Goal: Information Seeking & Learning: Find specific page/section

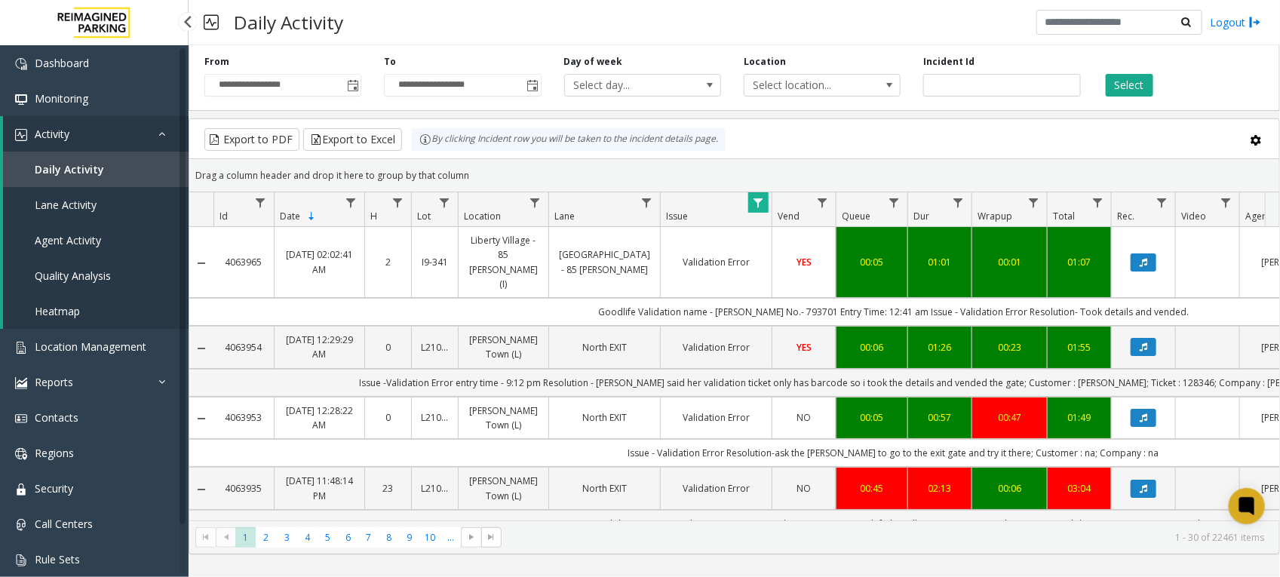
scroll to position [0, 308]
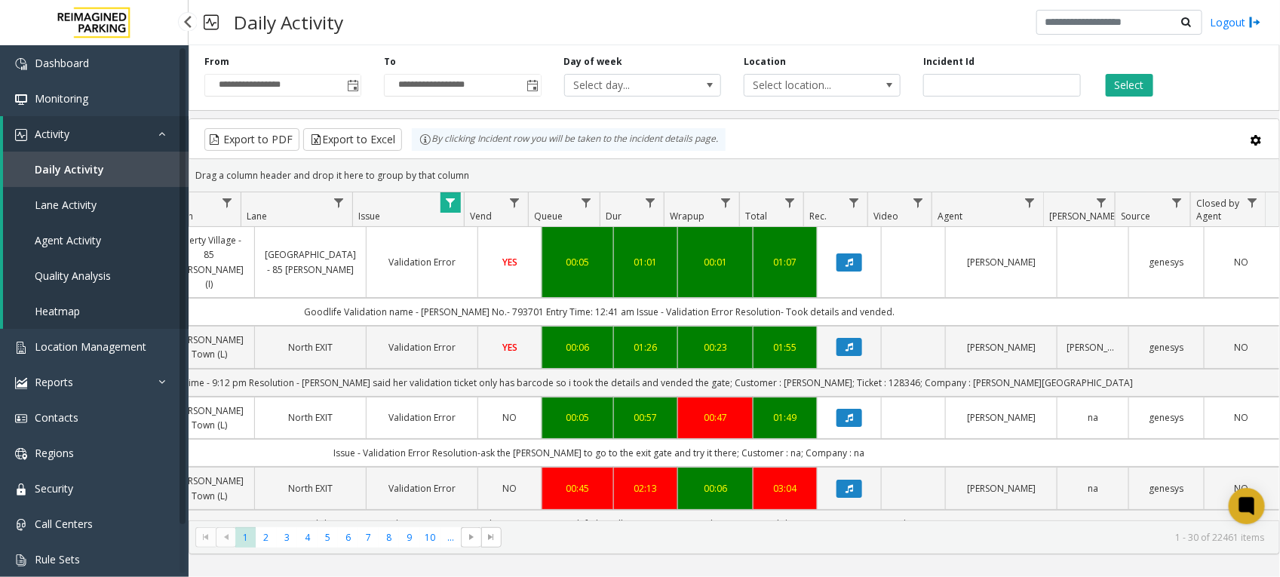
click at [65, 304] on span "Heatmap" at bounding box center [57, 311] width 45 height 14
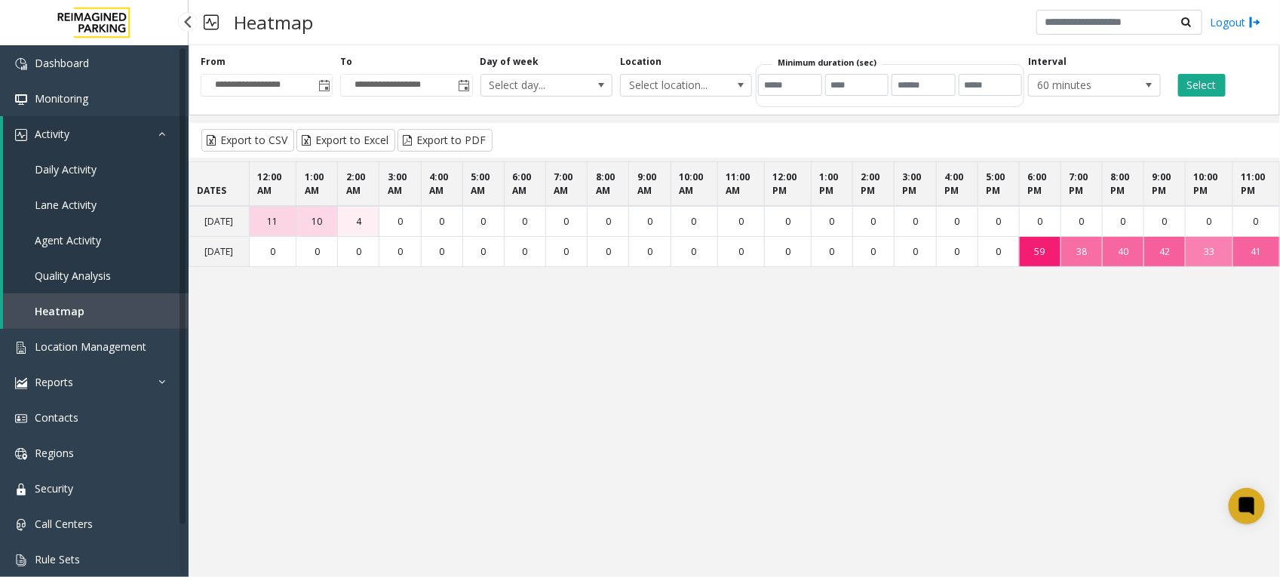
click at [66, 174] on span "Daily Activity" at bounding box center [66, 169] width 62 height 14
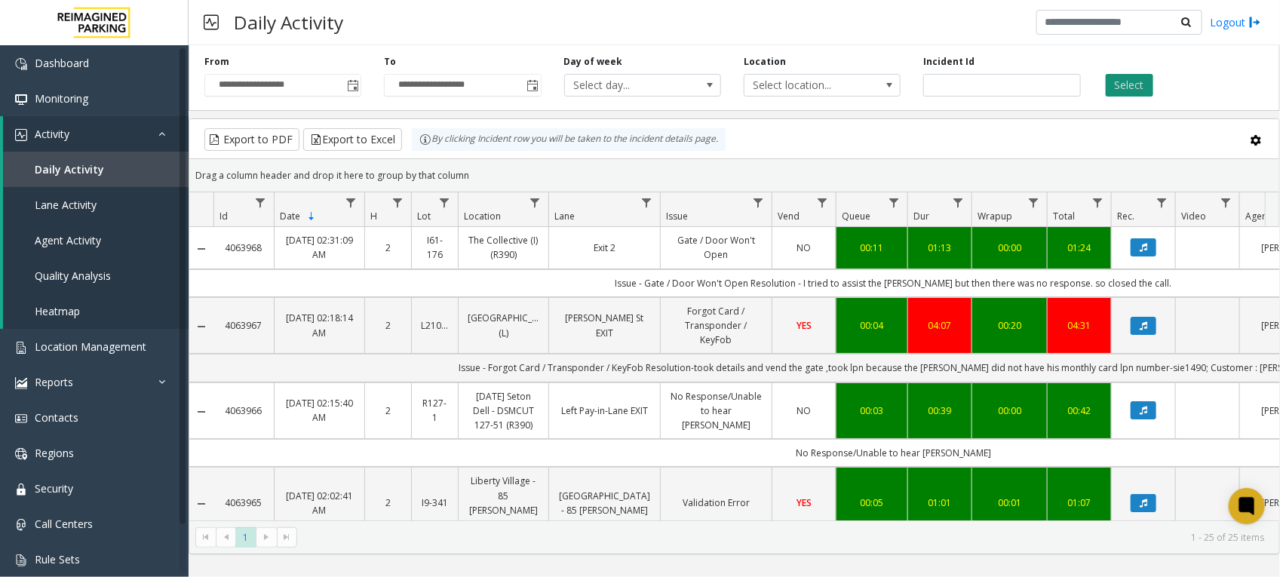
click at [1122, 87] on button "Select" at bounding box center [1130, 85] width 48 height 23
click at [1141, 241] on button "Data table" at bounding box center [1144, 247] width 26 height 18
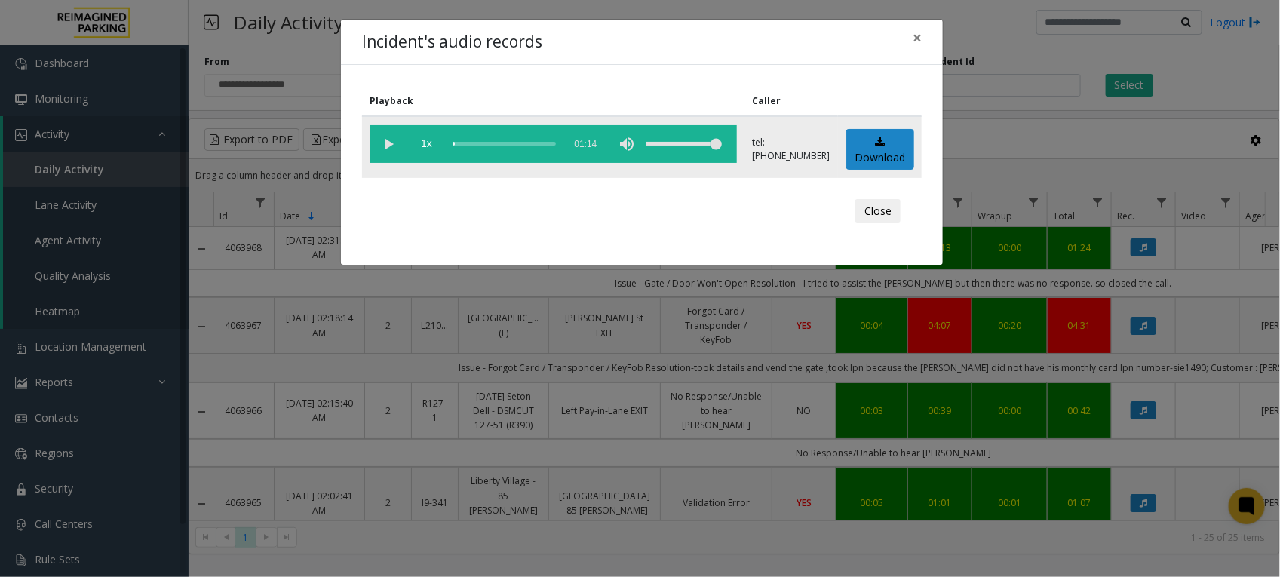
click at [393, 151] on vg-play-pause at bounding box center [389, 144] width 38 height 38
click at [871, 216] on button "Close" at bounding box center [877, 211] width 45 height 24
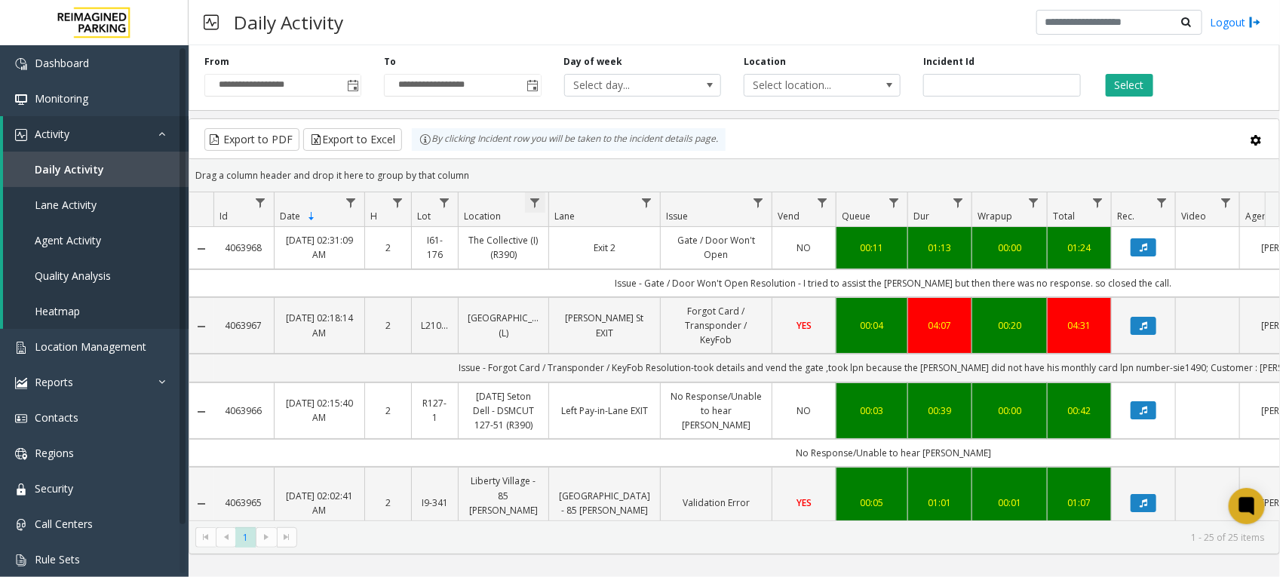
click at [533, 200] on span "Data table" at bounding box center [535, 203] width 12 height 12
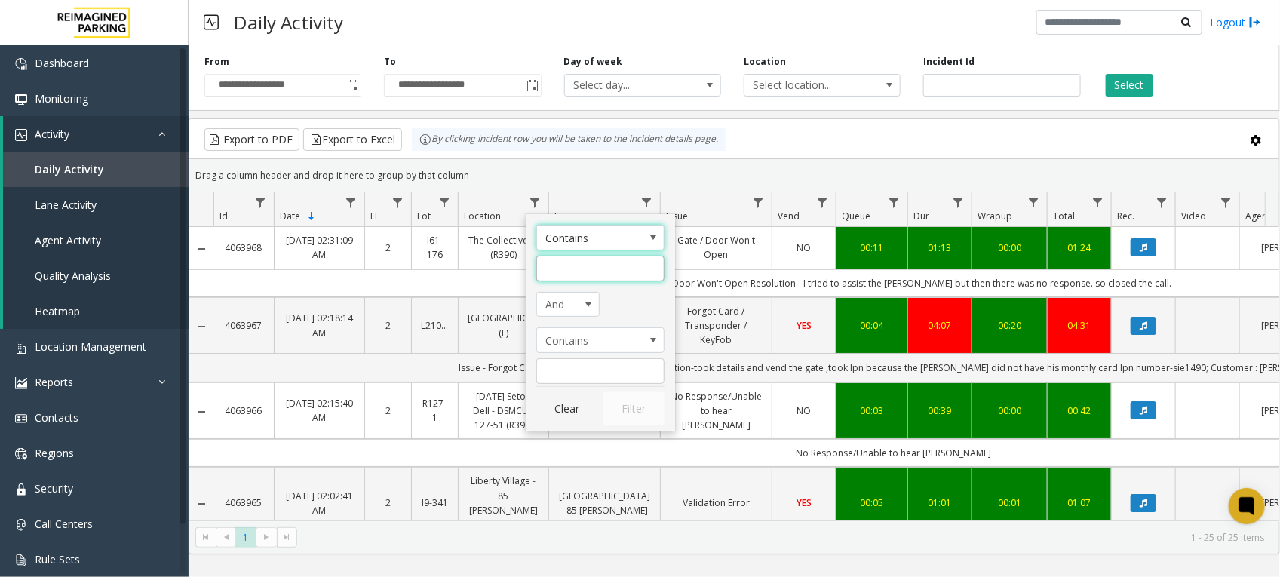
click at [552, 270] on input "Location Filter" at bounding box center [600, 269] width 128 height 26
type input "**********"
click button "Filter" at bounding box center [634, 408] width 62 height 33
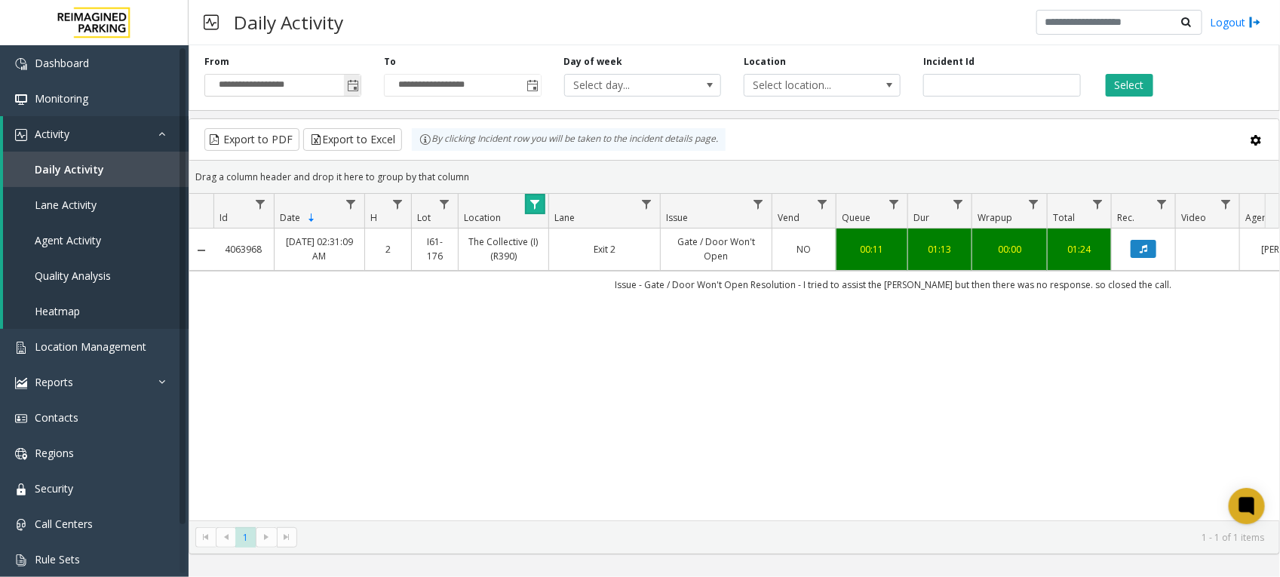
click at [355, 85] on span "Toggle popup" at bounding box center [353, 86] width 12 height 12
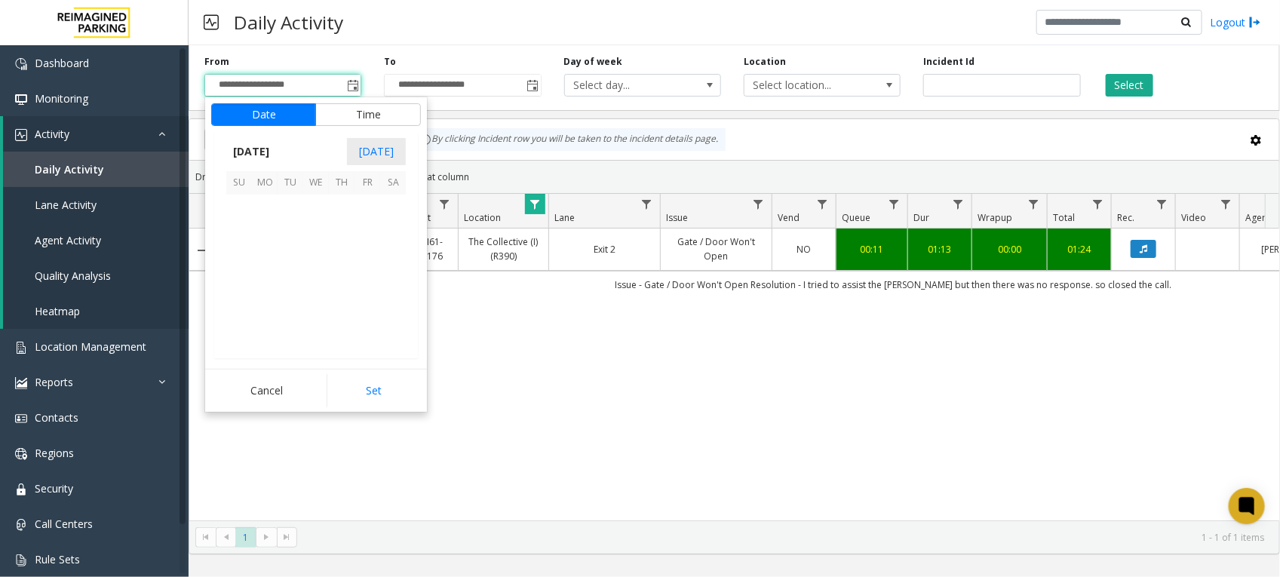
scroll to position [270402, 0]
click at [268, 305] on span "25" at bounding box center [265, 311] width 26 height 26
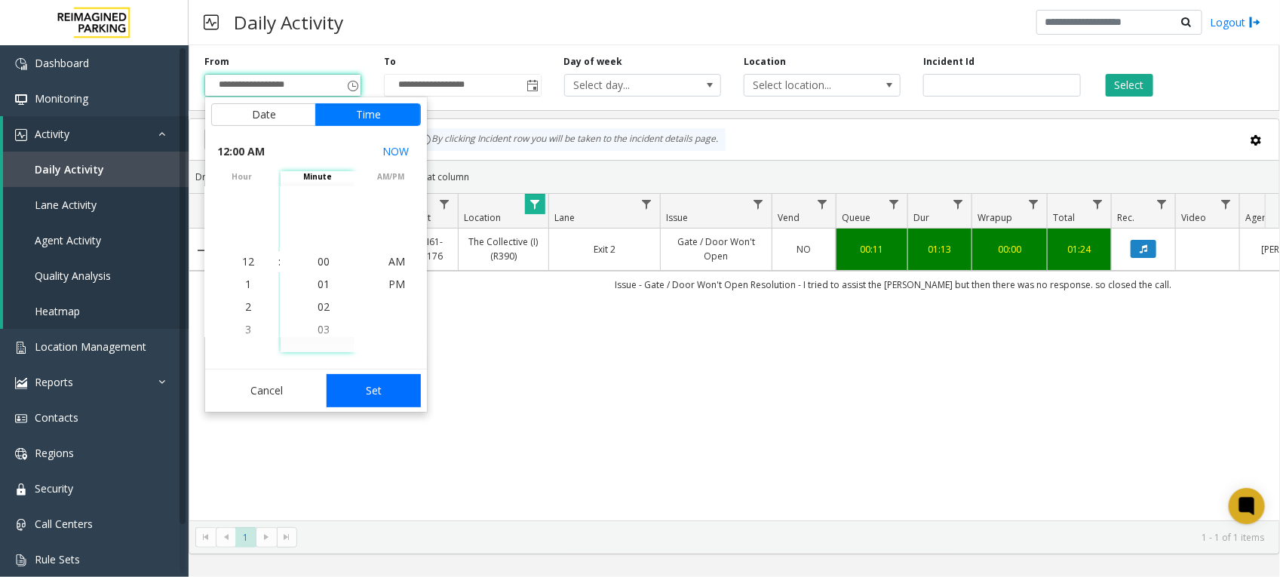
click at [381, 390] on button "Set" at bounding box center [374, 390] width 95 height 33
type input "**********"
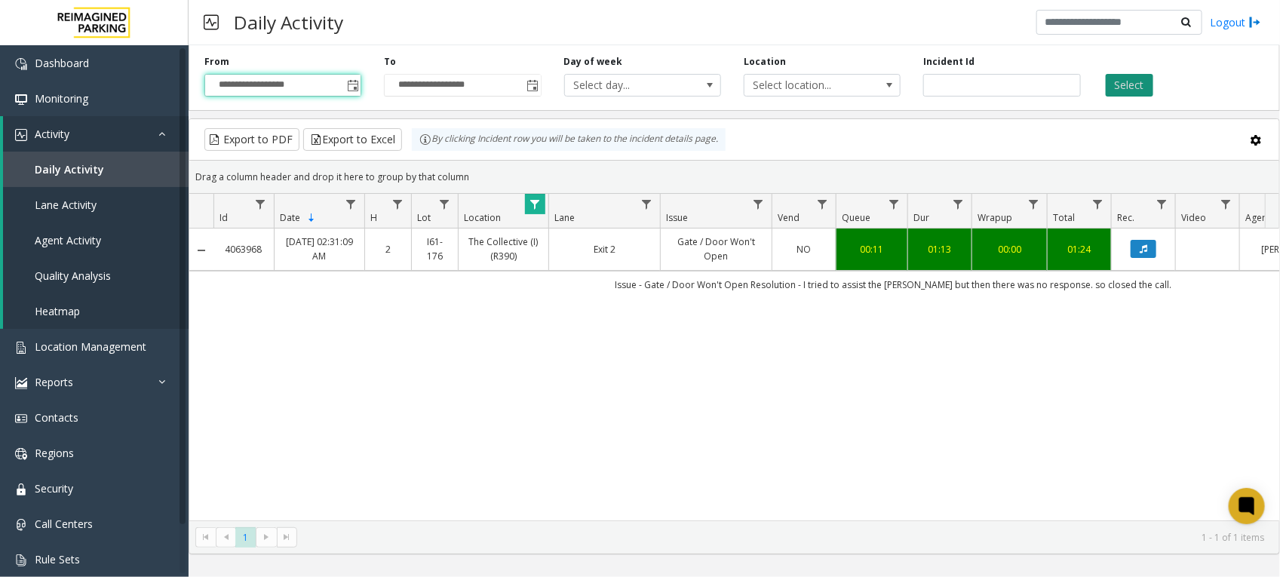
click at [1128, 87] on button "Select" at bounding box center [1130, 85] width 48 height 23
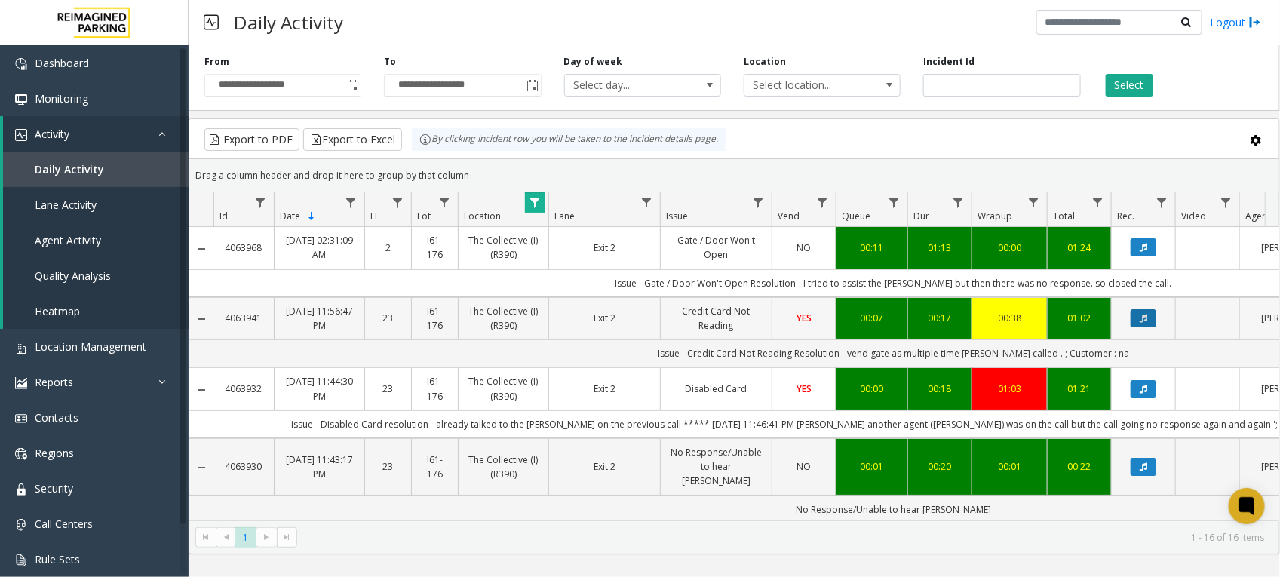
click at [1150, 318] on button "Data table" at bounding box center [1144, 318] width 26 height 18
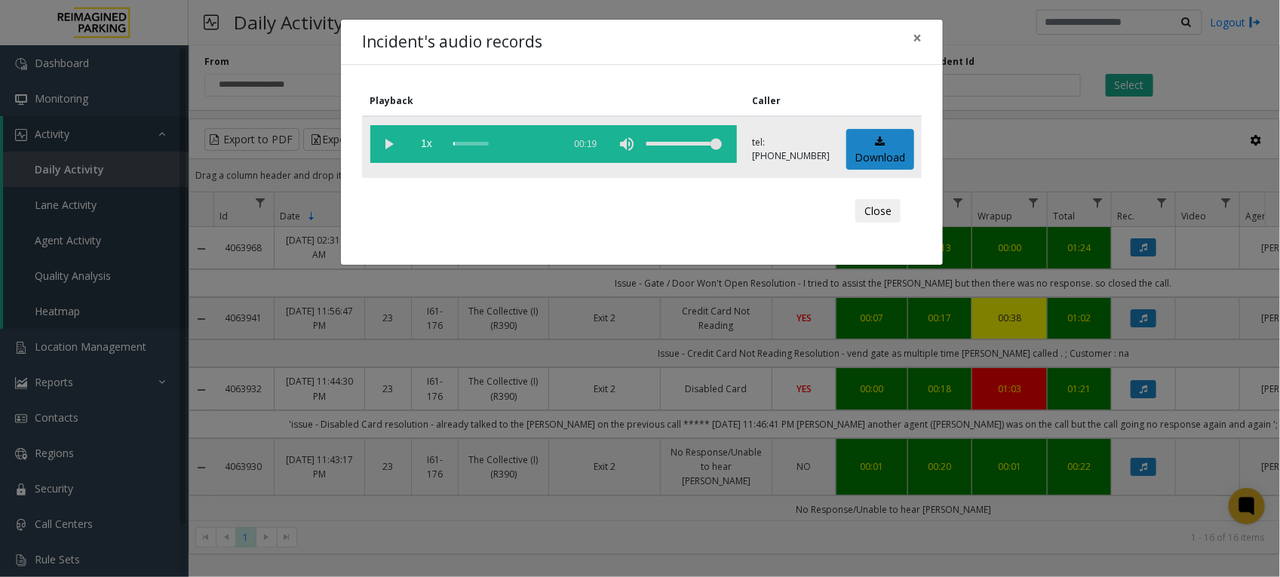
click at [385, 144] on vg-play-pause at bounding box center [389, 144] width 38 height 38
click at [868, 213] on button "Close" at bounding box center [877, 211] width 45 height 24
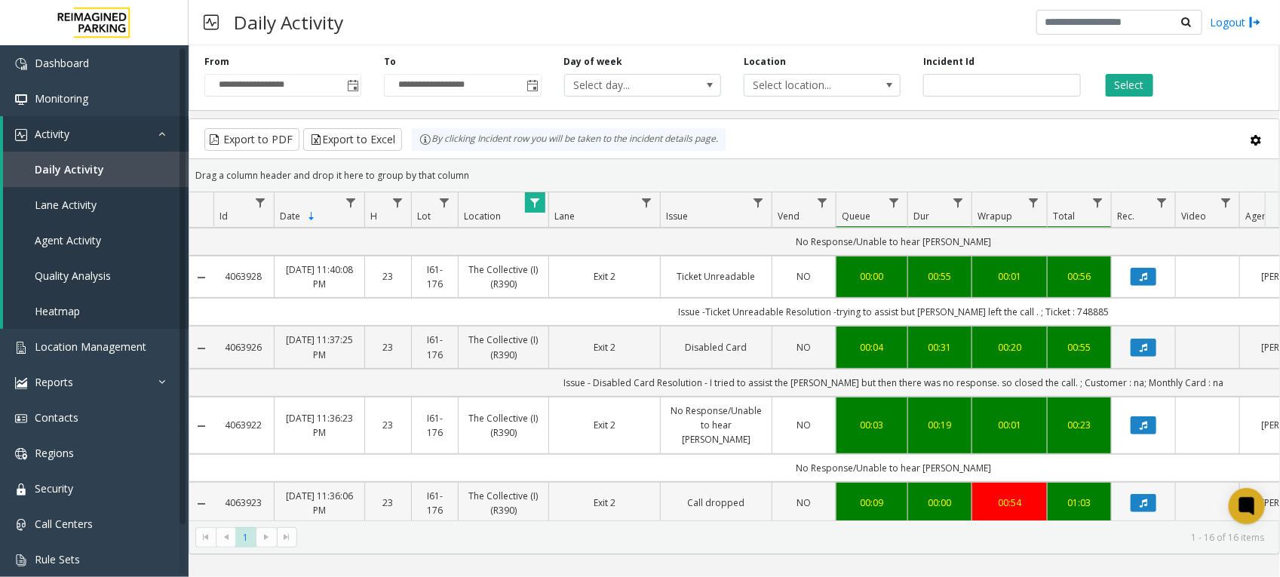
scroll to position [283, 0]
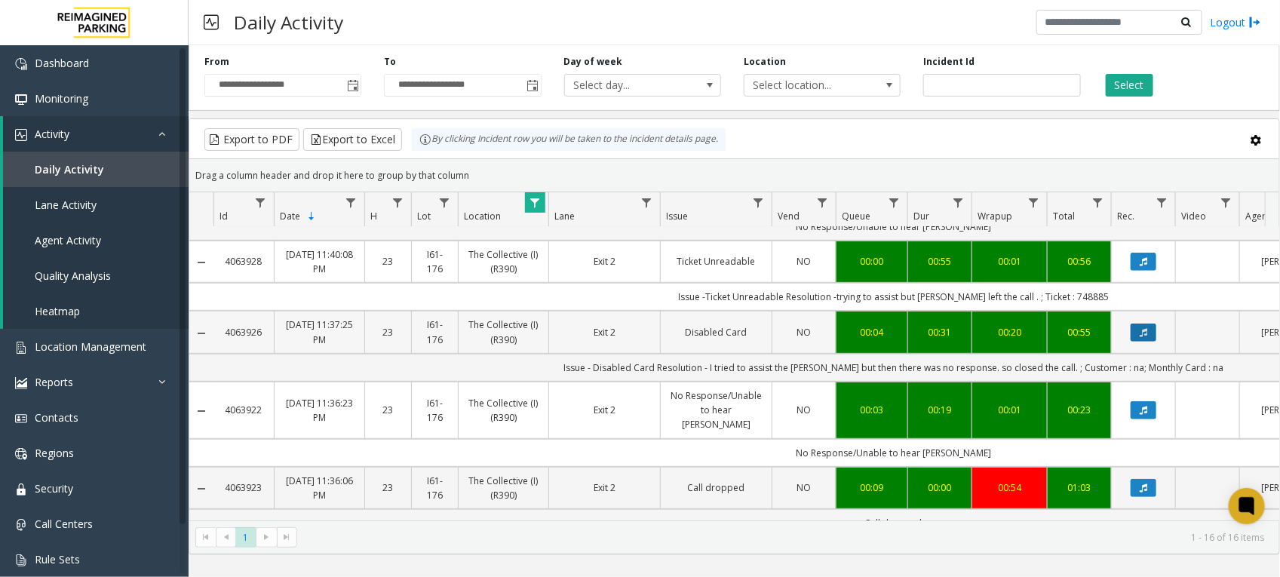
click at [1140, 328] on icon "Data table" at bounding box center [1144, 332] width 8 height 9
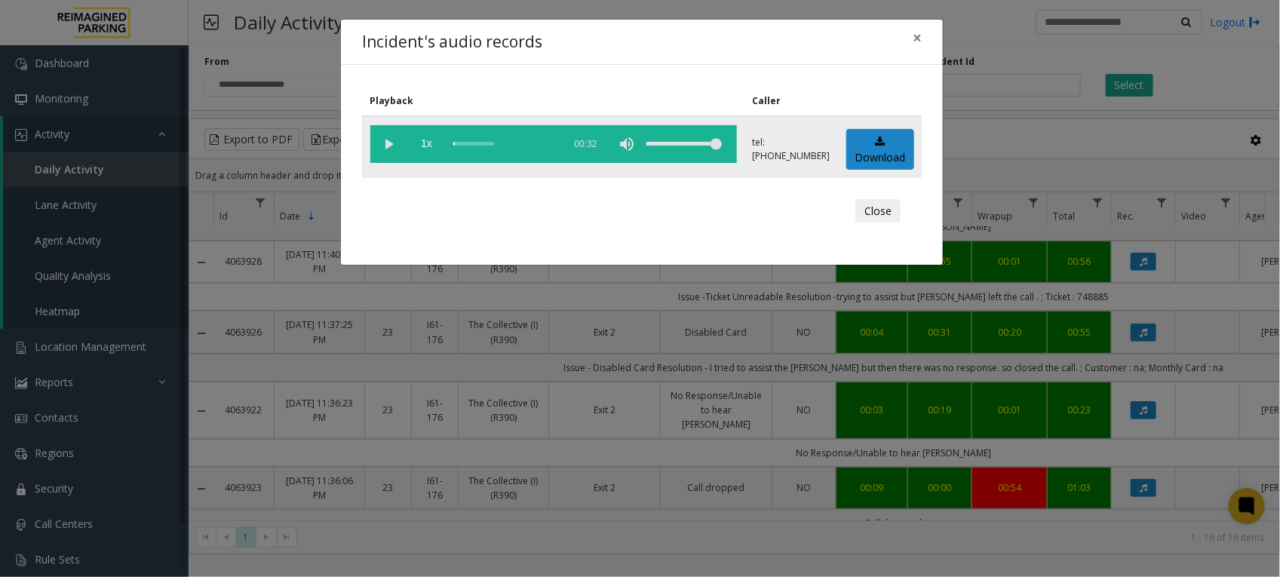
click at [390, 140] on vg-play-pause at bounding box center [389, 144] width 38 height 38
click at [875, 209] on button "Close" at bounding box center [877, 211] width 45 height 24
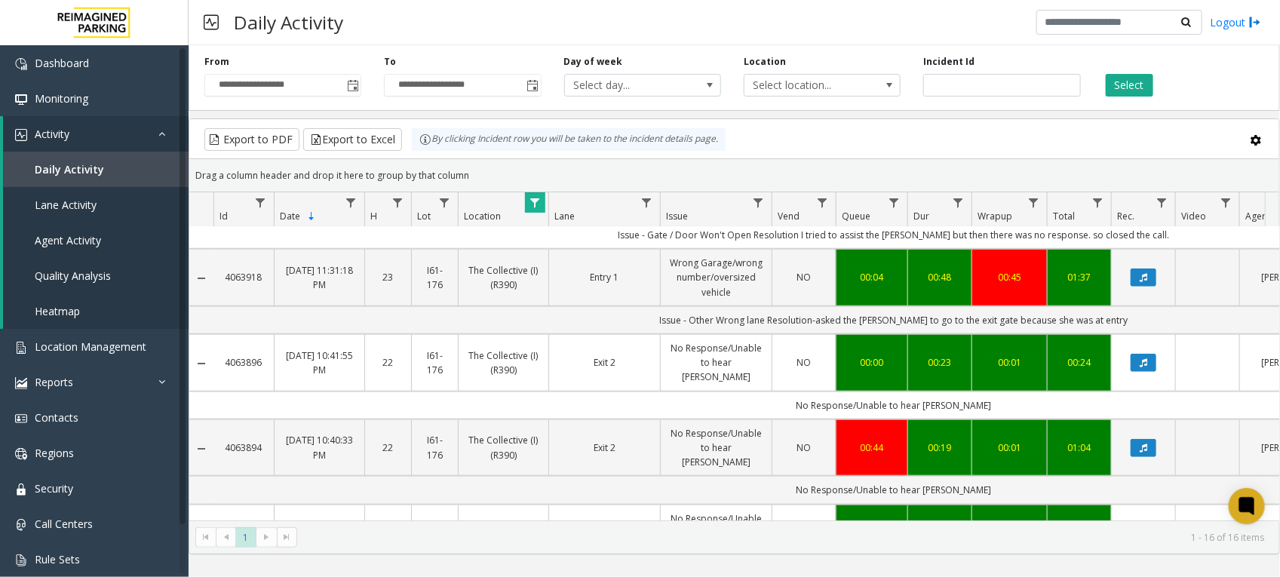
scroll to position [660, 0]
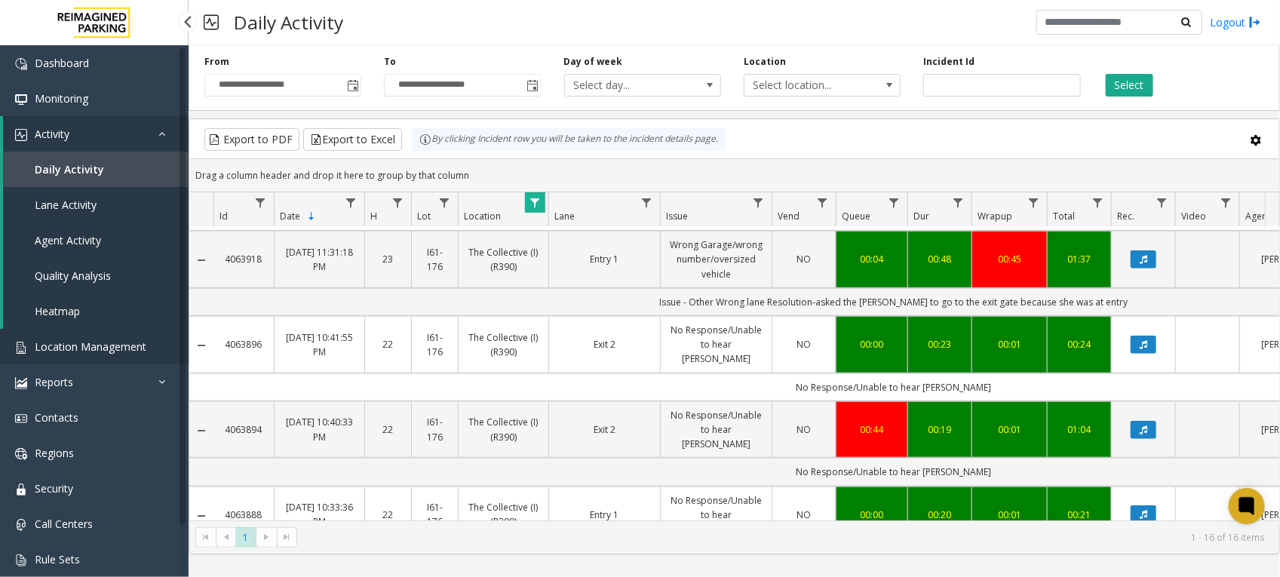
click at [106, 341] on span "Location Management" at bounding box center [91, 346] width 112 height 14
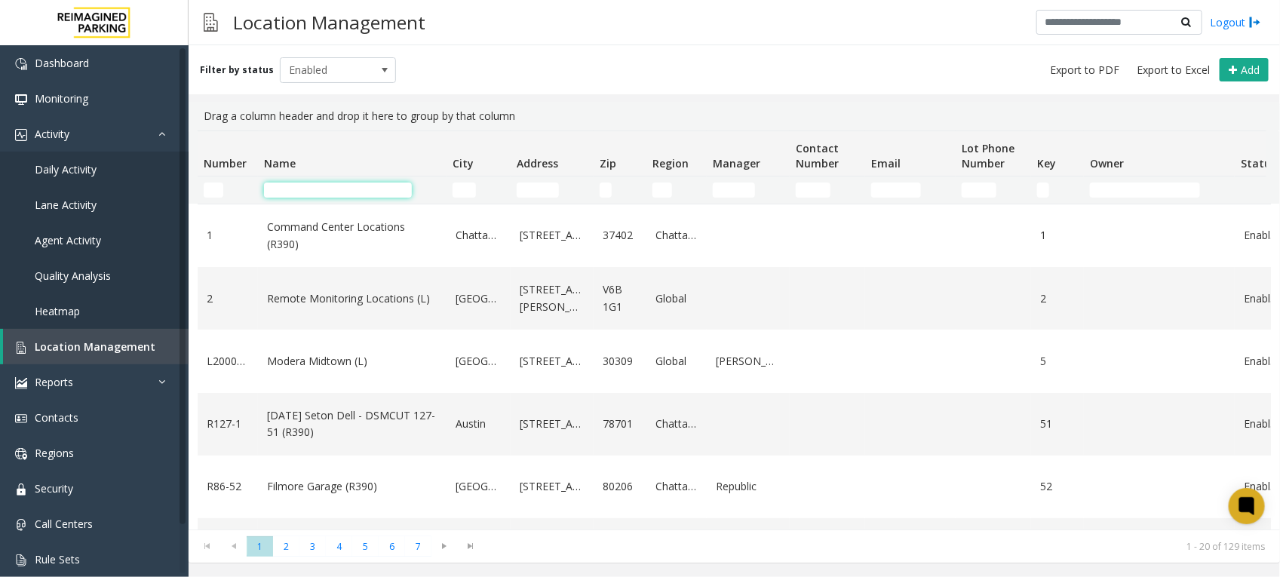
click at [367, 189] on input "Name Filter" at bounding box center [338, 190] width 148 height 15
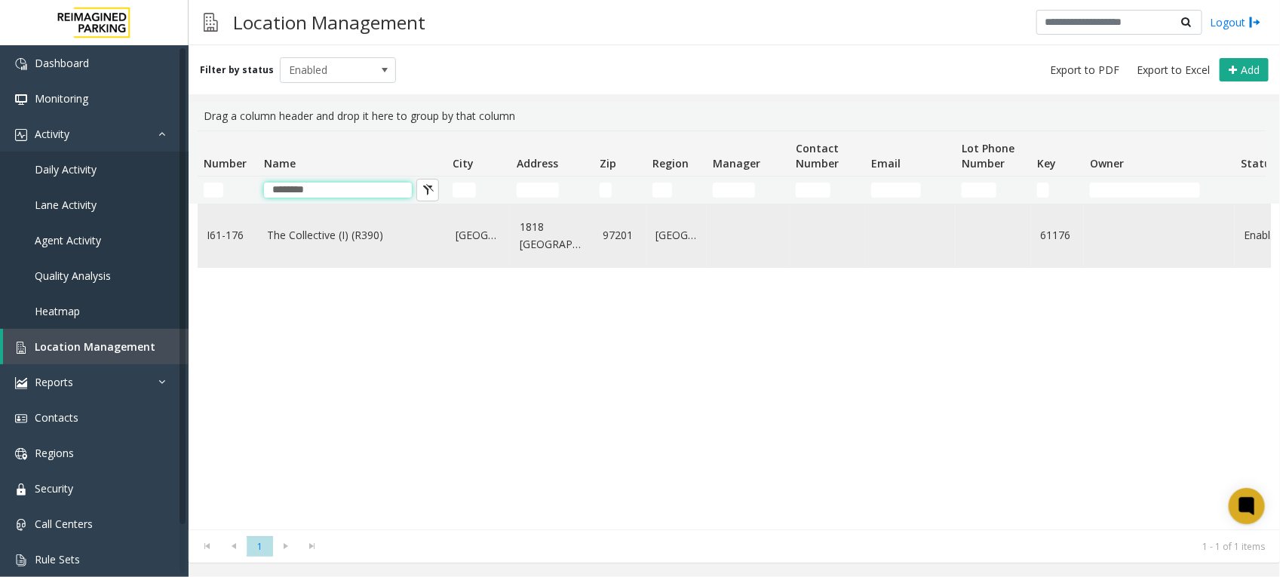
type input "********"
click at [321, 236] on link "The Collective (I) (R390)" at bounding box center [352, 235] width 170 height 17
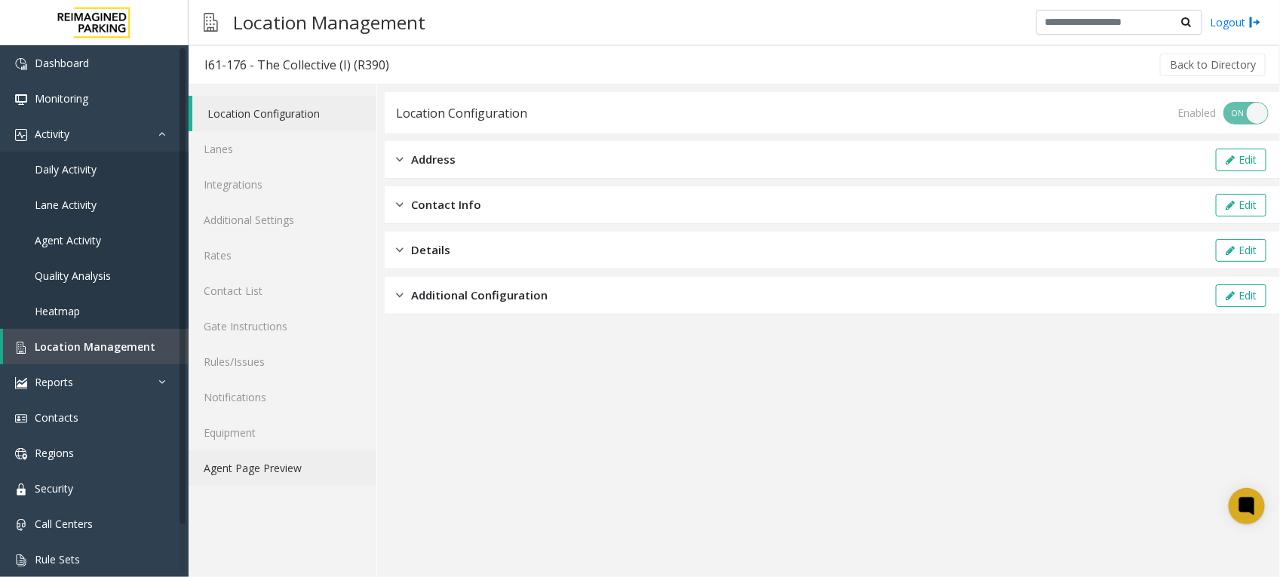
click at [280, 469] on link "Agent Page Preview" at bounding box center [283, 467] width 188 height 35
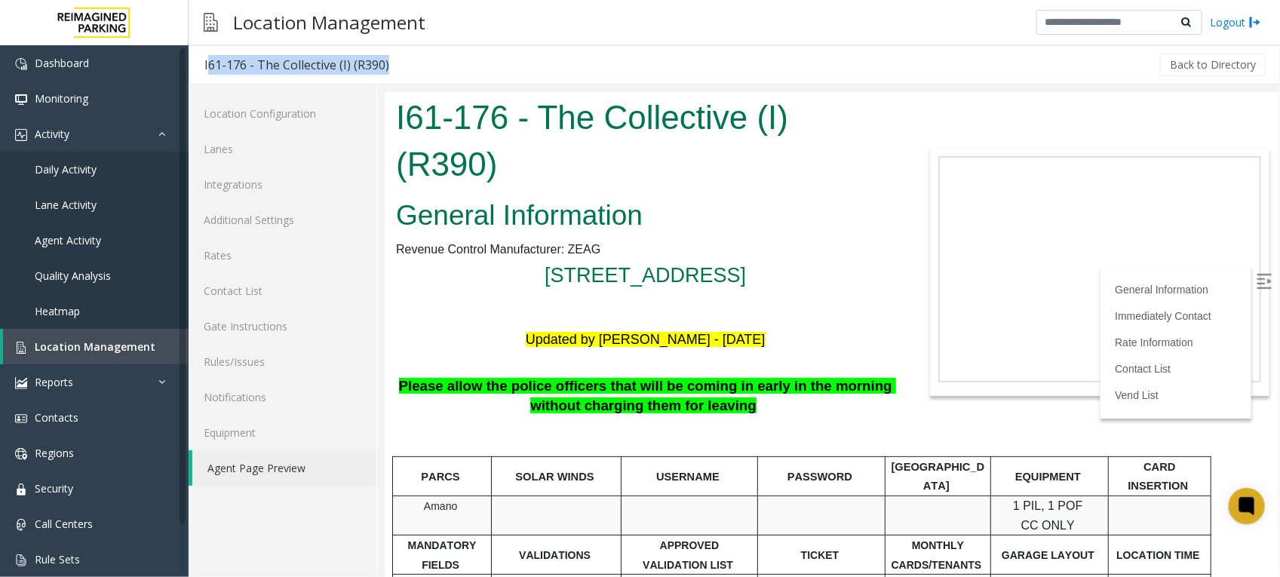
drag, startPoint x: 201, startPoint y: 64, endPoint x: 455, endPoint y: 69, distance: 254.2
click at [455, 69] on div "I61-176 - The Collective (I) (R390) Back to Directory" at bounding box center [734, 64] width 1091 height 39
copy div "I61-176 - The Collective (I) (R390)"
click at [216, 152] on link "Lanes" at bounding box center [283, 148] width 188 height 35
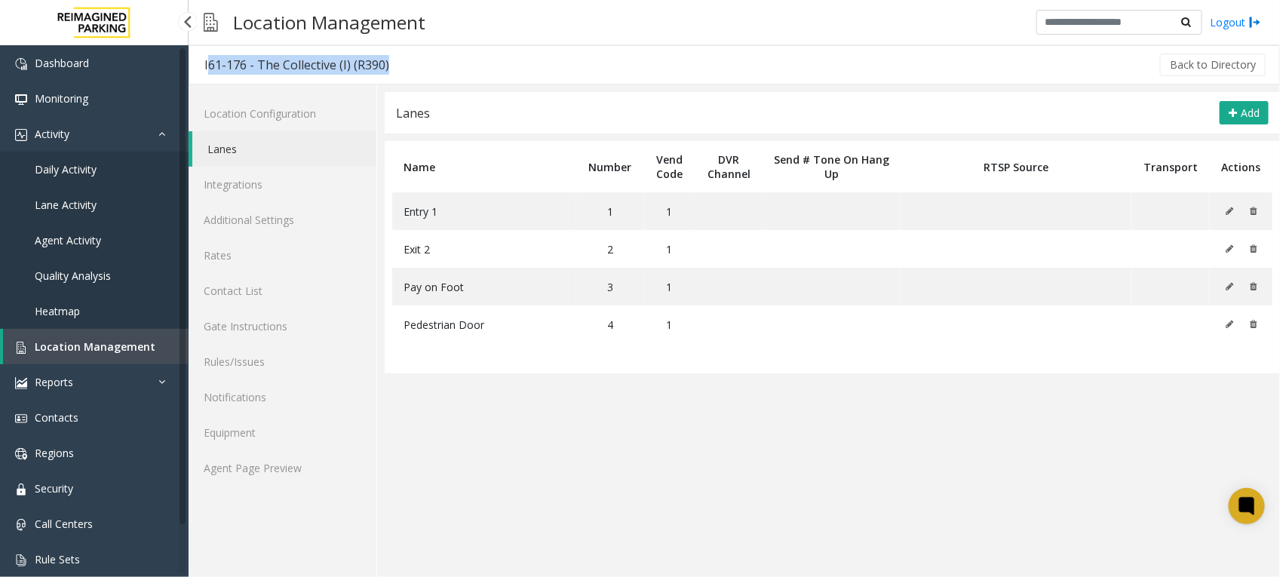
click at [88, 198] on span "Lane Activity" at bounding box center [66, 205] width 62 height 14
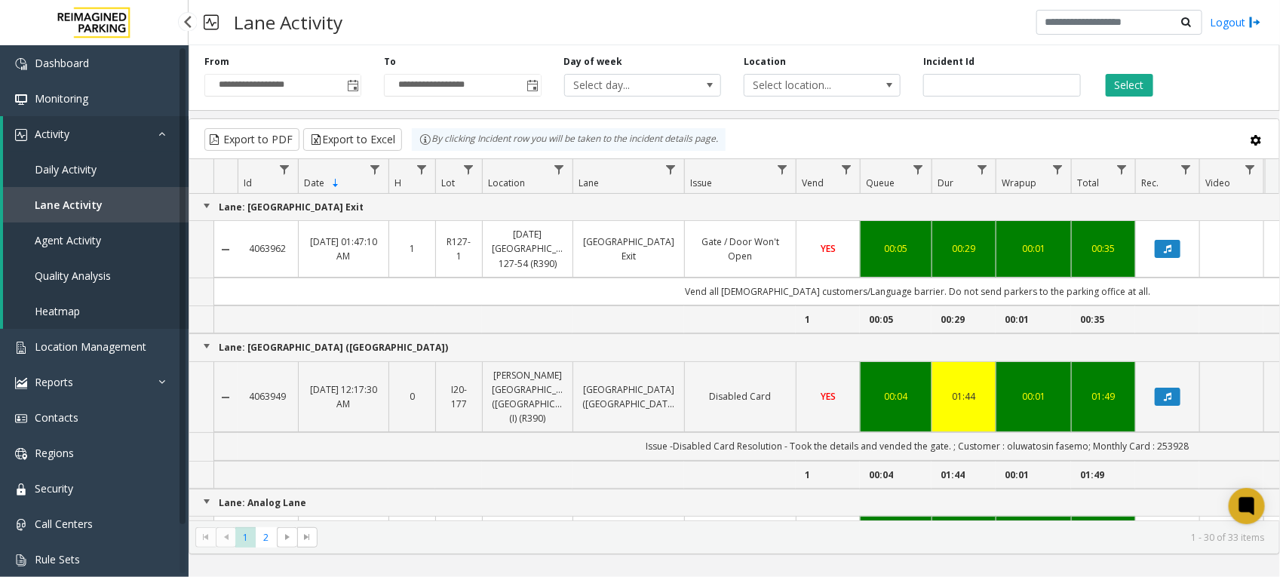
click at [79, 163] on span "Daily Activity" at bounding box center [66, 169] width 62 height 14
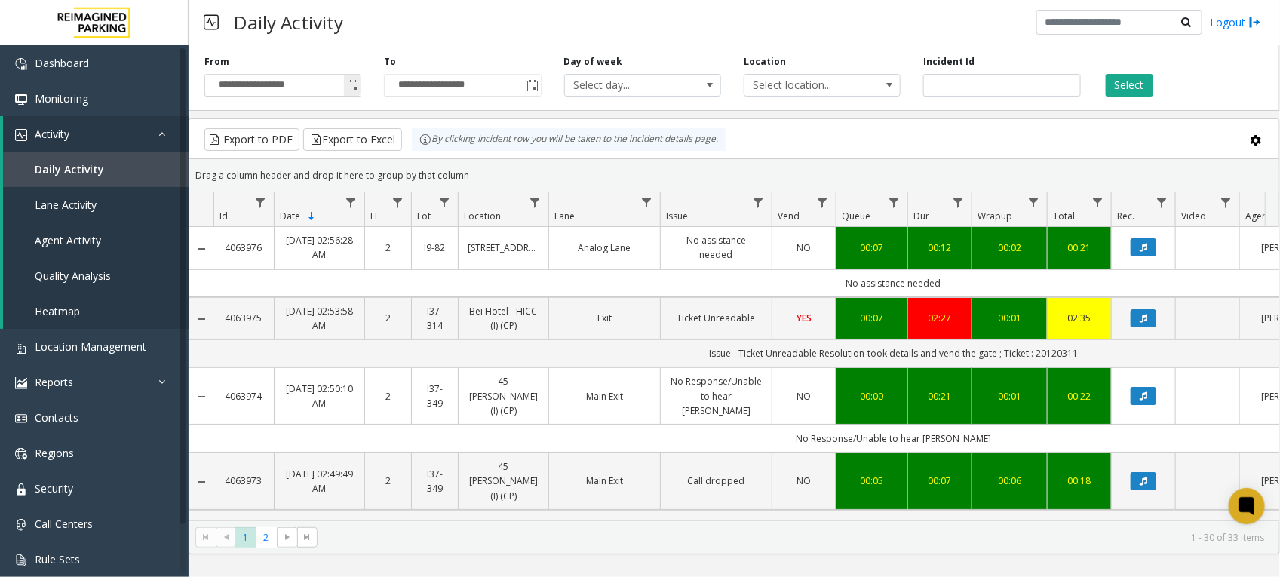
click at [351, 87] on span "Toggle popup" at bounding box center [353, 86] width 12 height 12
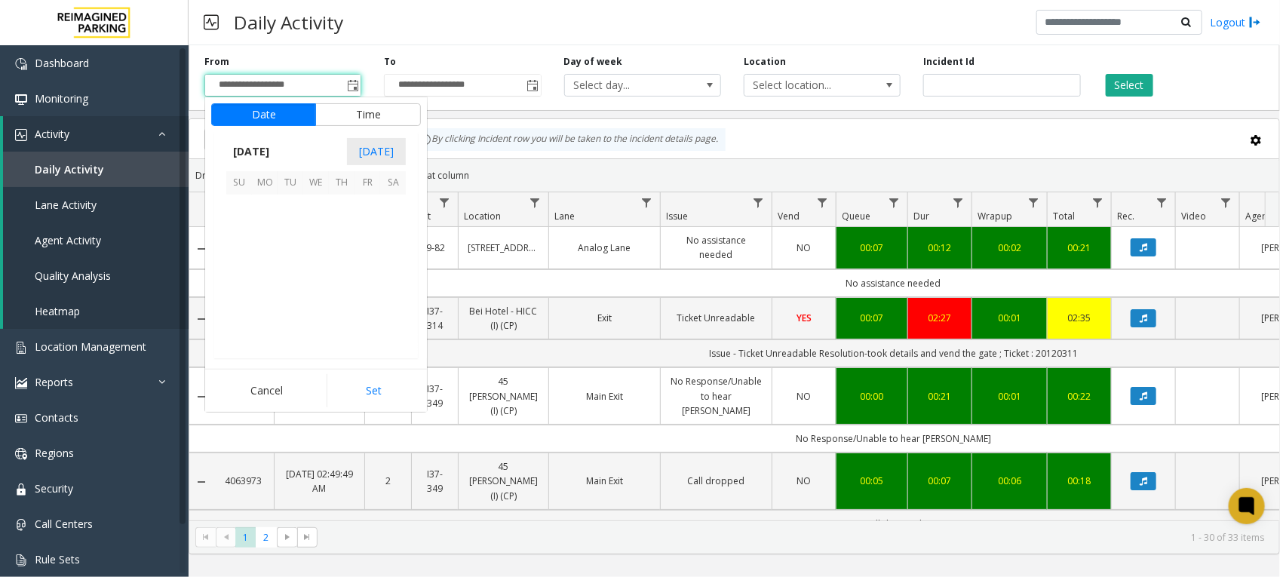
scroll to position [270402, 0]
click at [261, 306] on span "25" at bounding box center [265, 311] width 26 height 26
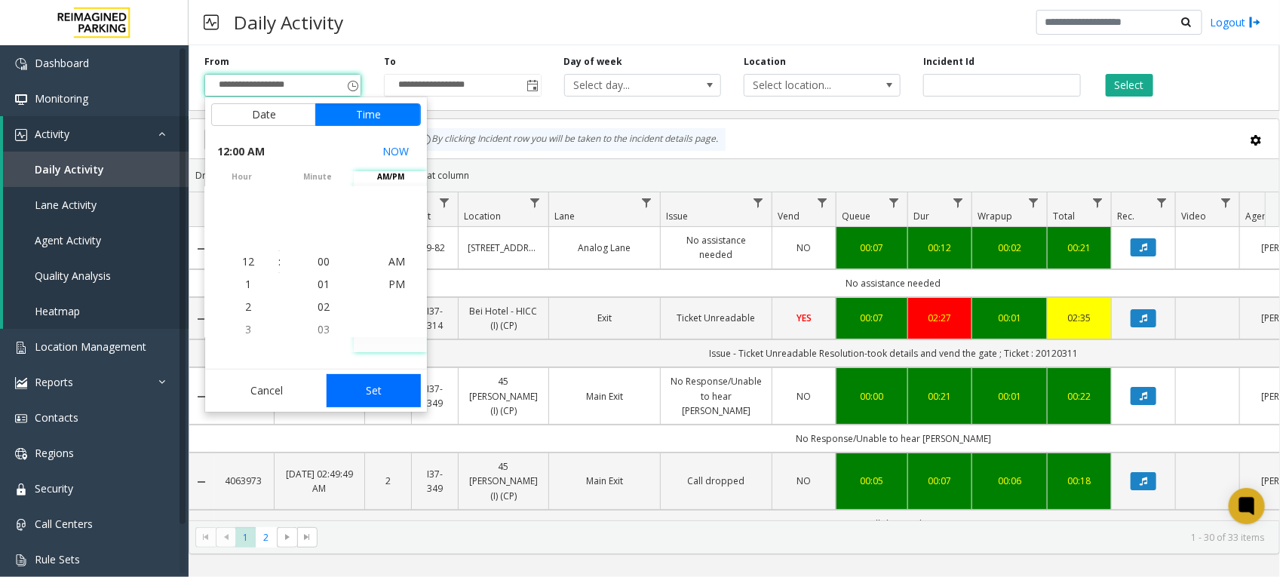
click at [364, 388] on button "Set" at bounding box center [374, 390] width 95 height 33
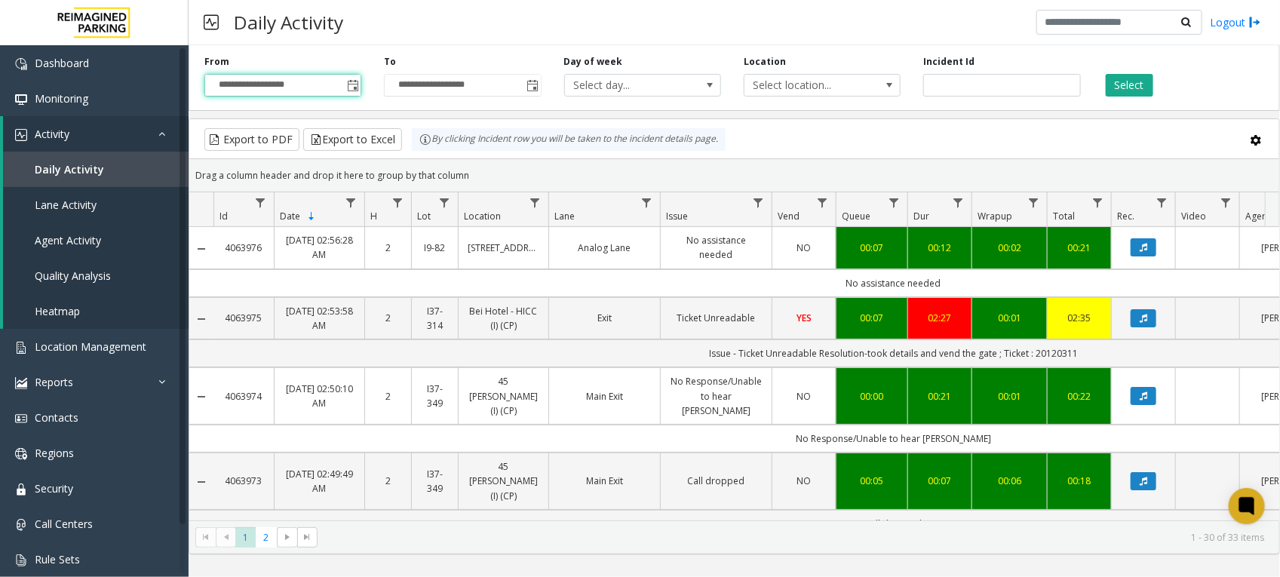
type input "**********"
click at [1137, 84] on button "Select" at bounding box center [1130, 85] width 48 height 23
click at [533, 204] on span "Data table" at bounding box center [535, 203] width 12 height 12
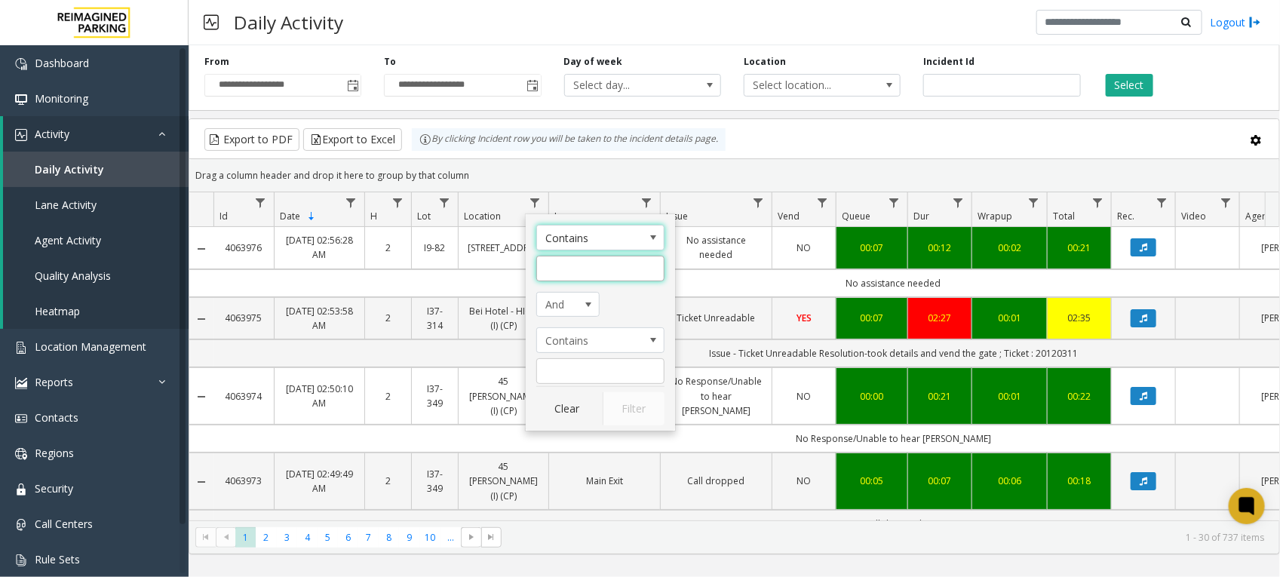
click at [553, 277] on input "Location Filter" at bounding box center [600, 269] width 128 height 26
type input "*******"
click button "Filter" at bounding box center [634, 408] width 62 height 33
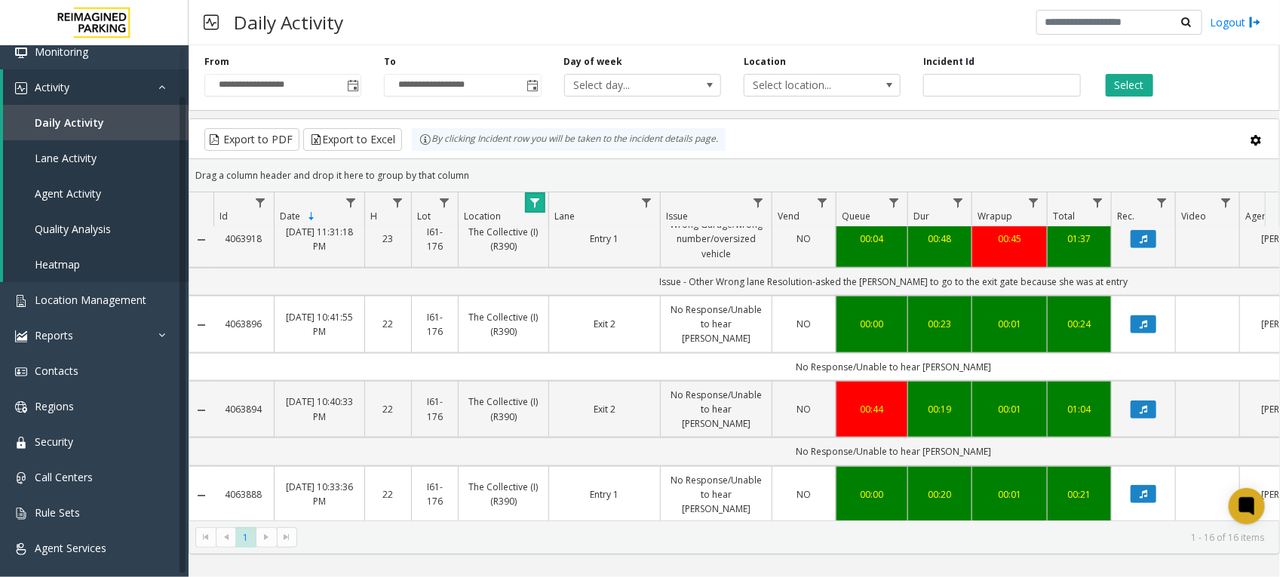
scroll to position [876, 0]
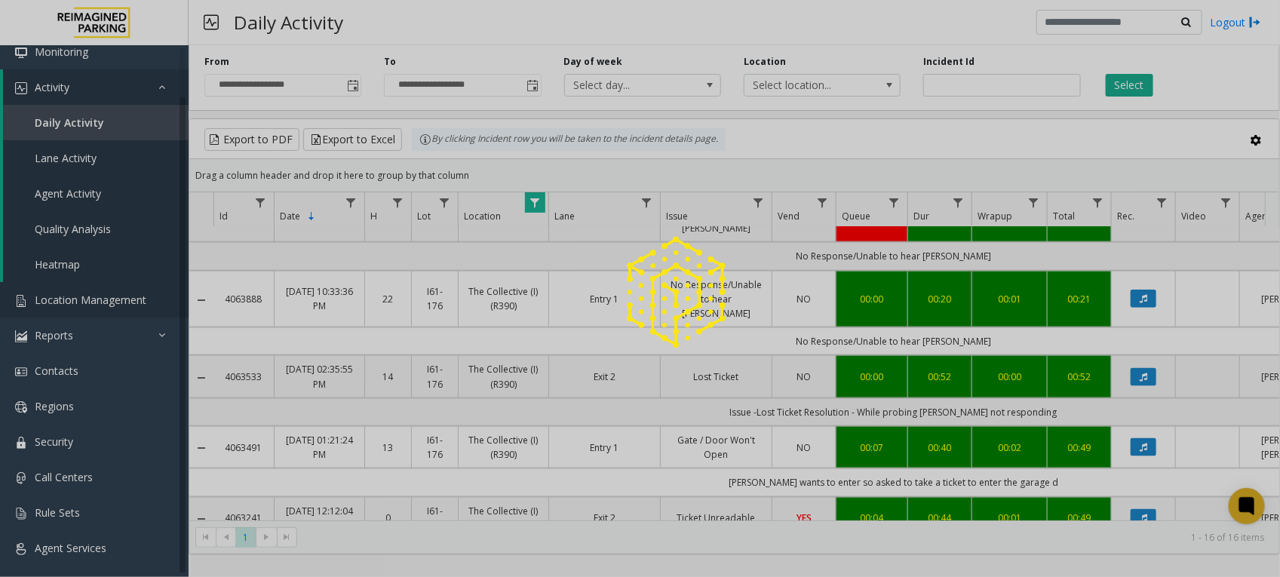
click at [108, 302] on div at bounding box center [640, 288] width 1280 height 577
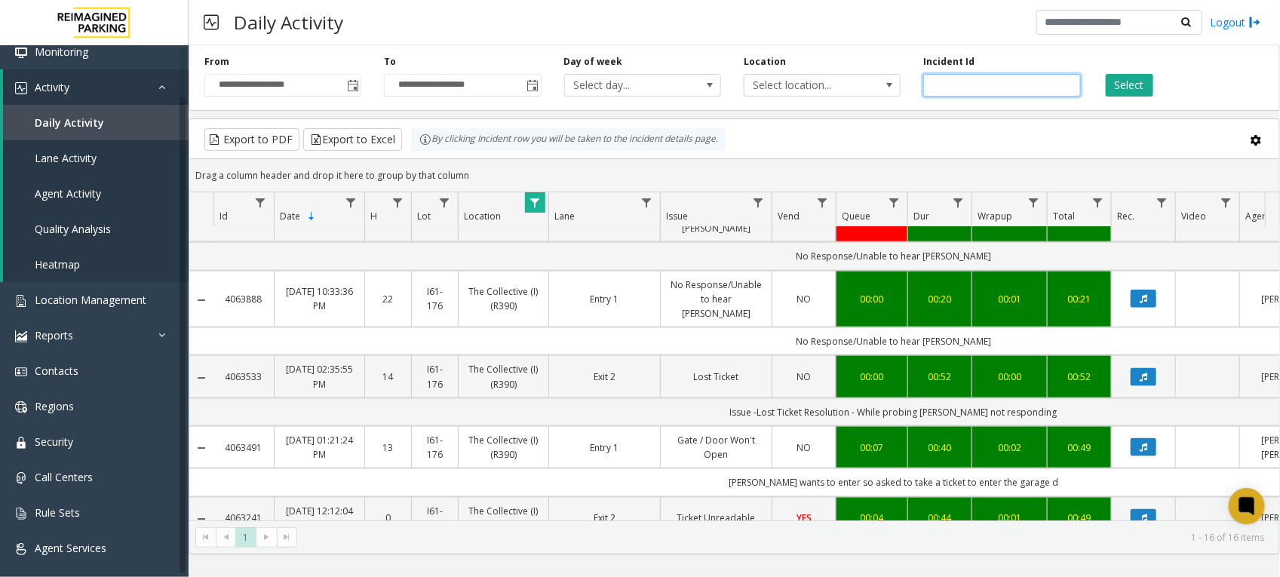
click at [992, 85] on input "number" at bounding box center [1001, 85] width 157 height 23
click at [104, 293] on span "Location Management" at bounding box center [91, 300] width 112 height 14
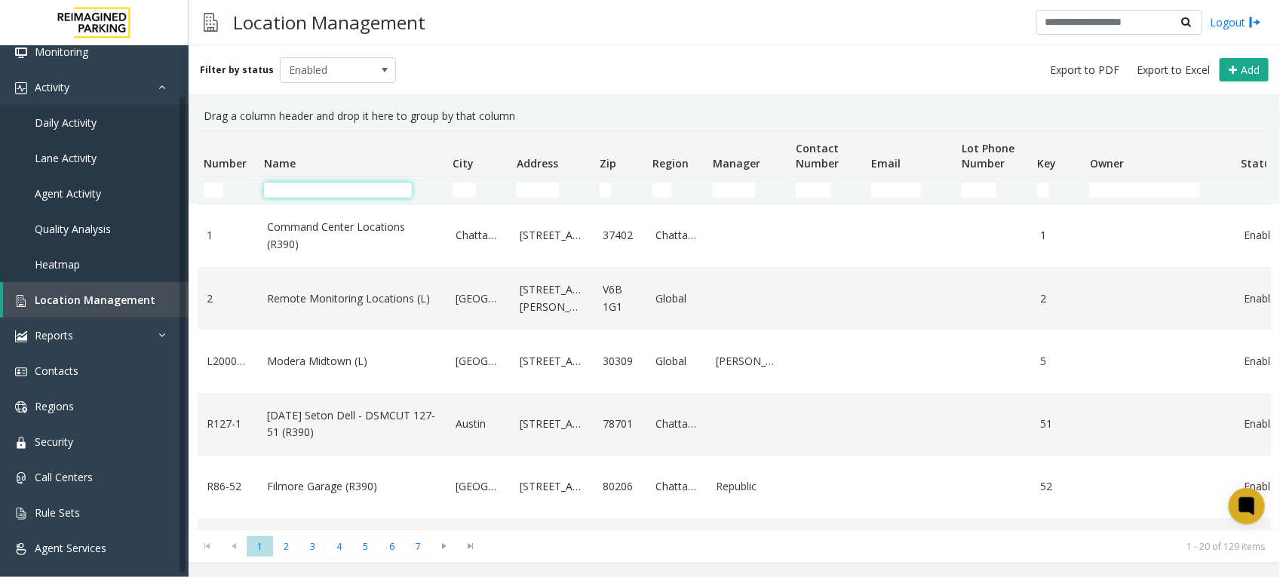
click at [287, 193] on input "Name Filter" at bounding box center [338, 190] width 148 height 15
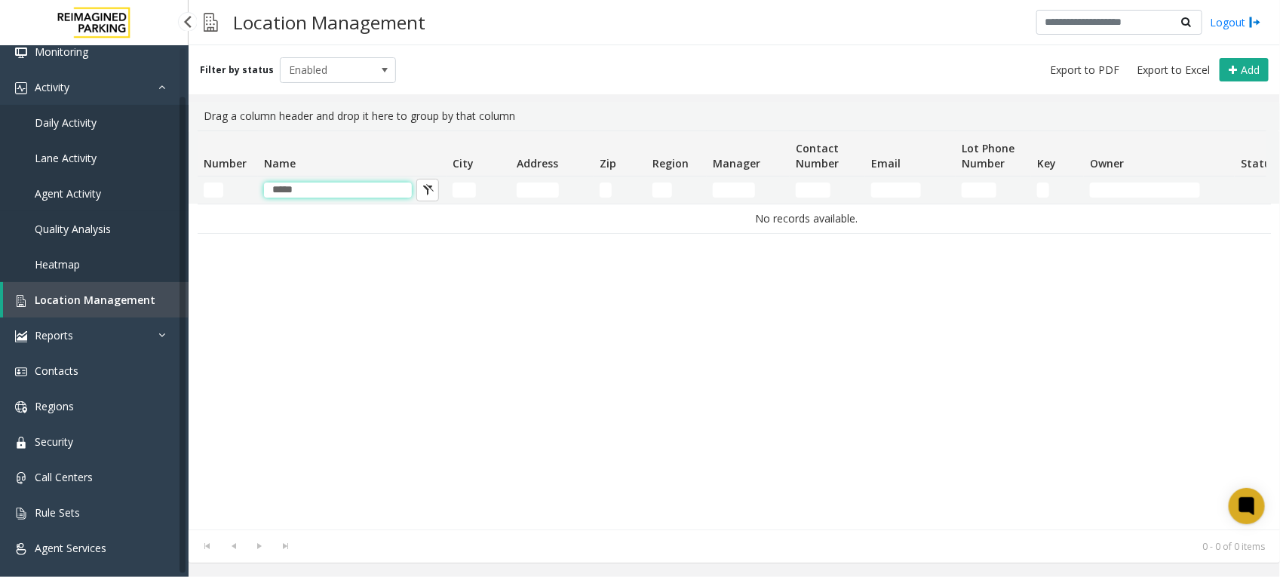
drag, startPoint x: 345, startPoint y: 192, endPoint x: 4, endPoint y: 207, distance: 341.3
click at [5, 207] on app-root "Dashboard Monitoring Activity Daily Activity Lane Activity Agent Activity Quali…" at bounding box center [640, 288] width 1280 height 577
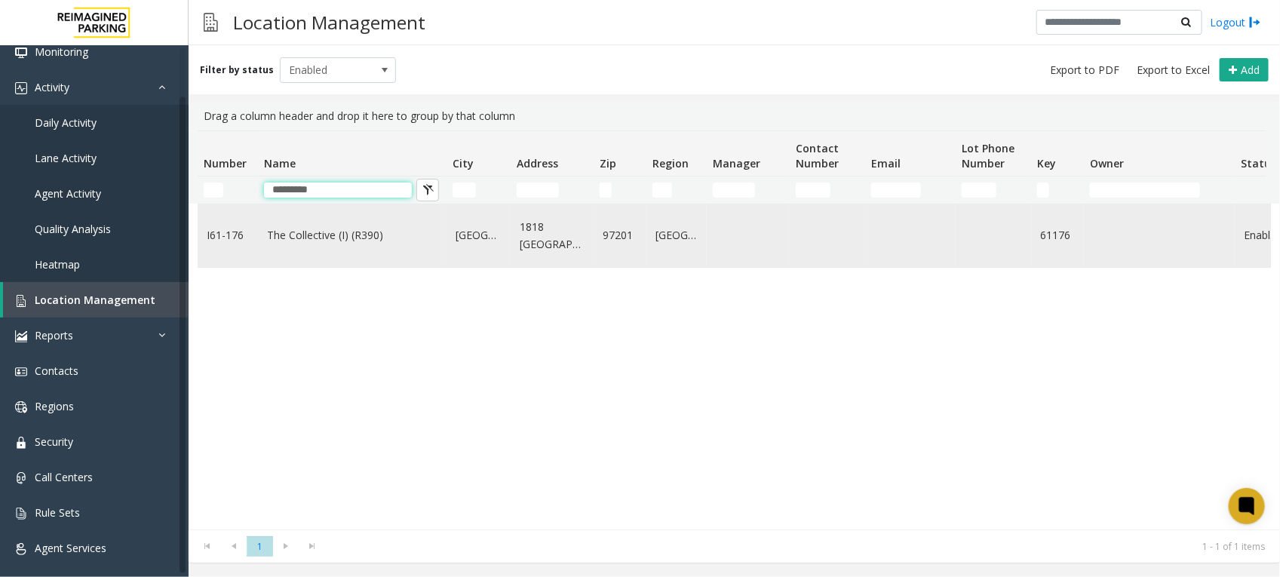
type input "*********"
click at [287, 241] on link "The Collective (I) (R390)" at bounding box center [352, 235] width 170 height 17
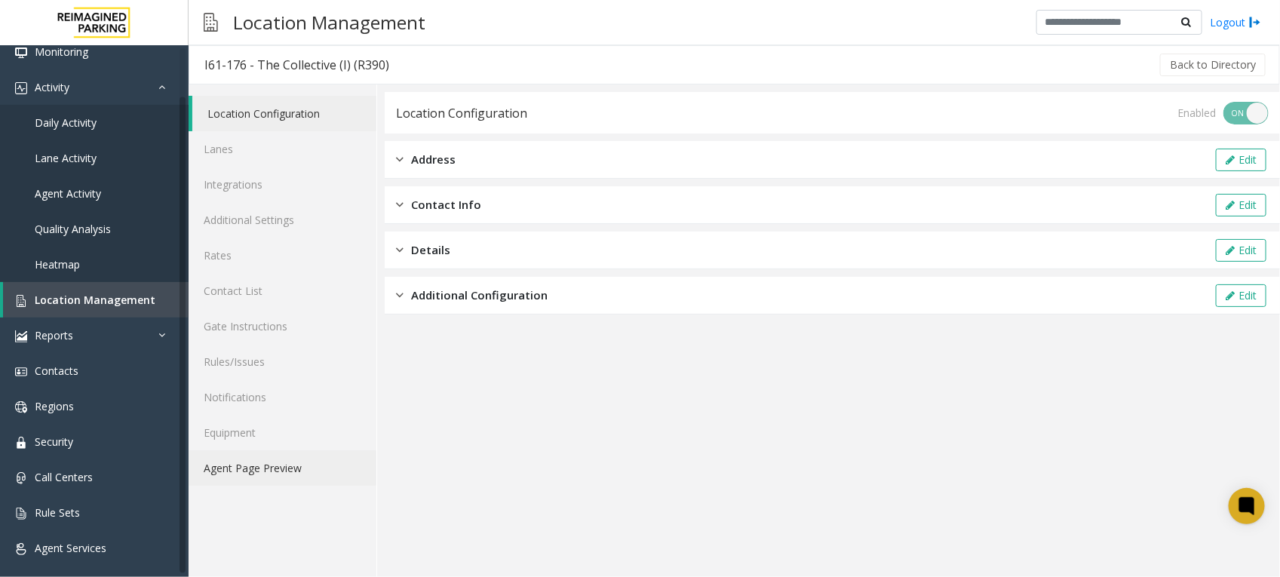
click at [266, 456] on link "Agent Page Preview" at bounding box center [283, 467] width 188 height 35
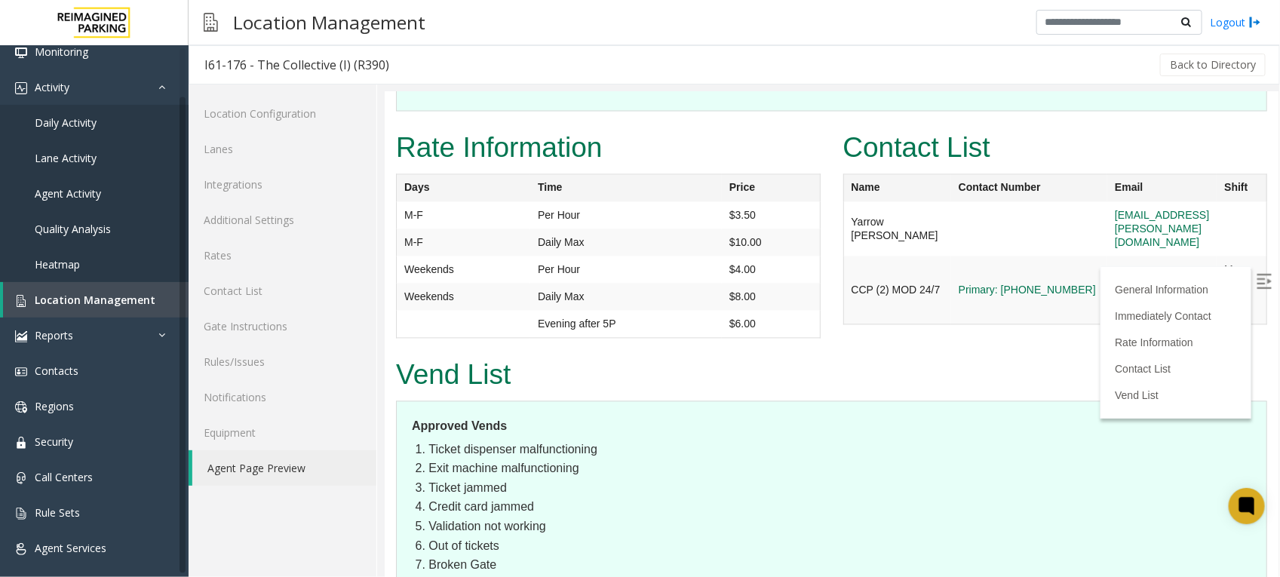
scroll to position [1309, 0]
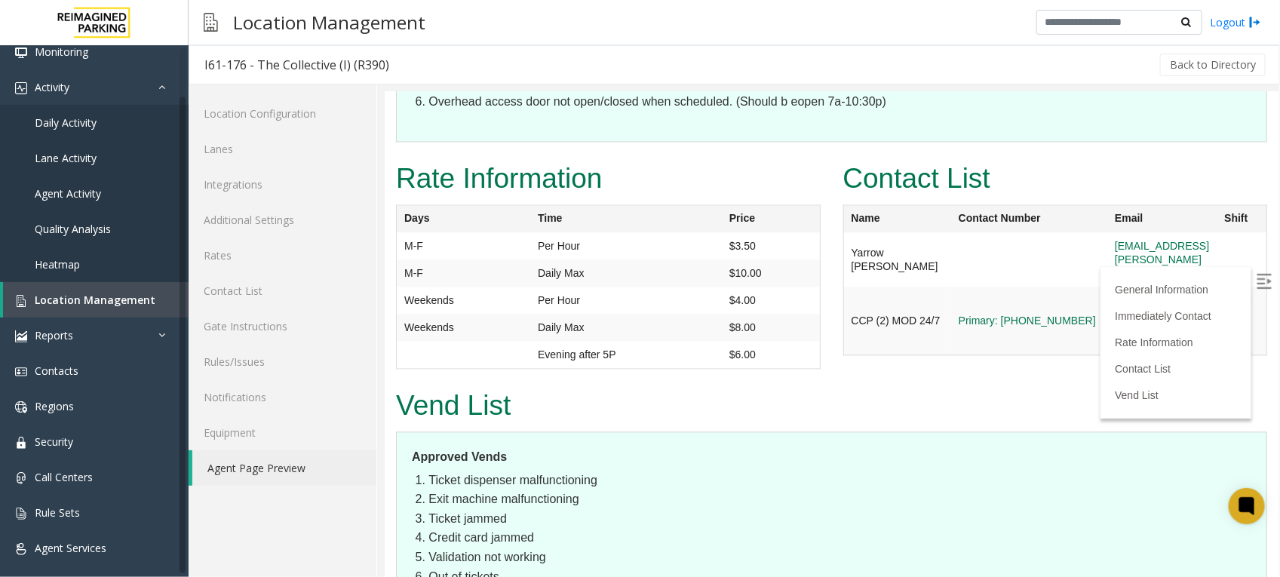
click at [861, 386] on h2 "Vend List" at bounding box center [830, 405] width 871 height 39
drag, startPoint x: 1237, startPoint y: 224, endPoint x: 1026, endPoint y: 232, distance: 211.3
click at [1026, 232] on tr "Yarrow [PERSON_NAME] [EMAIL_ADDRESS][PERSON_NAME][DOMAIN_NAME]" at bounding box center [1055, 259] width 424 height 54
copy tr "[EMAIL_ADDRESS][PERSON_NAME][DOMAIN_NAME]"
click at [600, 126] on div "Immediately contact company's employee Gates malfunctioning Ticket dispenser ma…" at bounding box center [831, 45] width 894 height 226
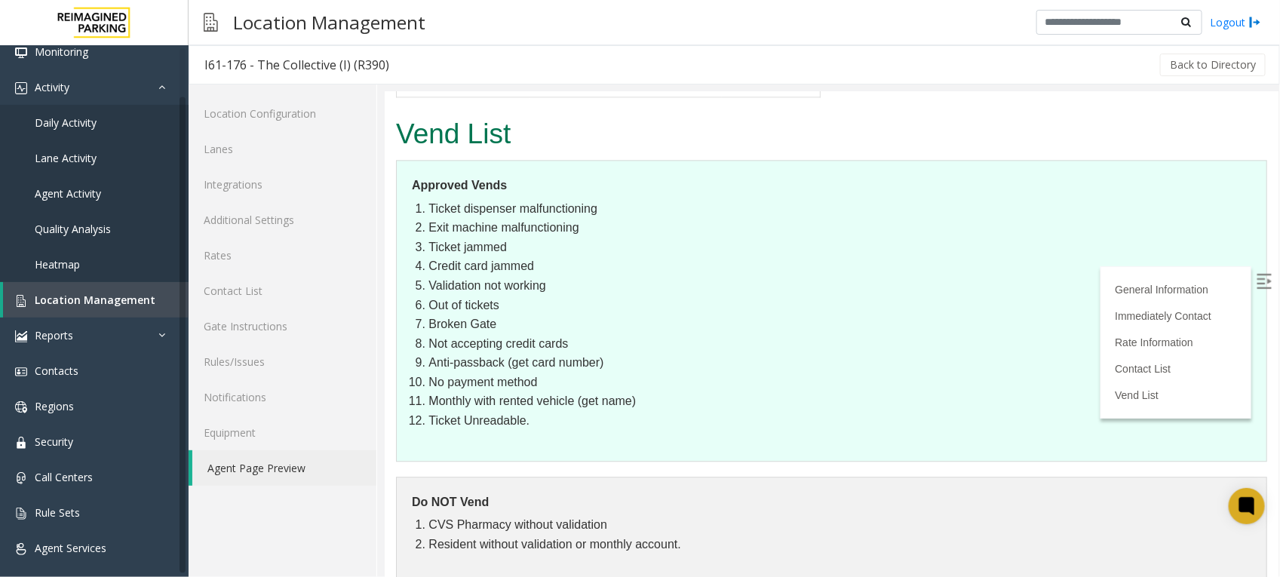
scroll to position [1591, 0]
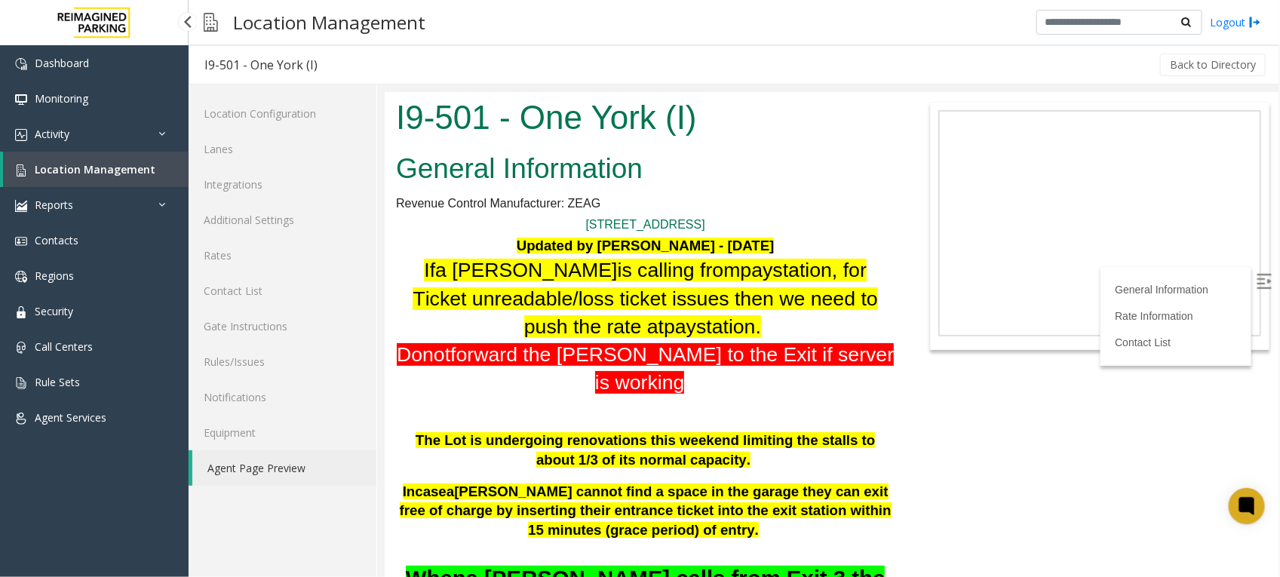
click at [88, 164] on span "Location Management" at bounding box center [95, 169] width 121 height 14
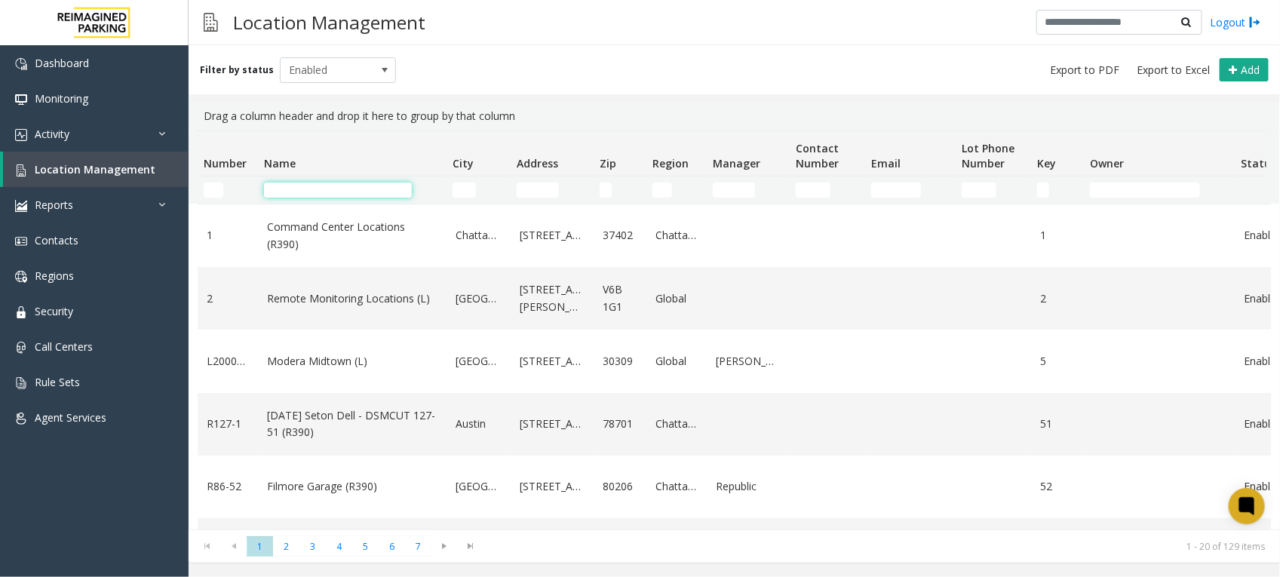
click at [303, 192] on input "Name Filter" at bounding box center [338, 190] width 148 height 15
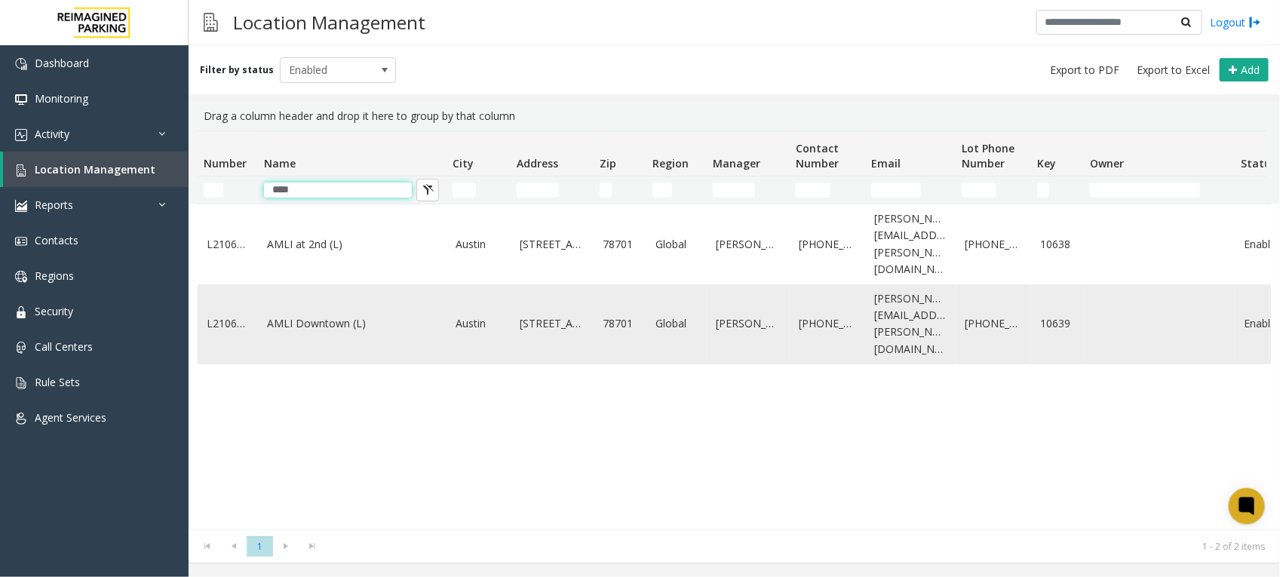
type input "****"
click at [310, 315] on link "AMLI Downtown (L)" at bounding box center [352, 323] width 170 height 17
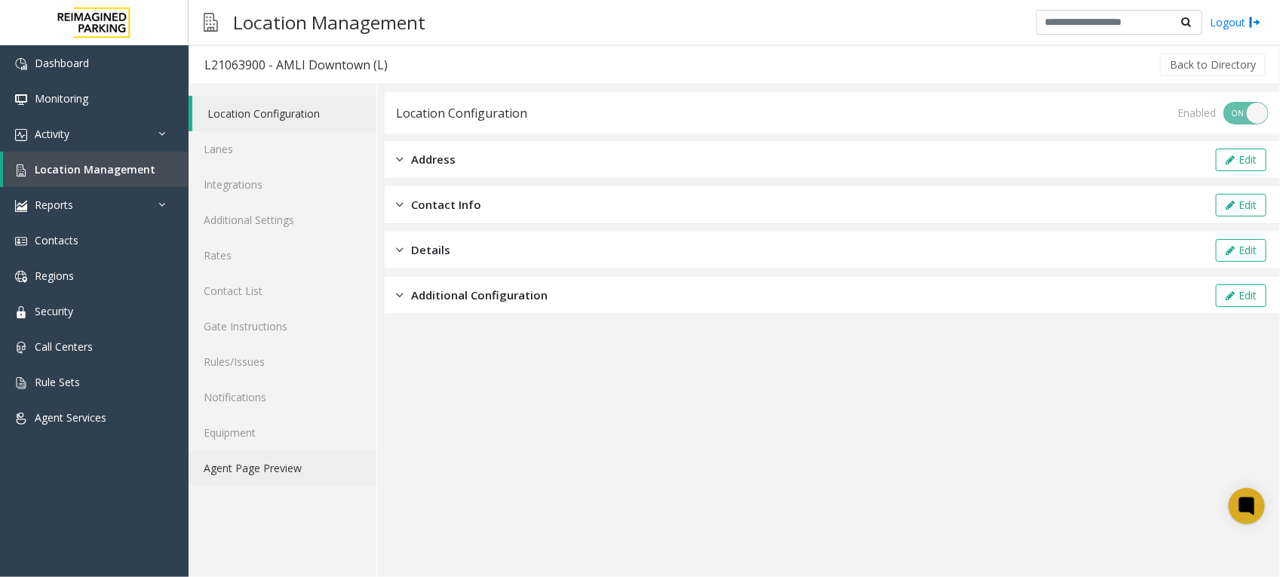
click at [272, 468] on link "Agent Page Preview" at bounding box center [283, 467] width 188 height 35
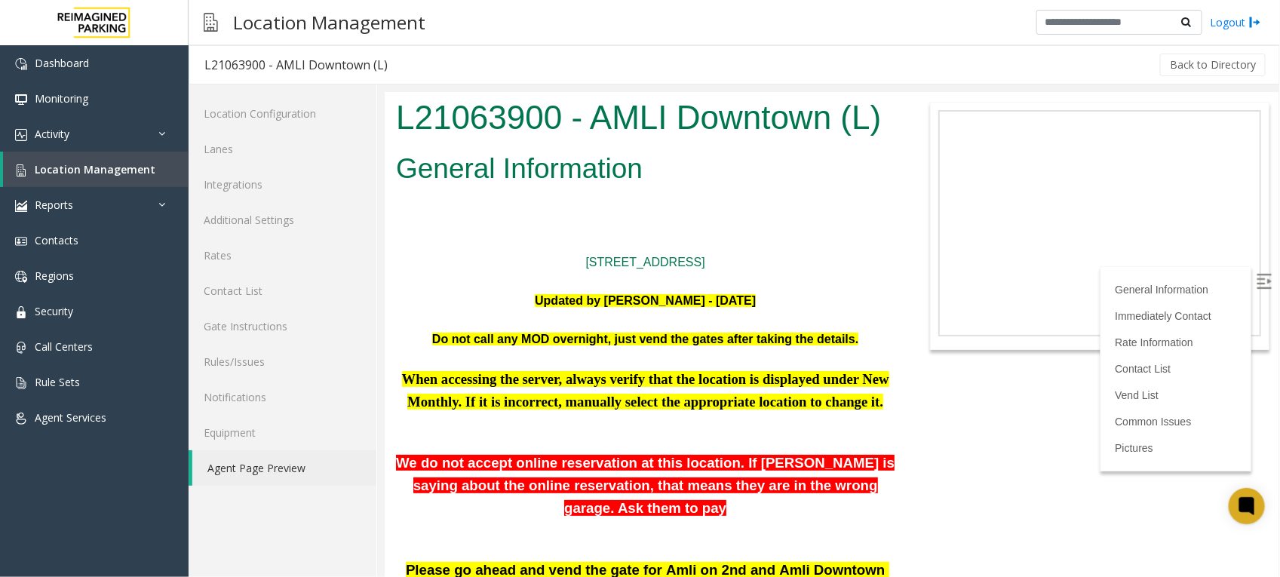
scroll to position [377, 0]
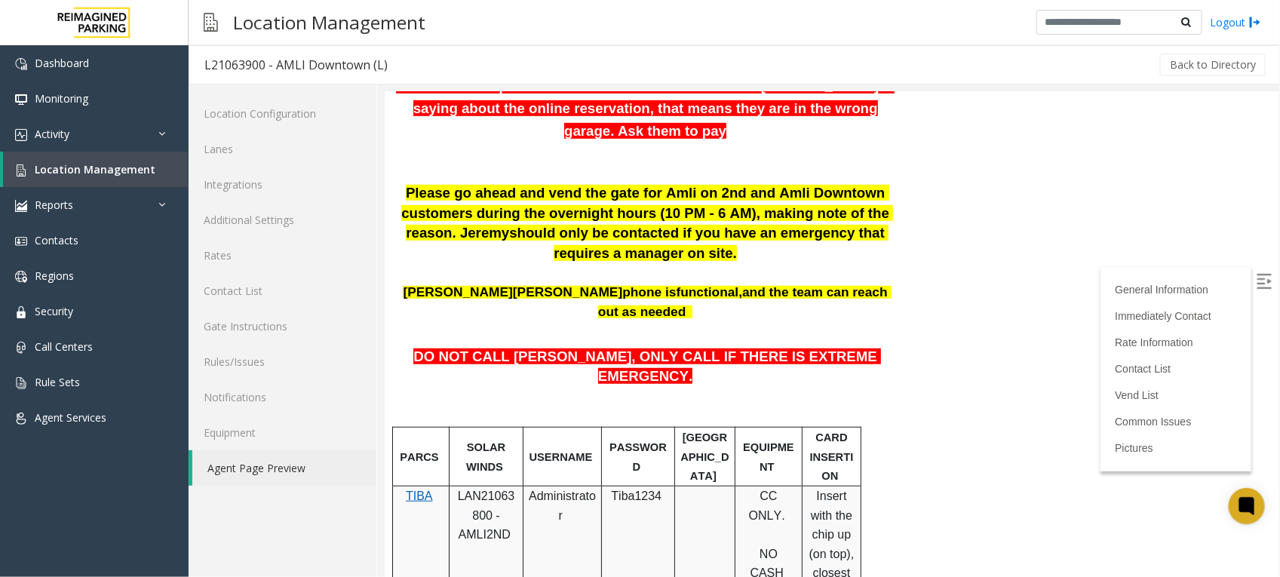
click at [569, 327] on p at bounding box center [644, 337] width 499 height 20
click at [96, 158] on link "Location Management" at bounding box center [96, 169] width 186 height 35
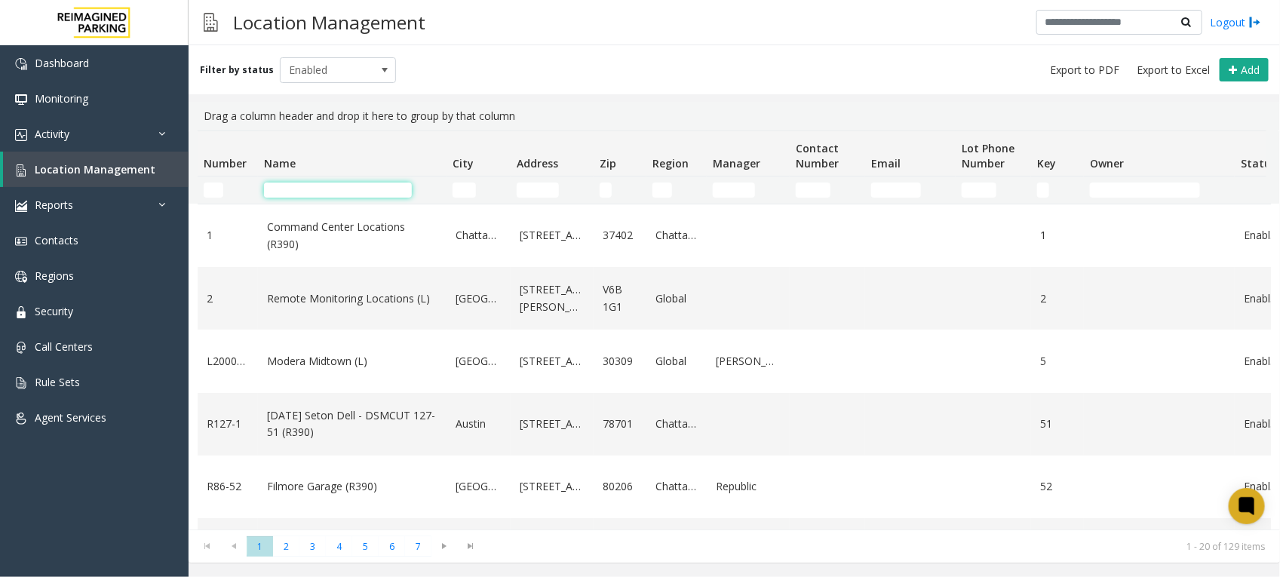
click at [308, 189] on input "Name Filter" at bounding box center [338, 190] width 148 height 15
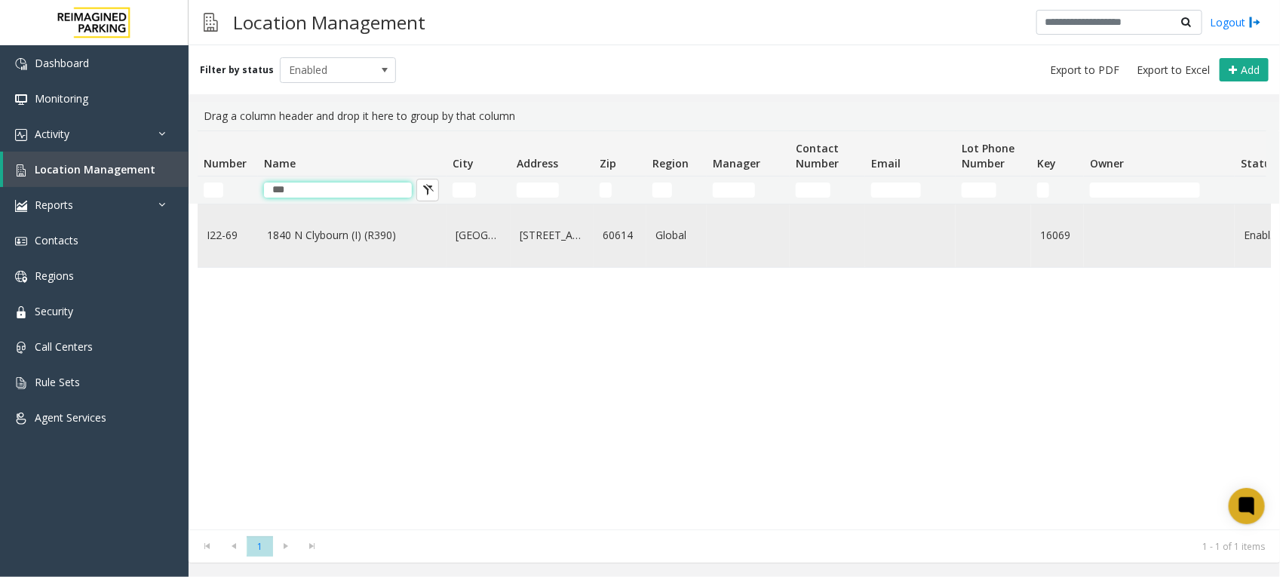
type input "***"
click at [356, 234] on link "1840 N Clybourn (I) (R390)" at bounding box center [352, 235] width 170 height 17
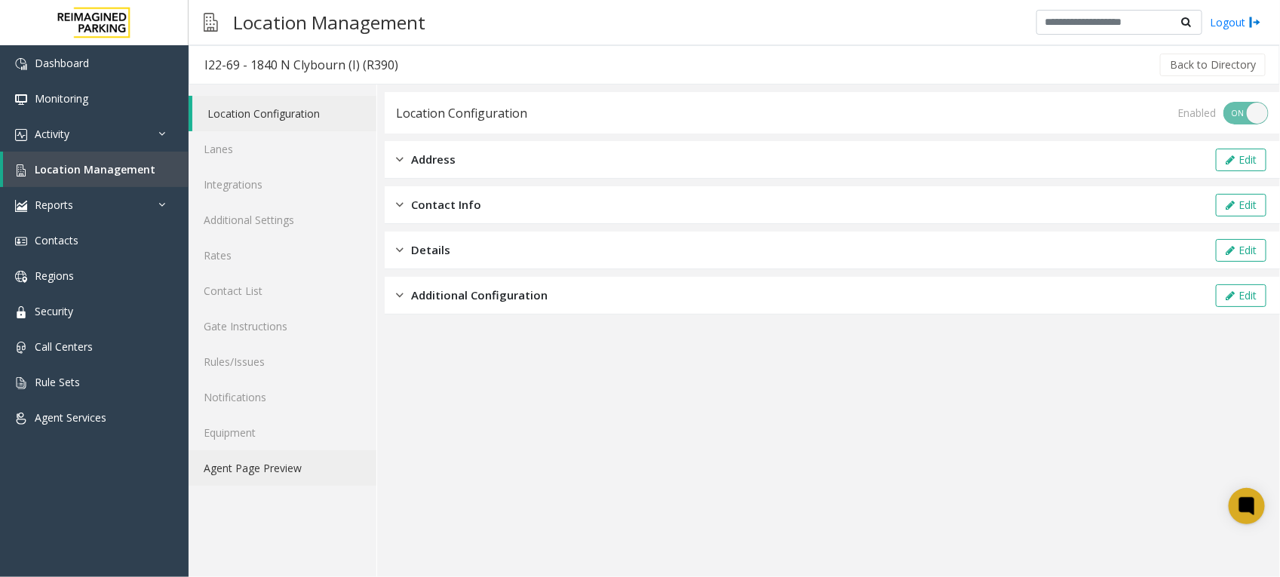
click at [296, 469] on link "Agent Page Preview" at bounding box center [283, 467] width 188 height 35
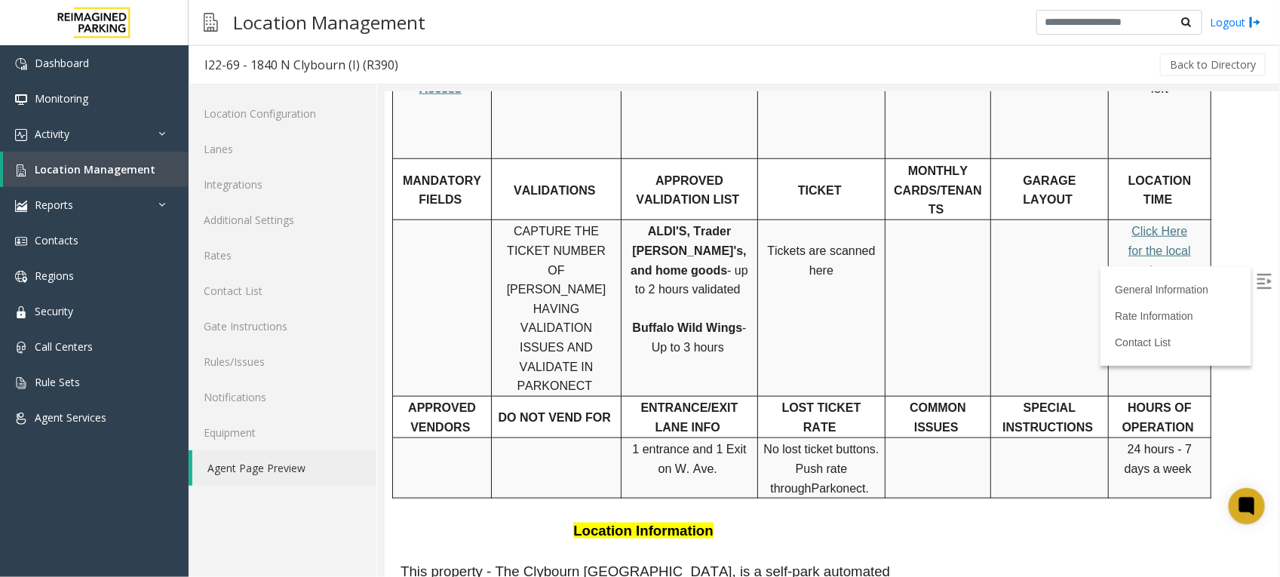
scroll to position [660, 0]
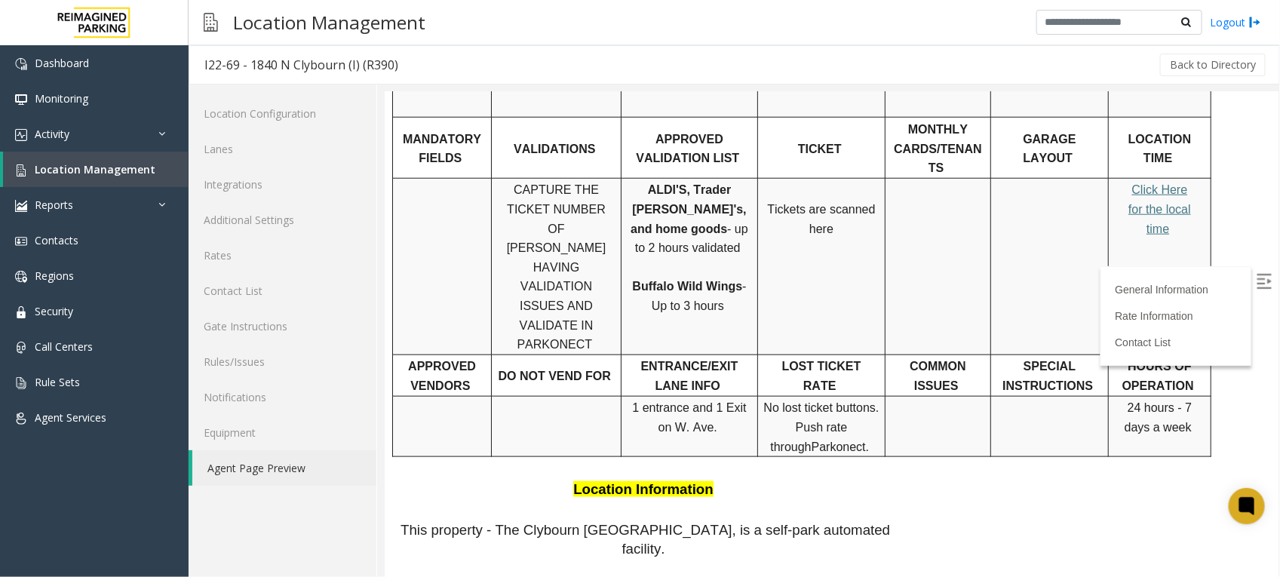
click at [162, 164] on link "Location Management" at bounding box center [96, 169] width 186 height 35
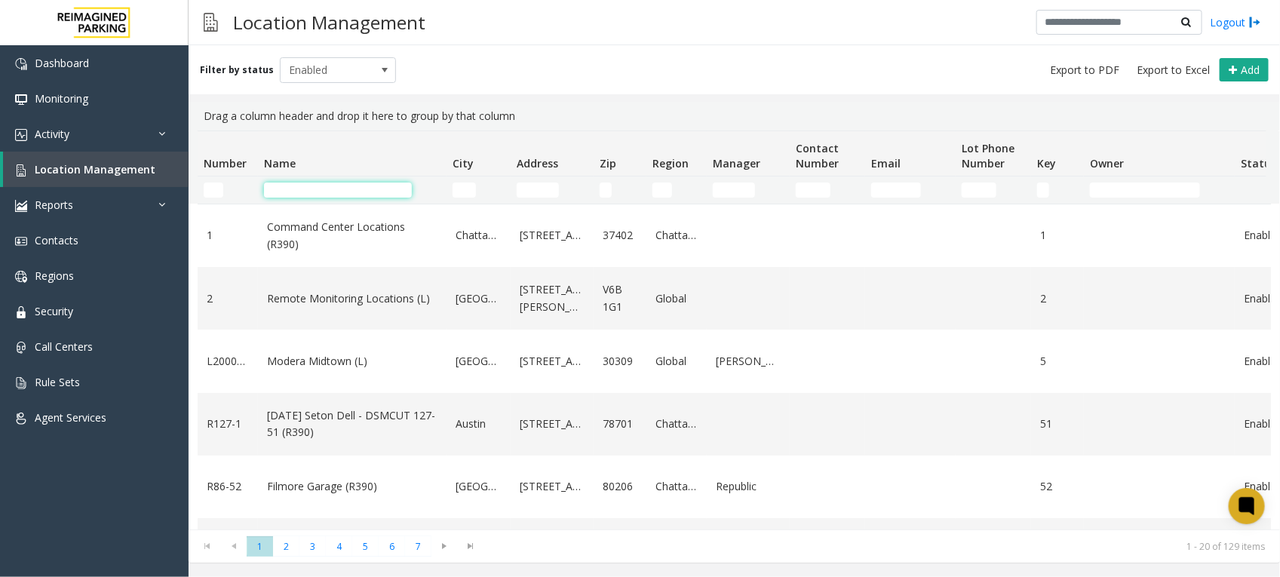
click at [360, 185] on input "Name Filter" at bounding box center [338, 190] width 148 height 15
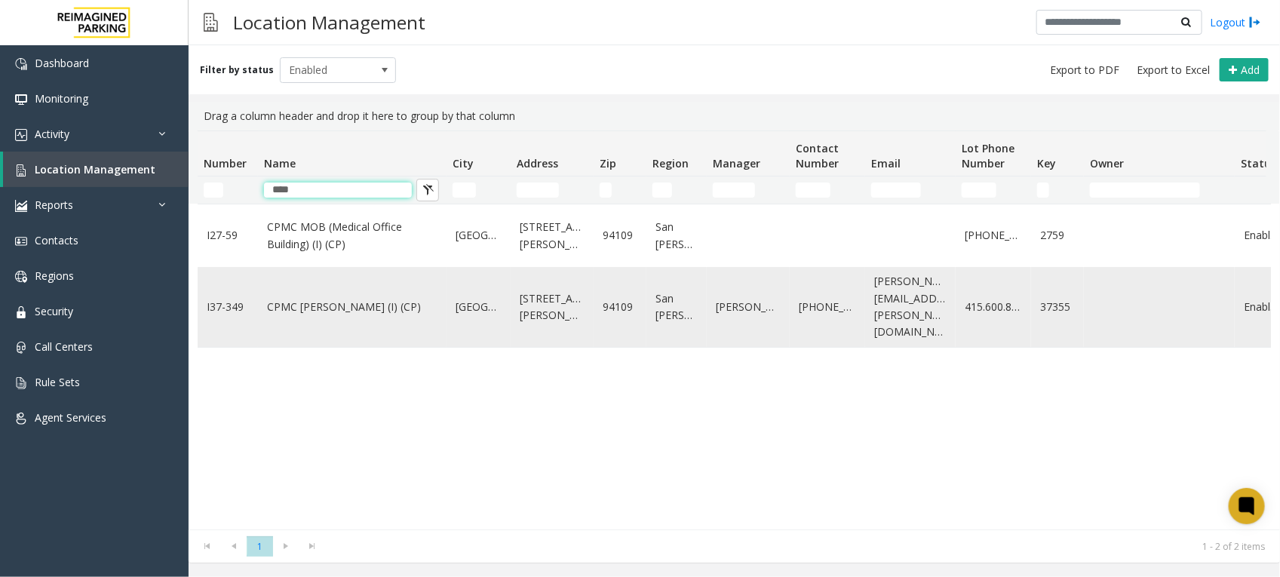
type input "****"
click at [302, 305] on link "CPMC Van Ness (I) (CP)" at bounding box center [352, 307] width 170 height 17
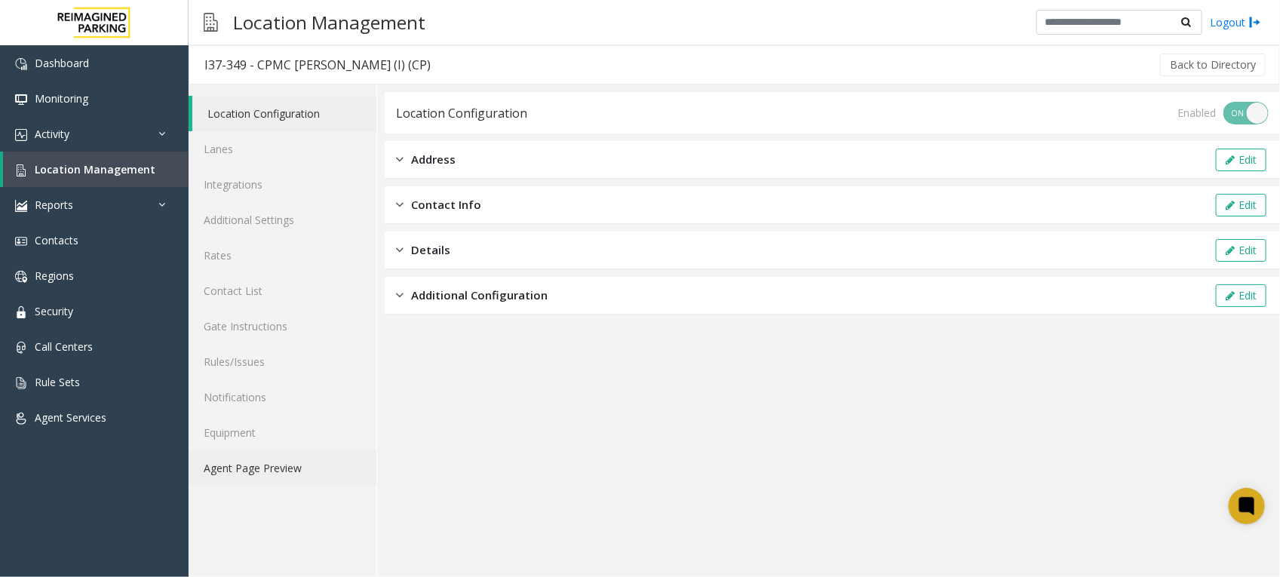
click at [274, 461] on link "Agent Page Preview" at bounding box center [283, 467] width 188 height 35
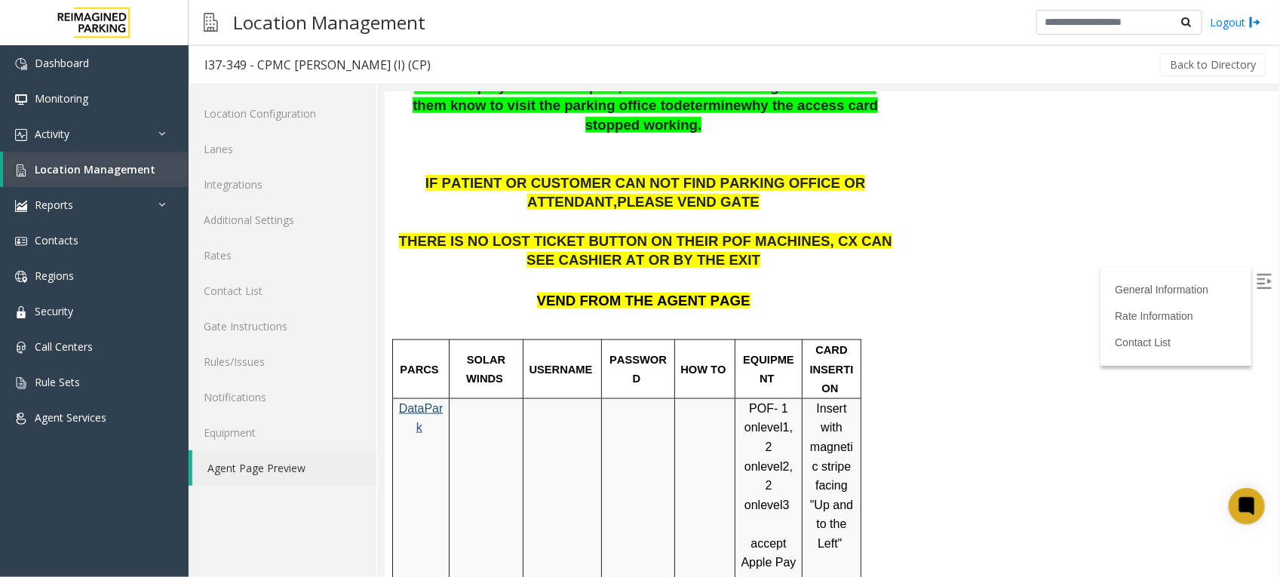
scroll to position [754, 0]
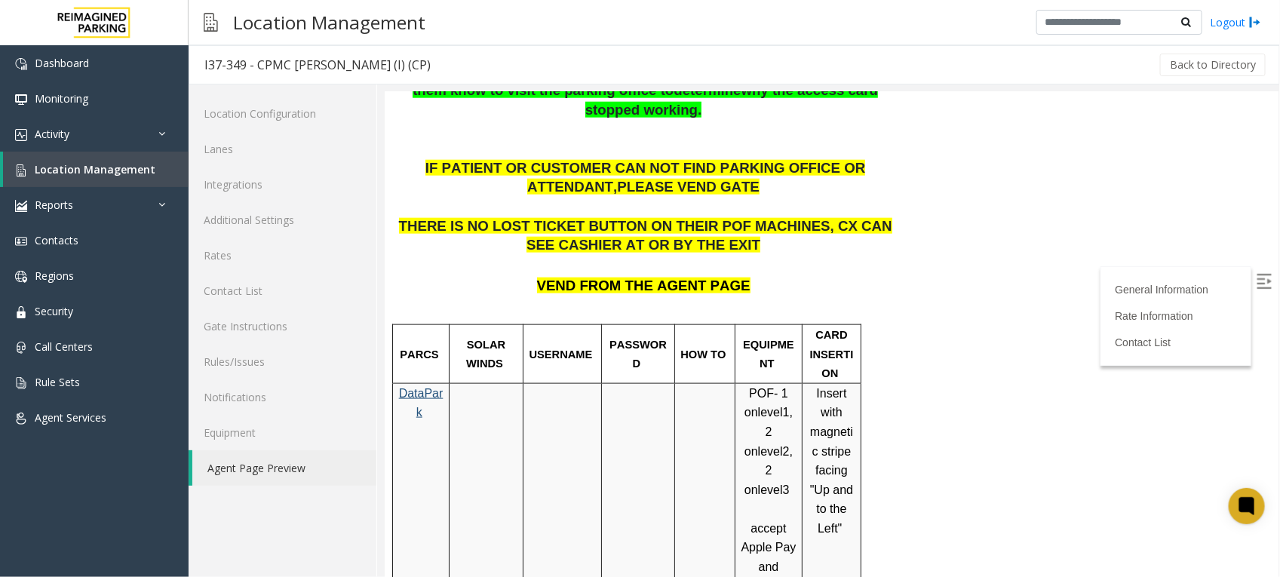
click at [539, 408] on p at bounding box center [561, 402] width 67 height 38
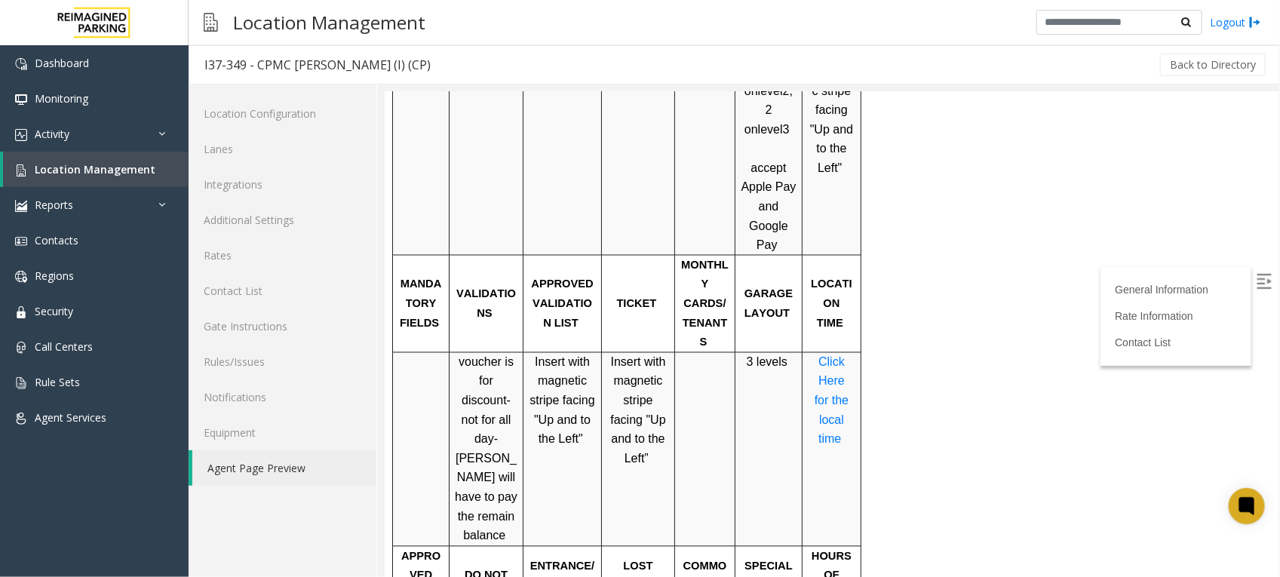
scroll to position [1131, 0]
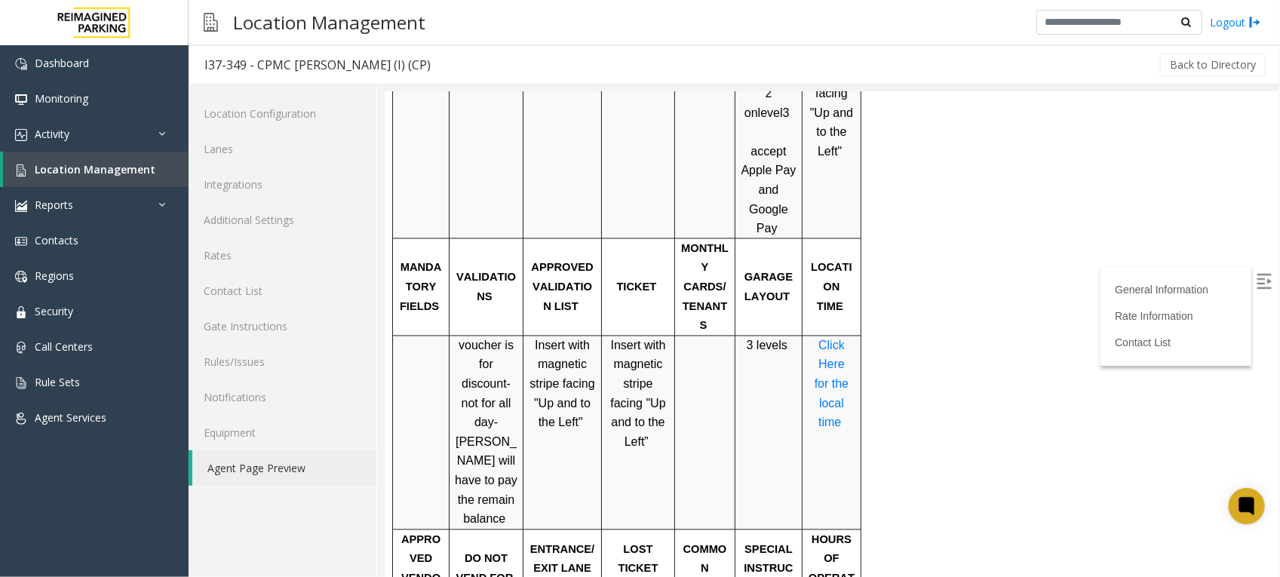
click at [558, 410] on td "Insert with magnetic stripe facing "Up and to the Left"" at bounding box center [562, 432] width 78 height 194
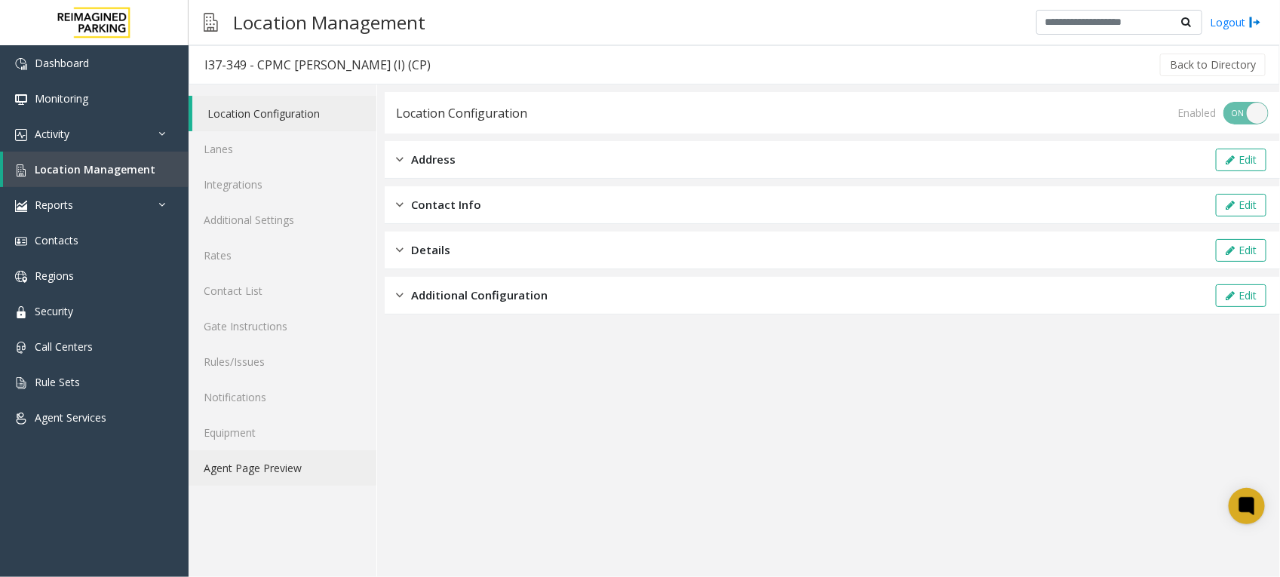
click at [247, 468] on link "Agent Page Preview" at bounding box center [283, 467] width 188 height 35
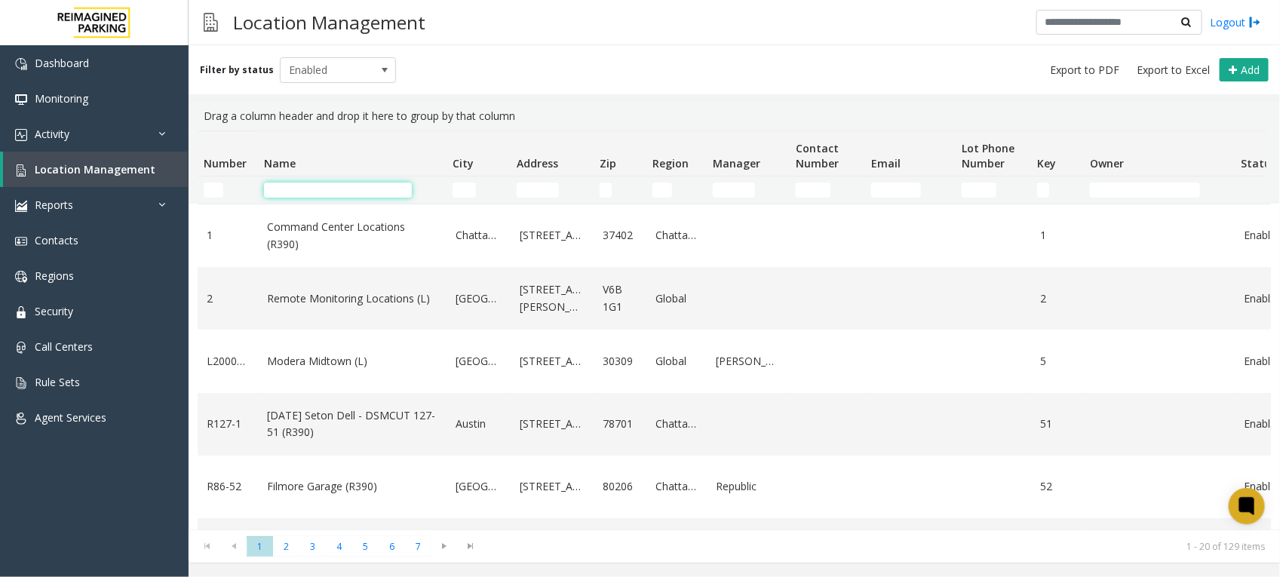
click at [338, 195] on input "Name Filter" at bounding box center [338, 190] width 148 height 15
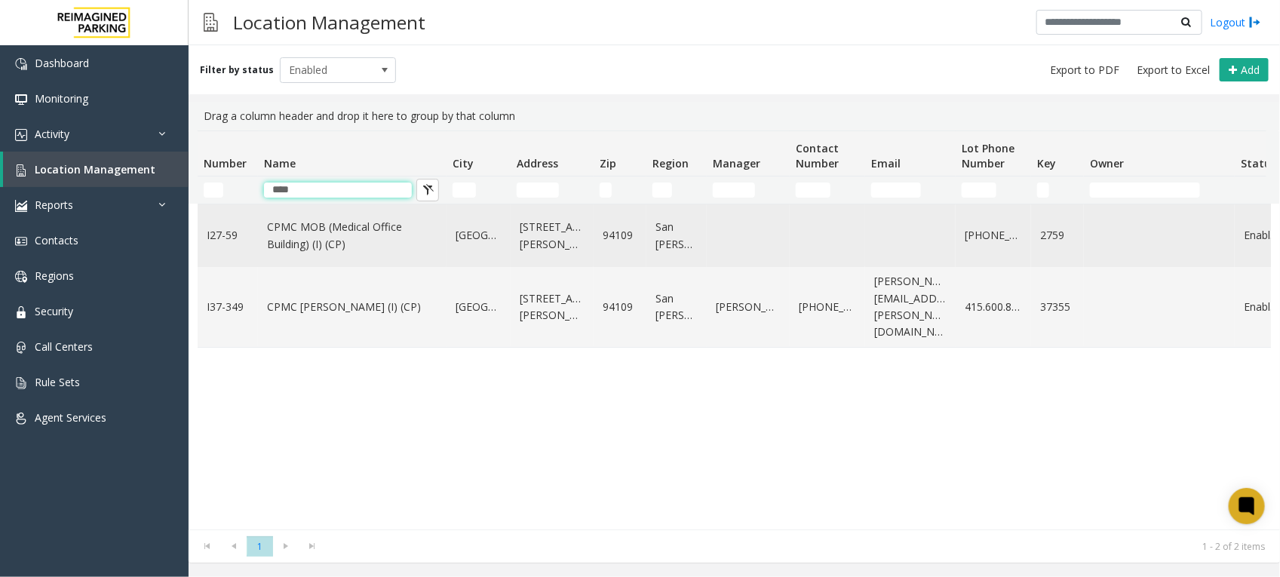
type input "****"
click at [337, 238] on link "CPMC MOB (Medical Office Building) (I) (CP)" at bounding box center [352, 236] width 170 height 34
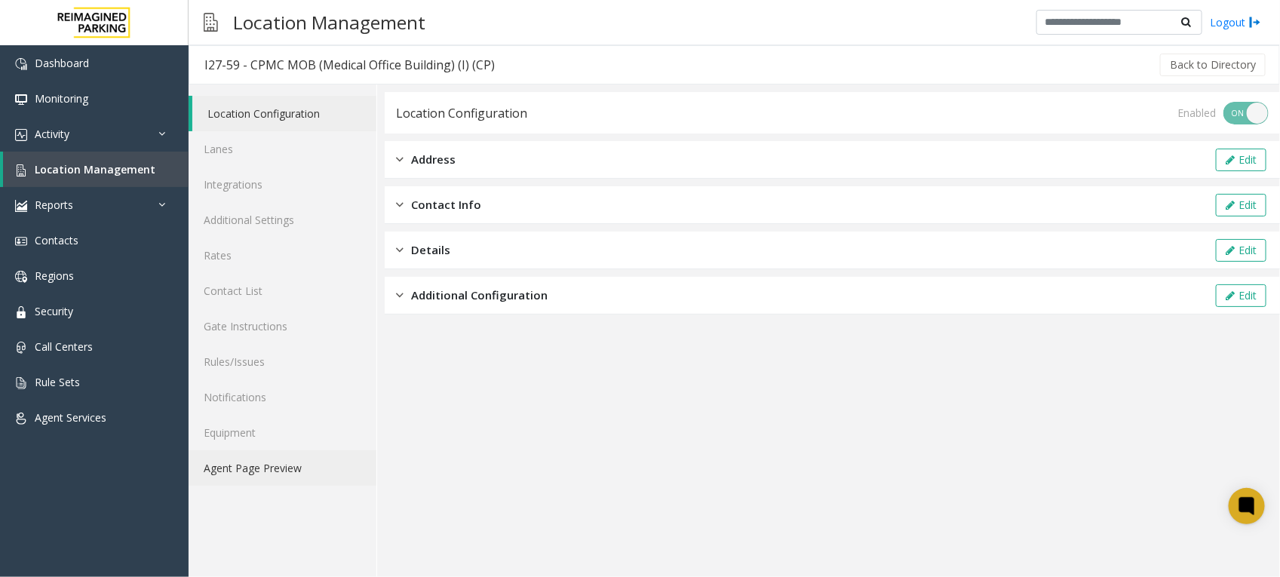
click at [287, 466] on link "Agent Page Preview" at bounding box center [283, 467] width 188 height 35
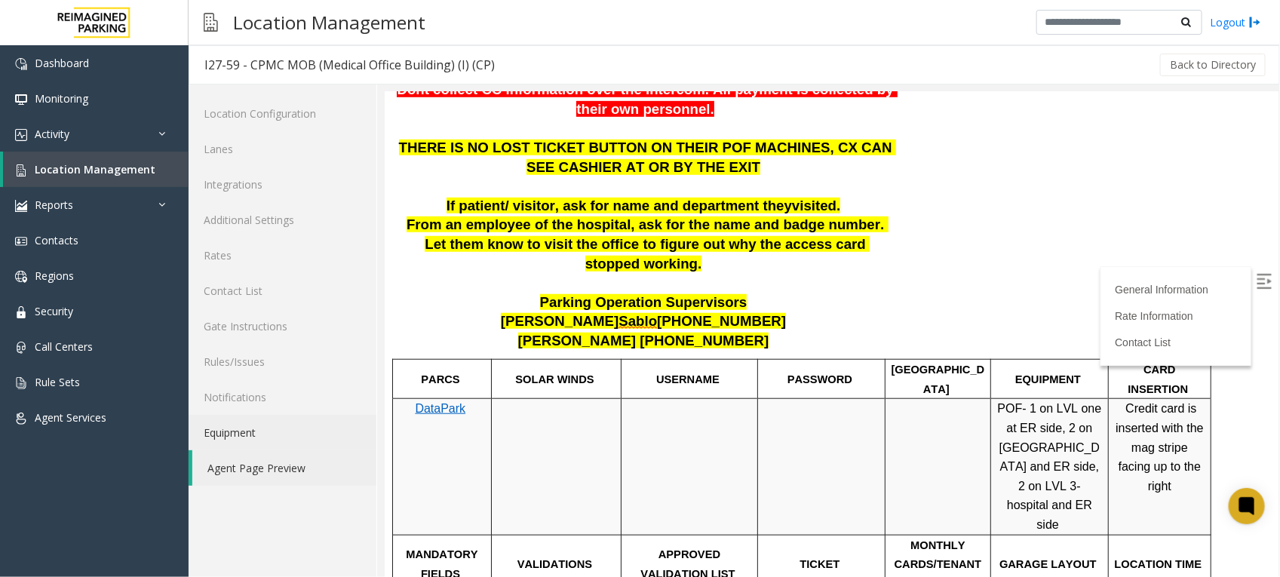
scroll to position [377, 0]
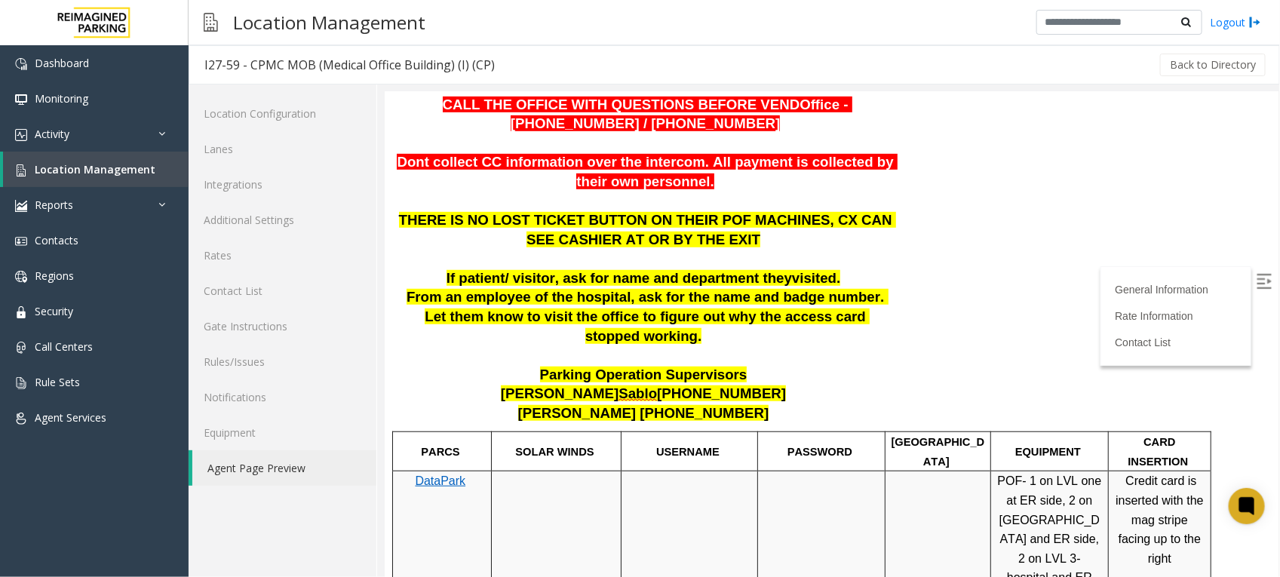
click at [787, 305] on span "From an employee of the hospital, ask for the name and badge number. Let them k…" at bounding box center [647, 315] width 482 height 54
click at [74, 173] on span "Location Management" at bounding box center [95, 169] width 121 height 14
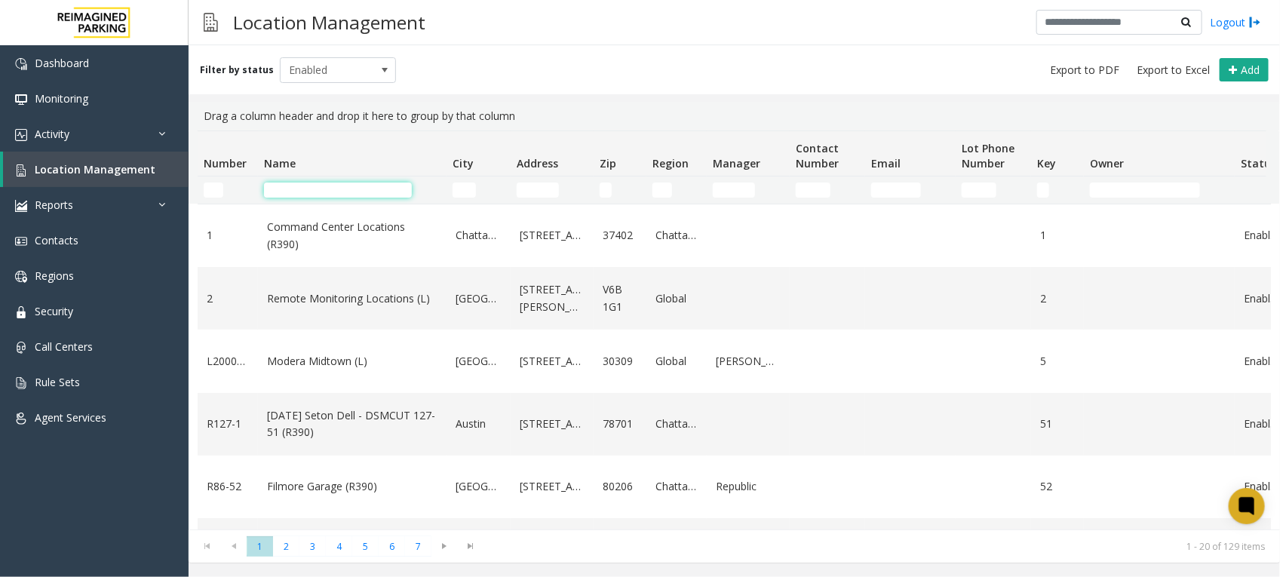
click at [326, 186] on input "Name Filter" at bounding box center [338, 190] width 148 height 15
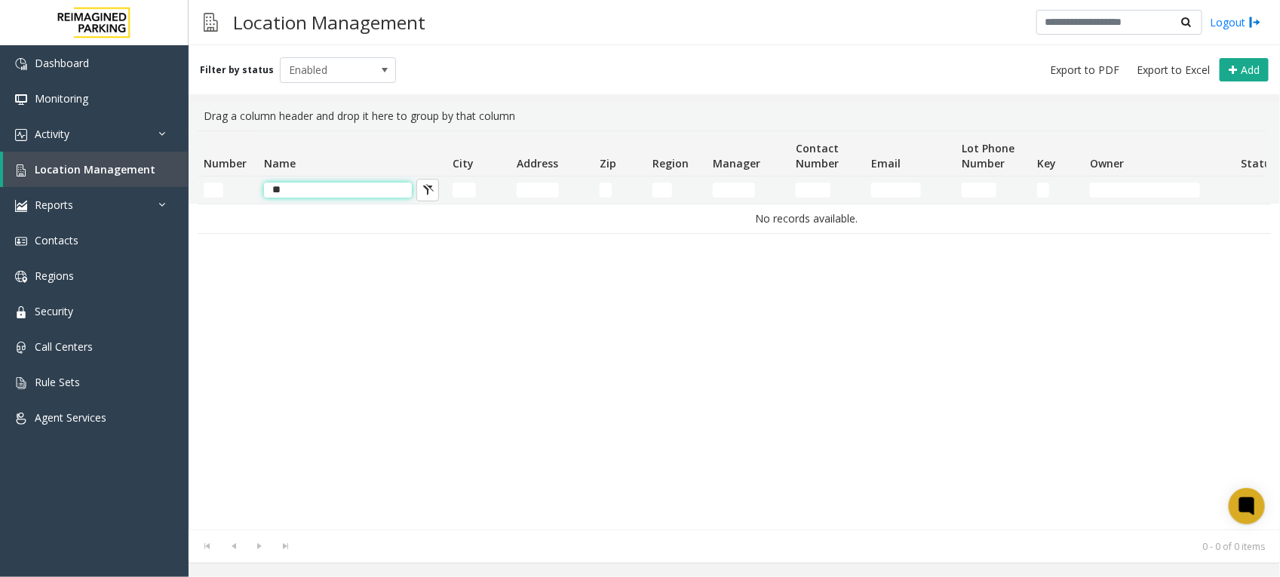
type input "*"
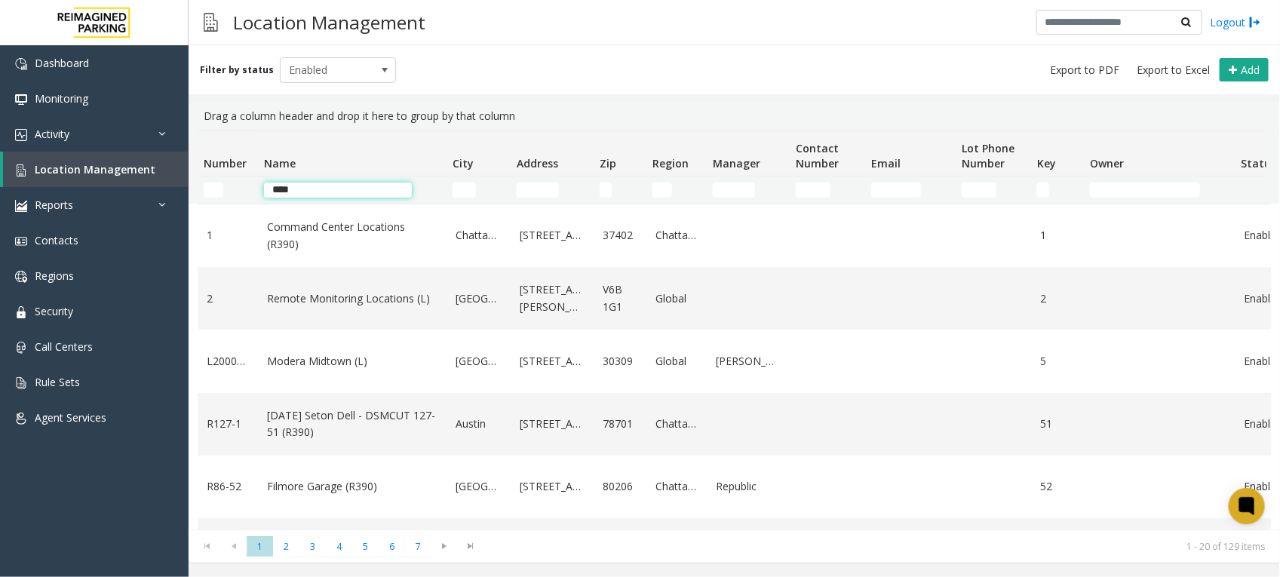
type input "****"
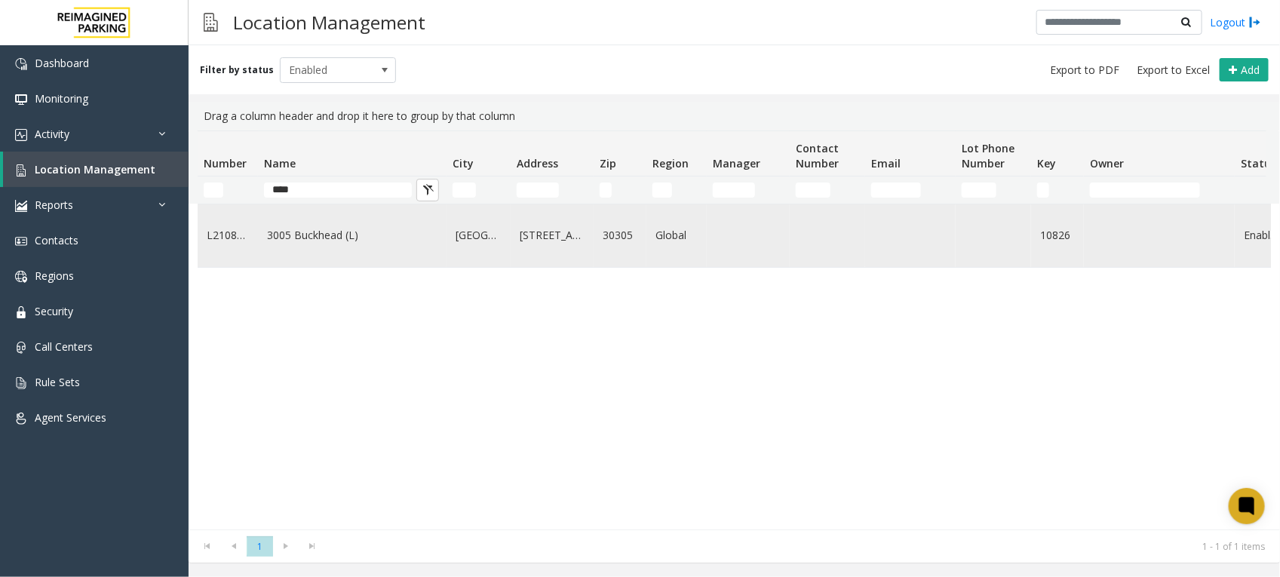
click at [324, 241] on link "3005 Buckhead (L)" at bounding box center [352, 235] width 170 height 17
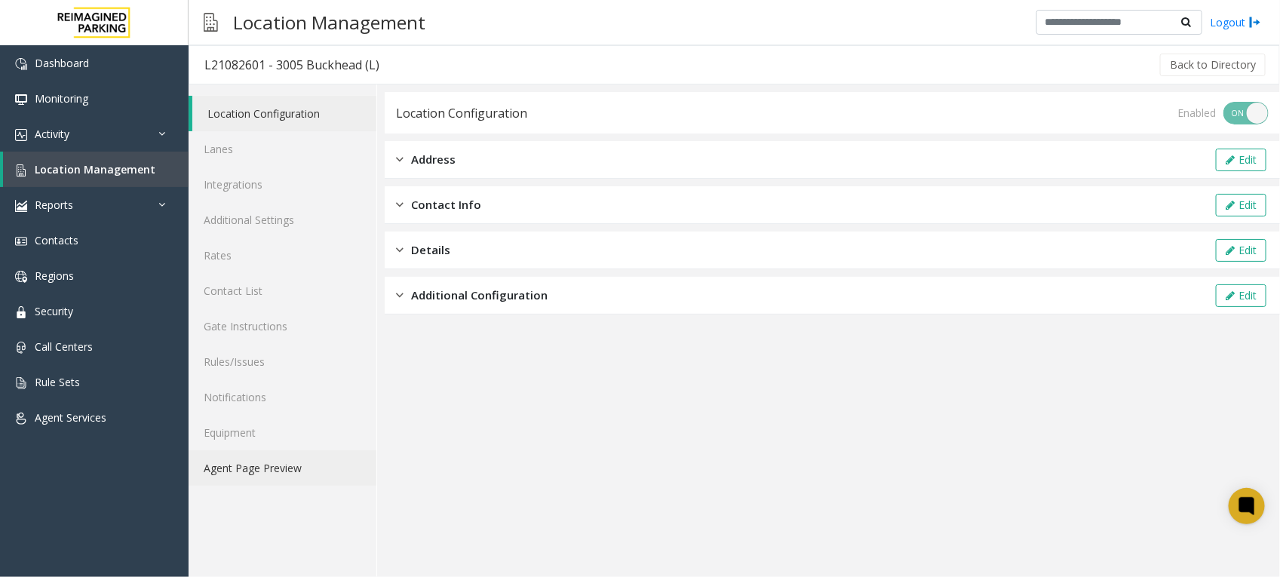
click at [276, 470] on link "Agent Page Preview" at bounding box center [283, 467] width 188 height 35
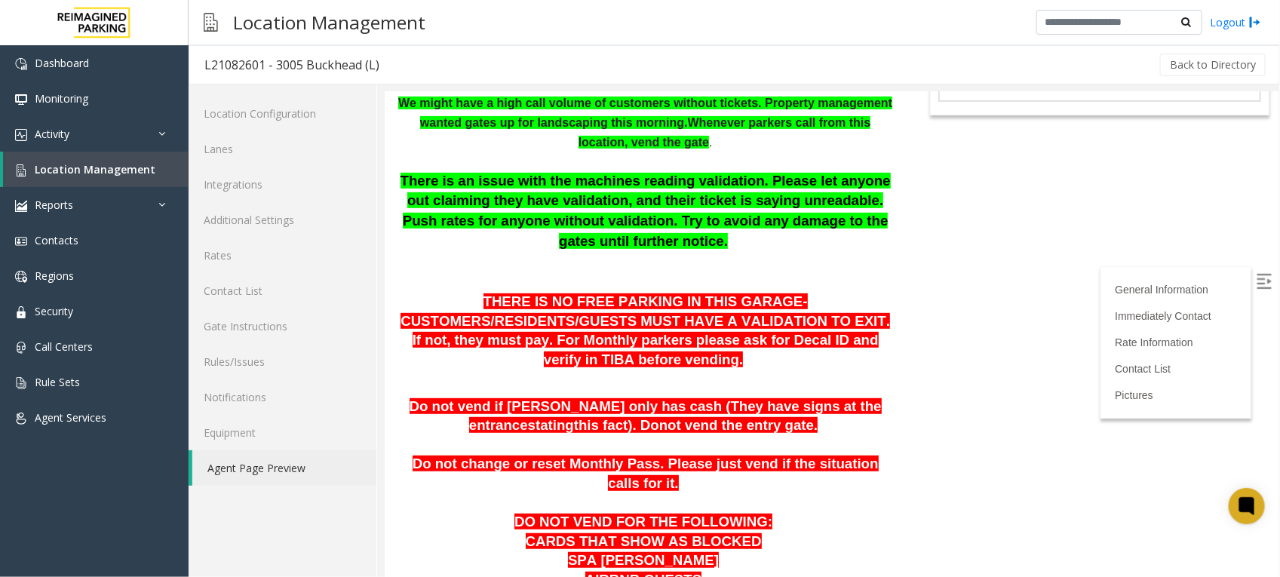
scroll to position [189, 0]
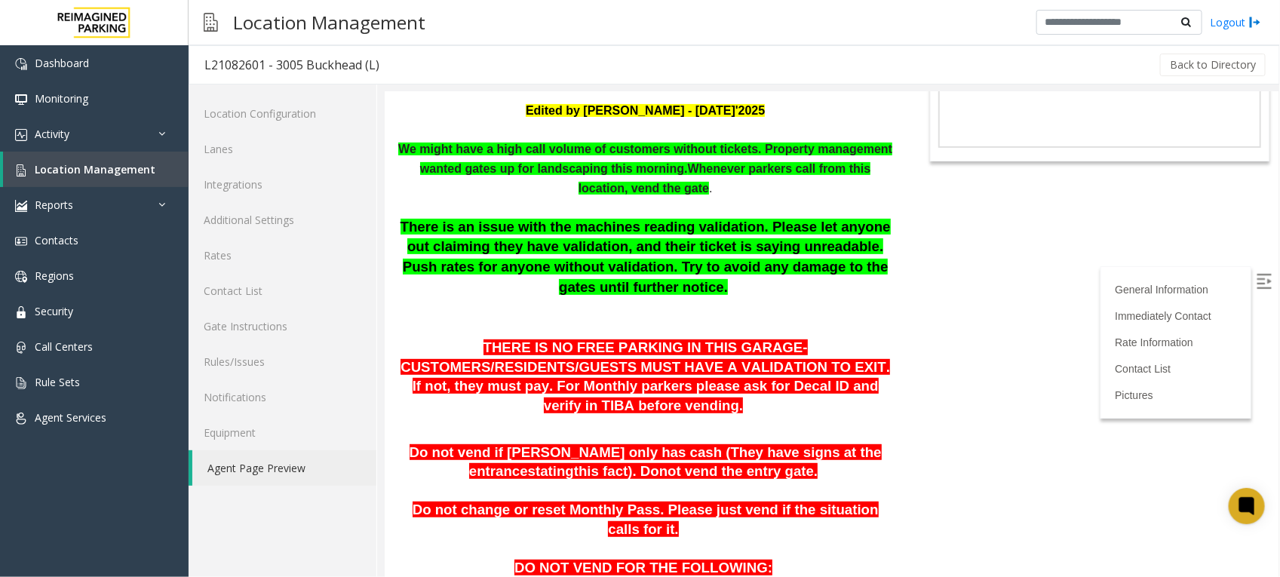
click at [552, 352] on span "THERE IS NO FREE PARKING IN THIS GARAGE- CUSTOMERS/RESIDENTS/GUESTS MUST HAVE A…" at bounding box center [645, 376] width 490 height 74
click at [130, 177] on link "Location Management" at bounding box center [96, 169] width 186 height 35
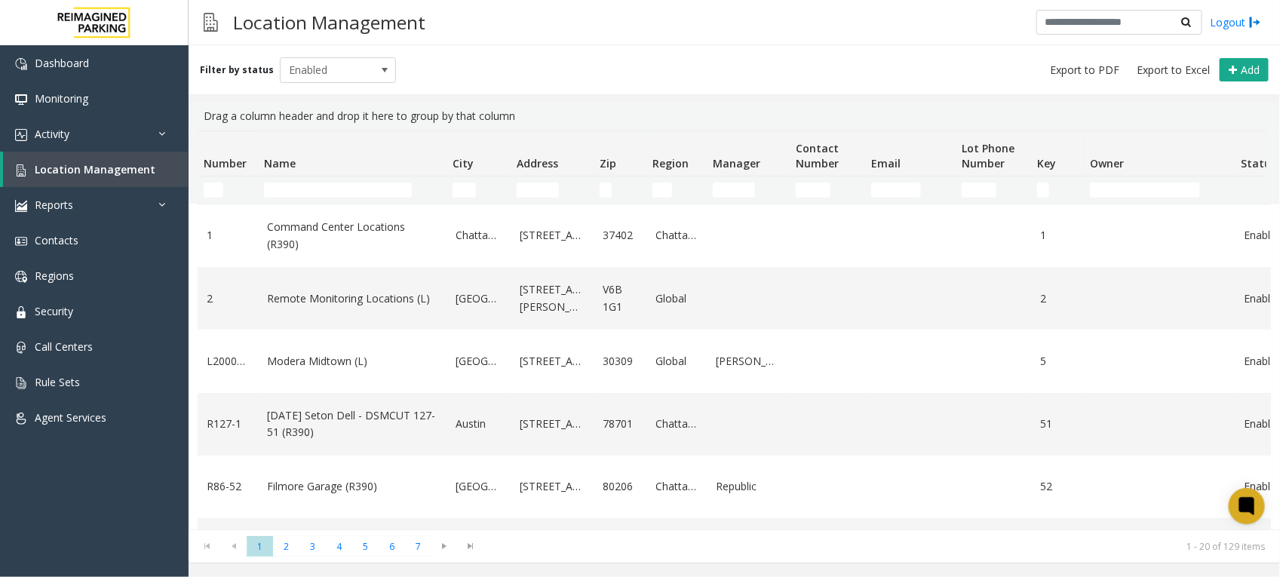
click at [355, 164] on th "Name" at bounding box center [352, 153] width 189 height 45
click at [355, 186] on input "Name Filter" at bounding box center [338, 190] width 148 height 15
paste input "**********"
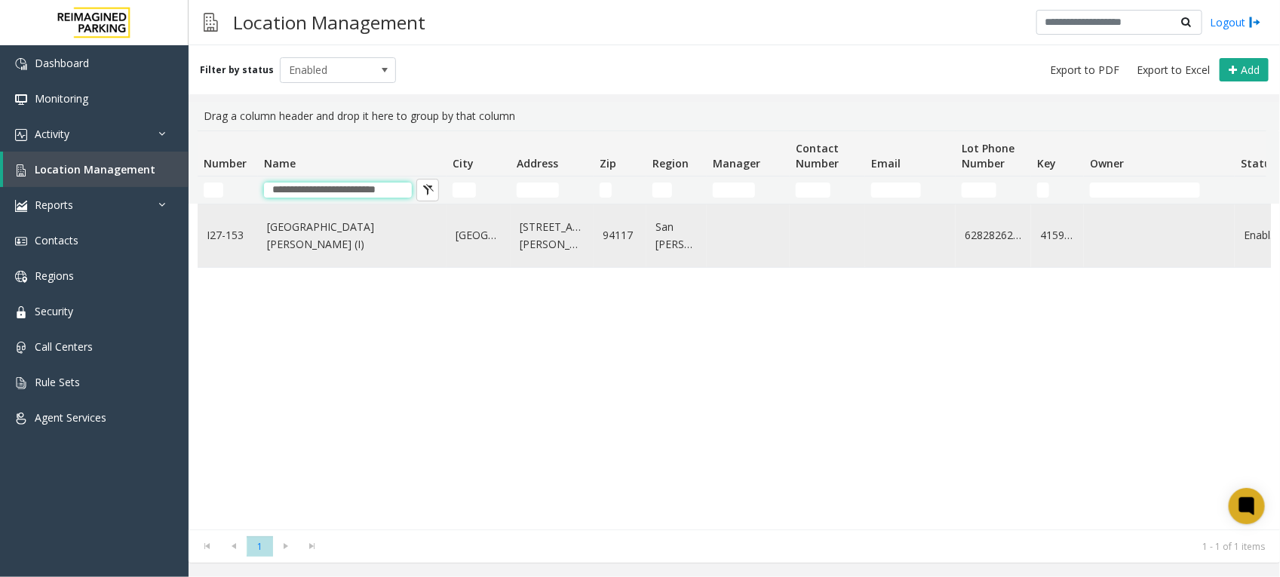
type input "**********"
click at [330, 239] on link "St. Mary Medical Center (I)" at bounding box center [352, 236] width 170 height 34
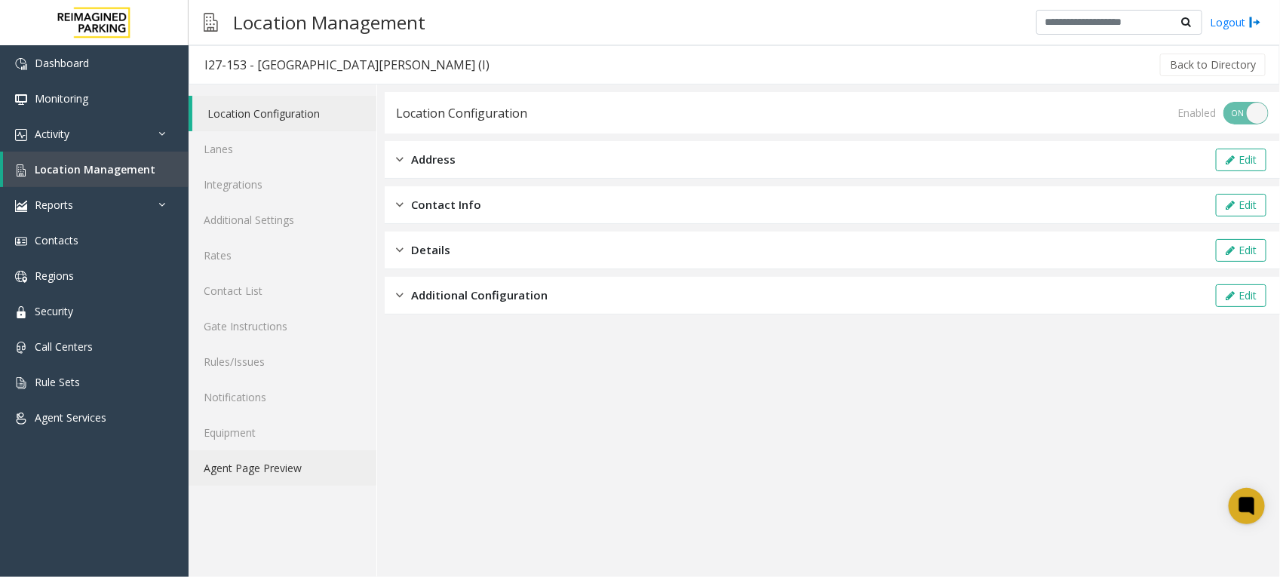
click at [246, 466] on link "Agent Page Preview" at bounding box center [283, 467] width 188 height 35
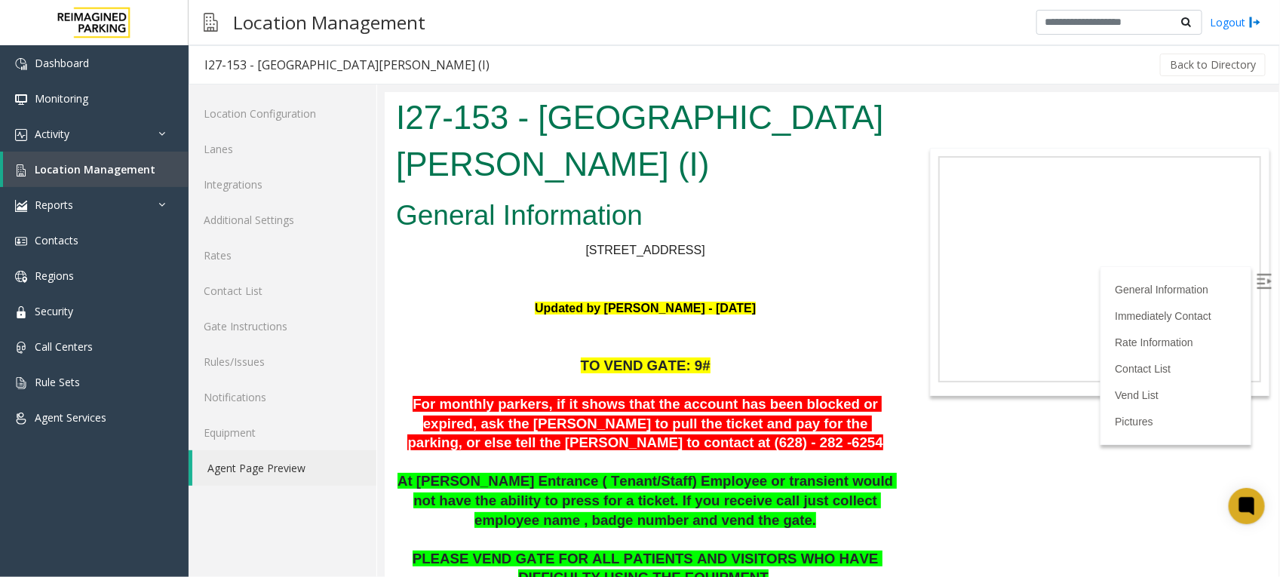
scroll to position [471, 0]
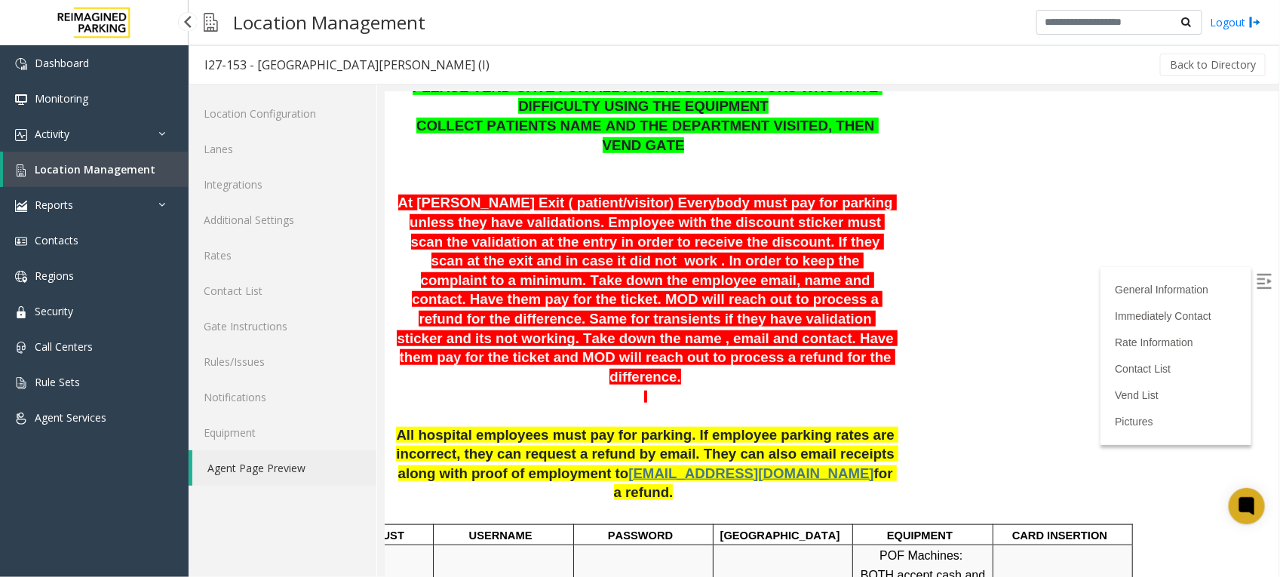
click at [100, 158] on link "Location Management" at bounding box center [96, 169] width 186 height 35
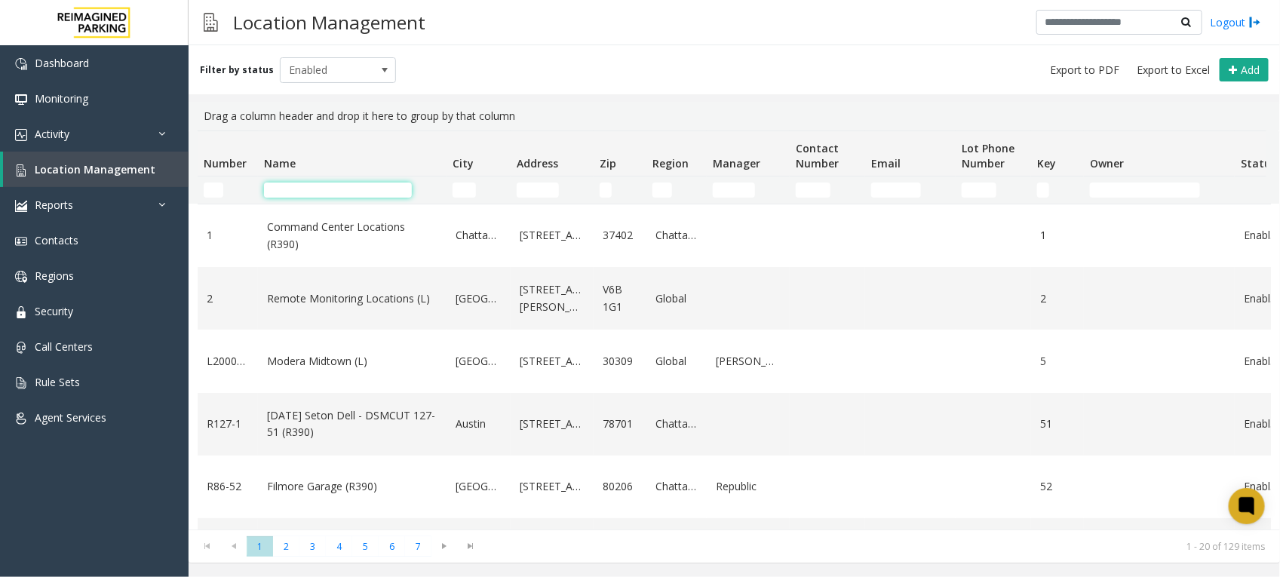
click at [332, 194] on input "Name Filter" at bounding box center [338, 190] width 148 height 15
paste input "**********"
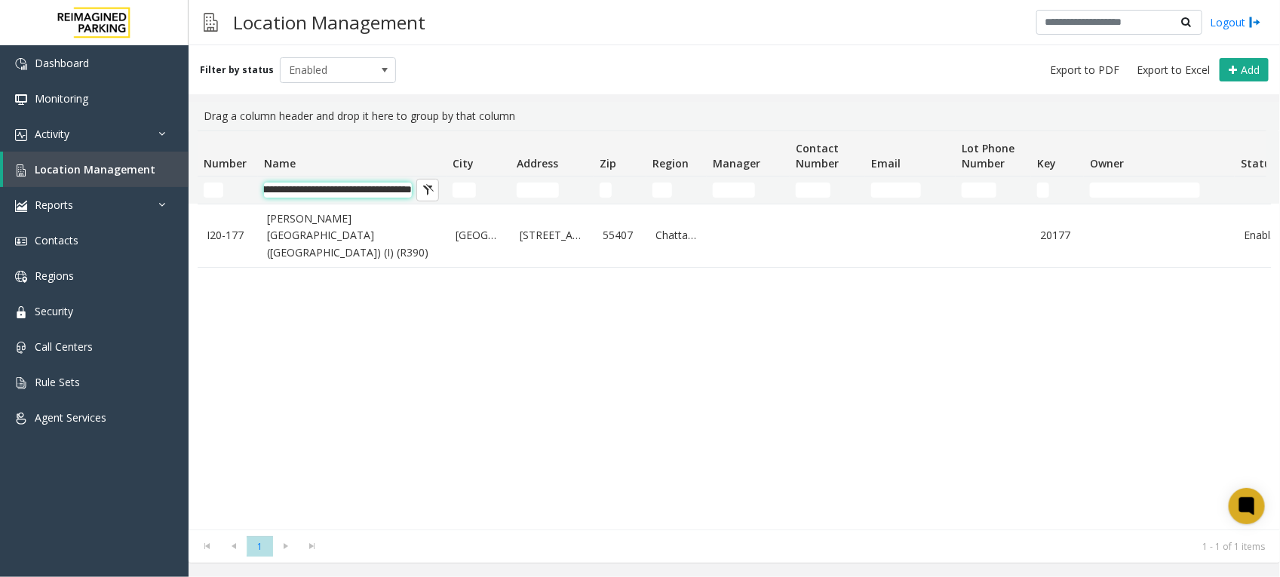
scroll to position [0, 57]
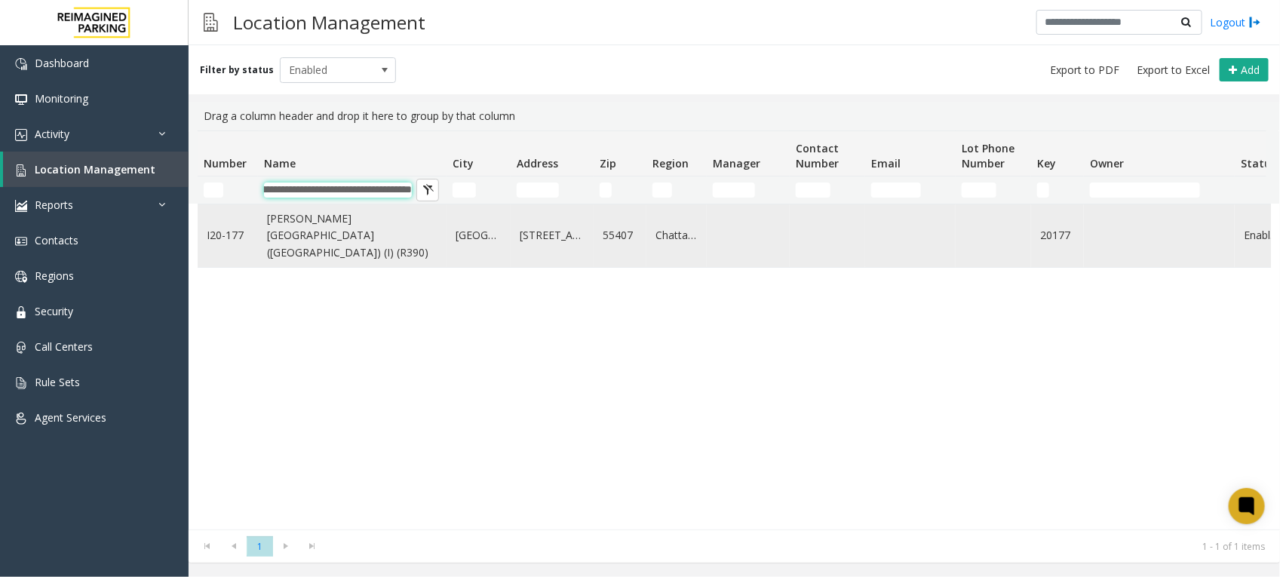
type input "**********"
click at [356, 219] on link "[PERSON_NAME][GEOGRAPHIC_DATA] ([GEOGRAPHIC_DATA]) (I) (R390)" at bounding box center [352, 235] width 170 height 51
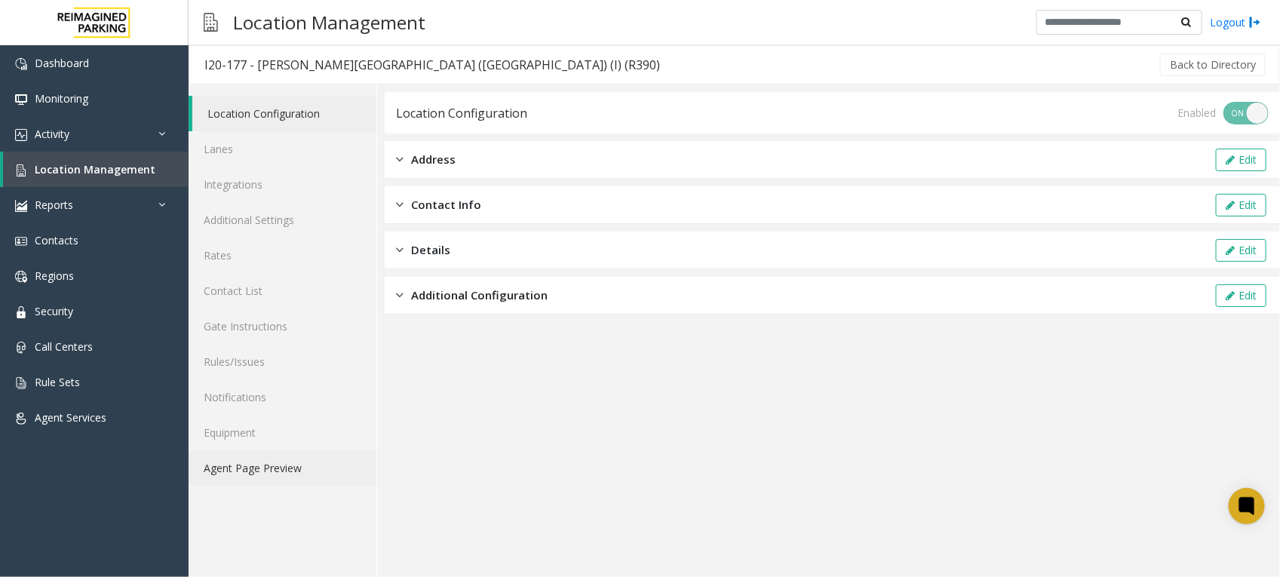
click at [253, 468] on link "Agent Page Preview" at bounding box center [283, 467] width 188 height 35
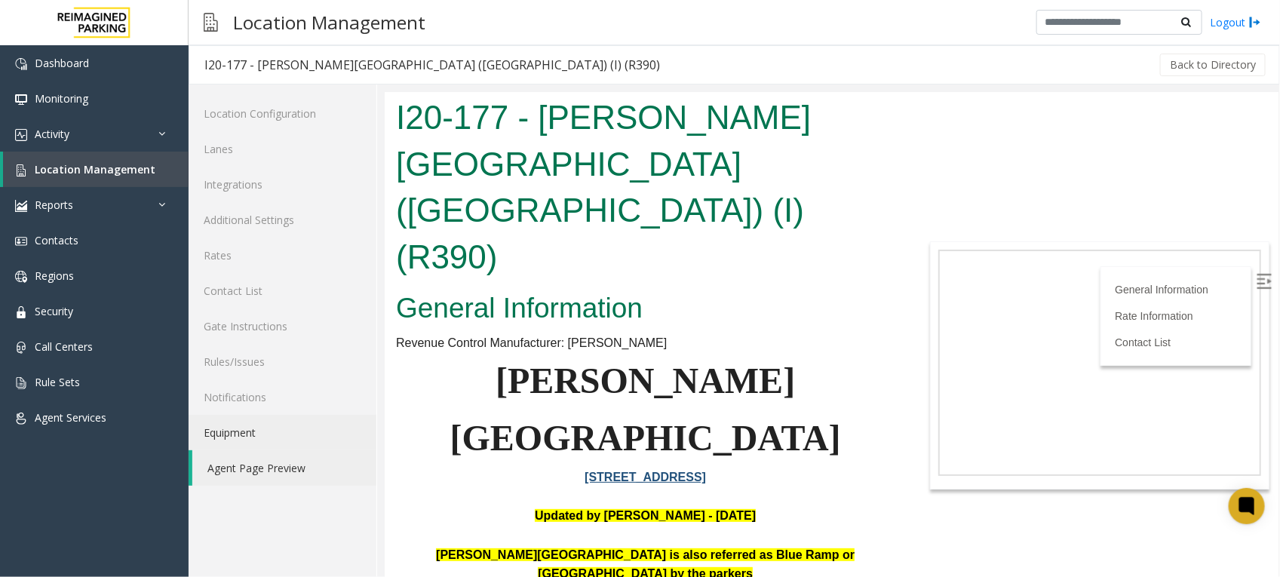
scroll to position [377, 0]
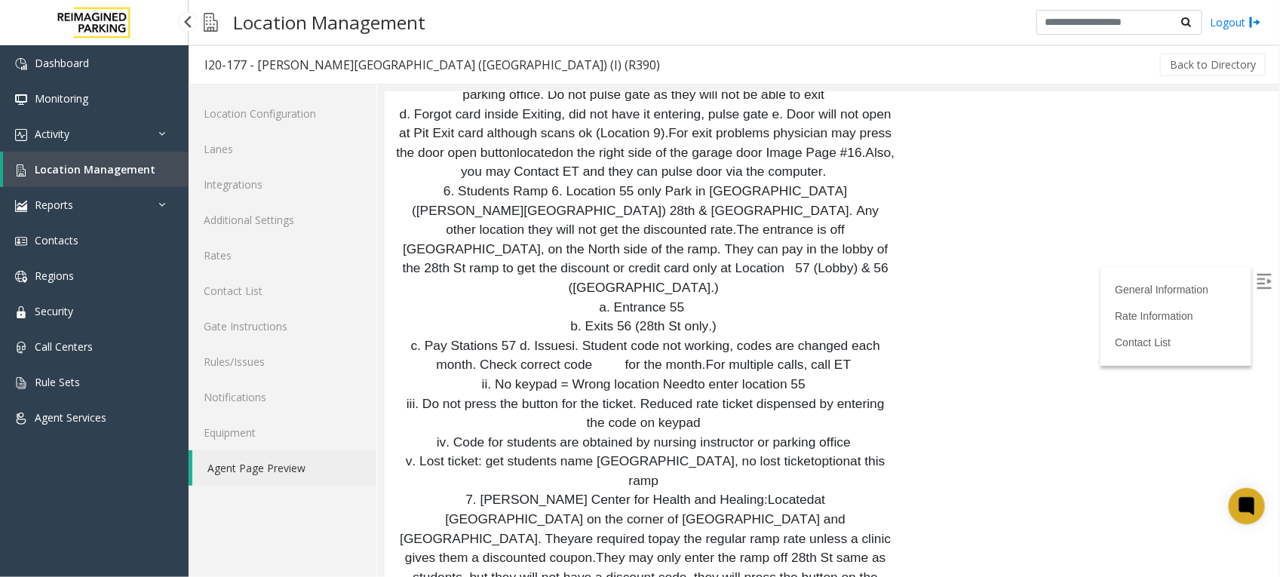
click at [118, 170] on span "Location Management" at bounding box center [95, 169] width 121 height 14
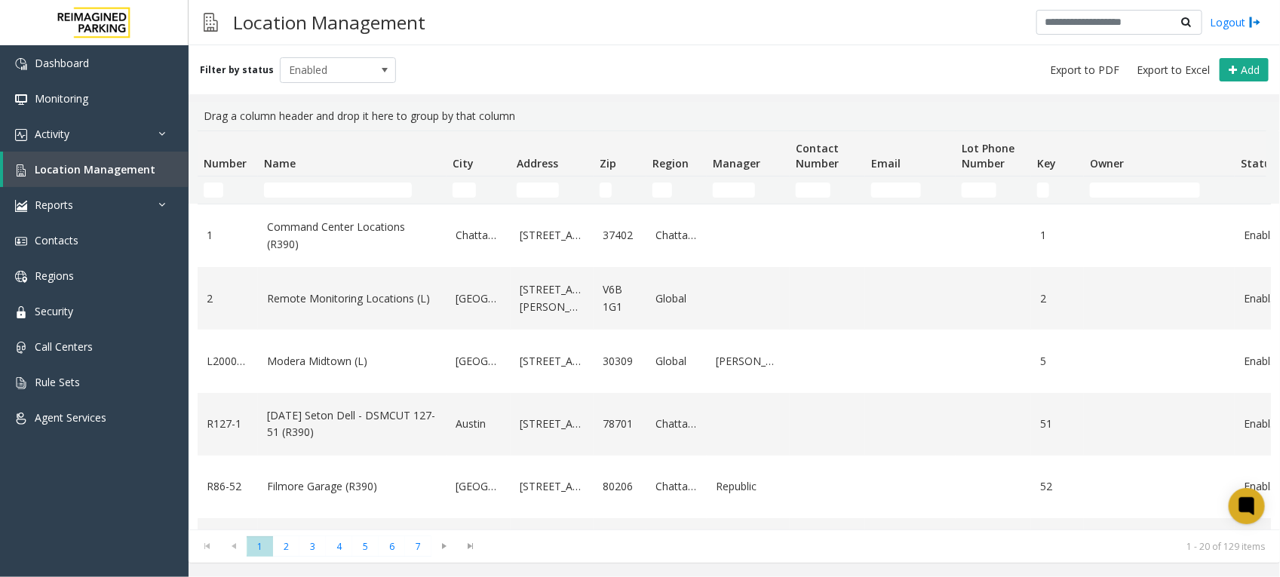
click at [343, 201] on td "Name Filter" at bounding box center [352, 189] width 189 height 27
click at [353, 194] on input "Name Filter" at bounding box center [338, 190] width 148 height 15
paste input "**********"
type input "**********"
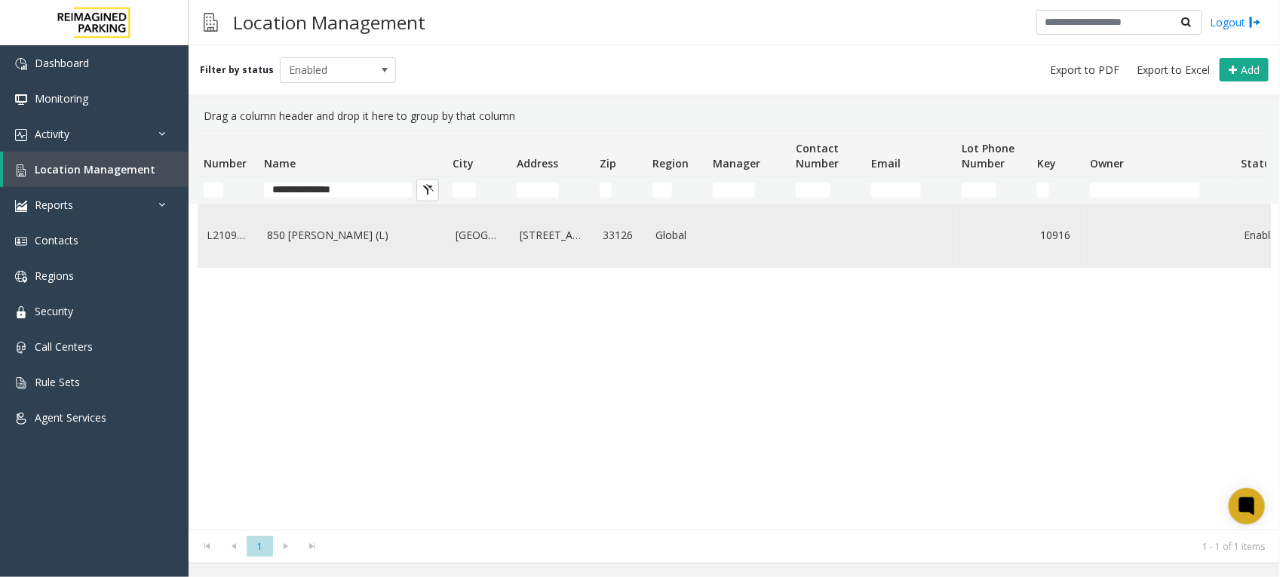
click at [308, 230] on link "850 [PERSON_NAME] (L)" at bounding box center [352, 235] width 170 height 17
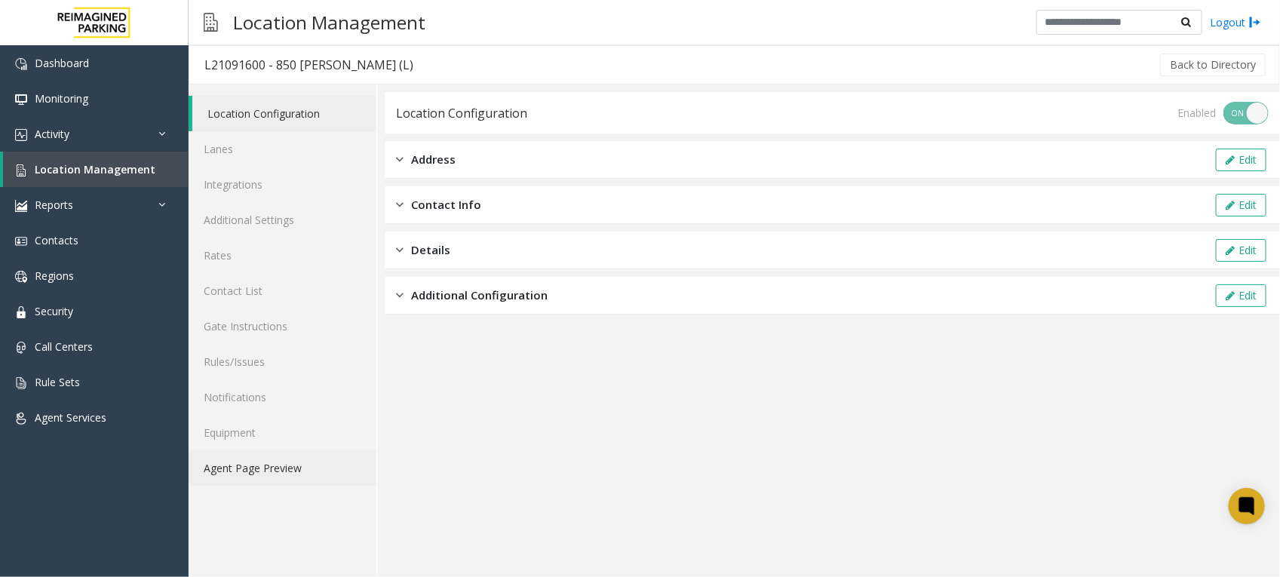
click at [274, 462] on link "Agent Page Preview" at bounding box center [283, 467] width 188 height 35
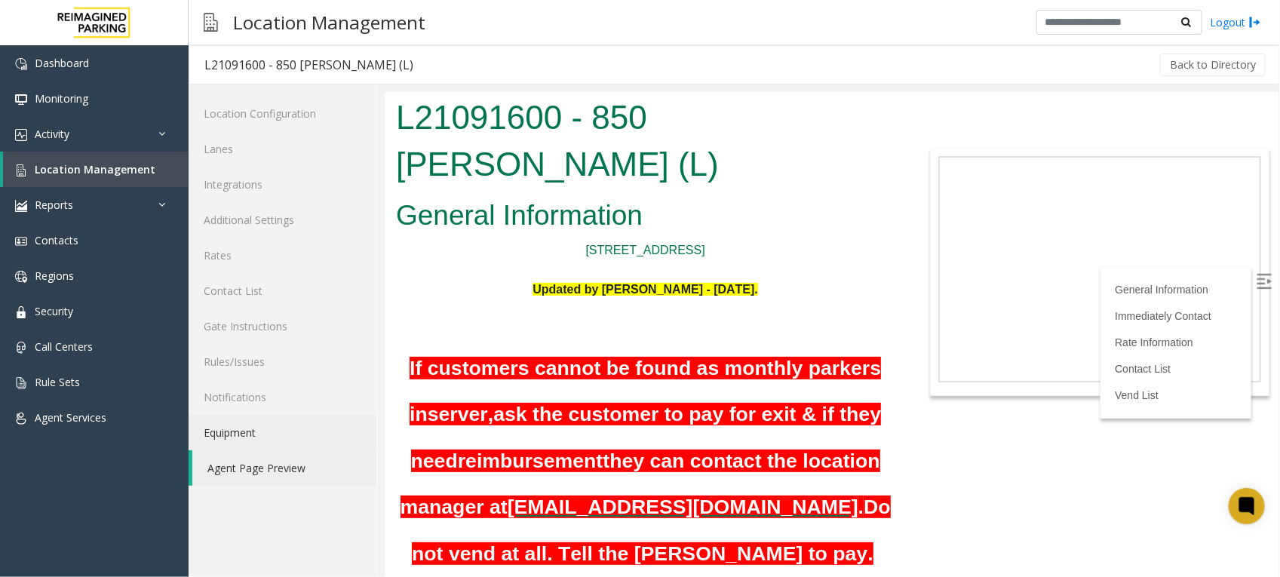
scroll to position [189, 0]
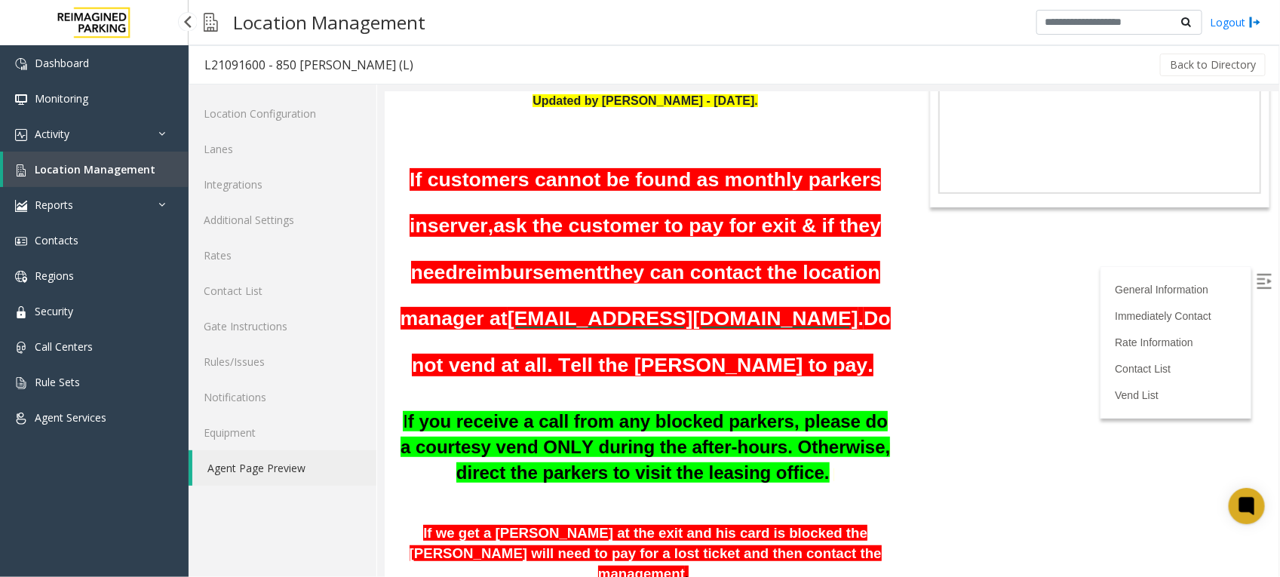
click at [112, 171] on span "Location Management" at bounding box center [95, 169] width 121 height 14
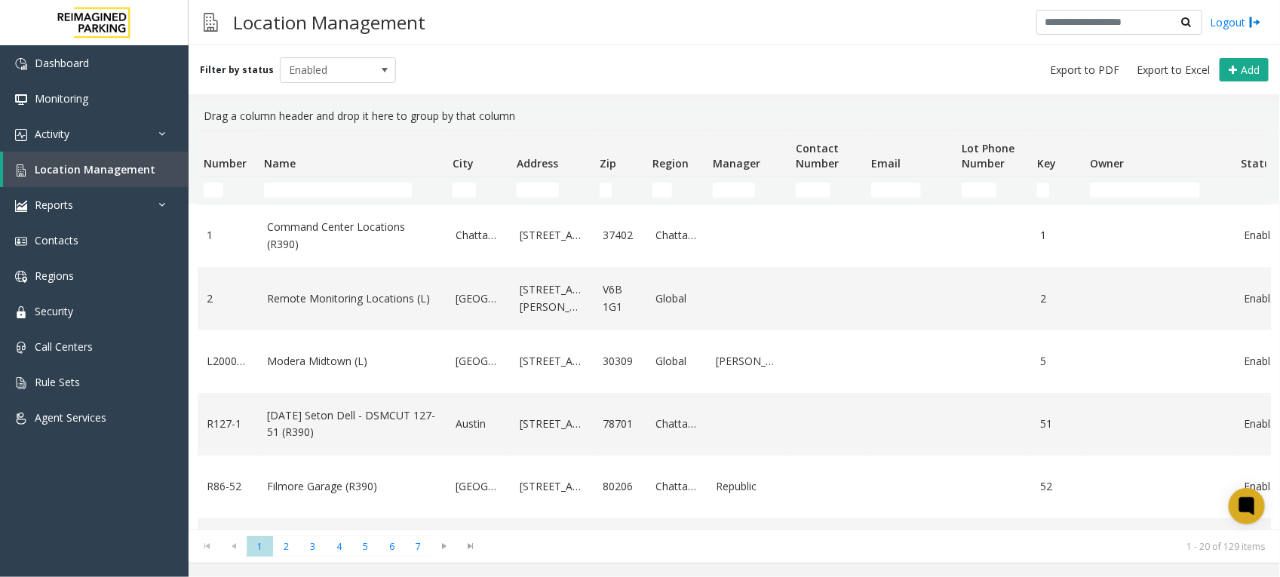
click at [375, 177] on td "Name Filter" at bounding box center [352, 189] width 189 height 27
click at [375, 201] on td "Name Filter" at bounding box center [352, 189] width 189 height 27
click at [375, 195] on input "Name Filter" at bounding box center [338, 190] width 148 height 15
paste input "**********"
type input "**********"
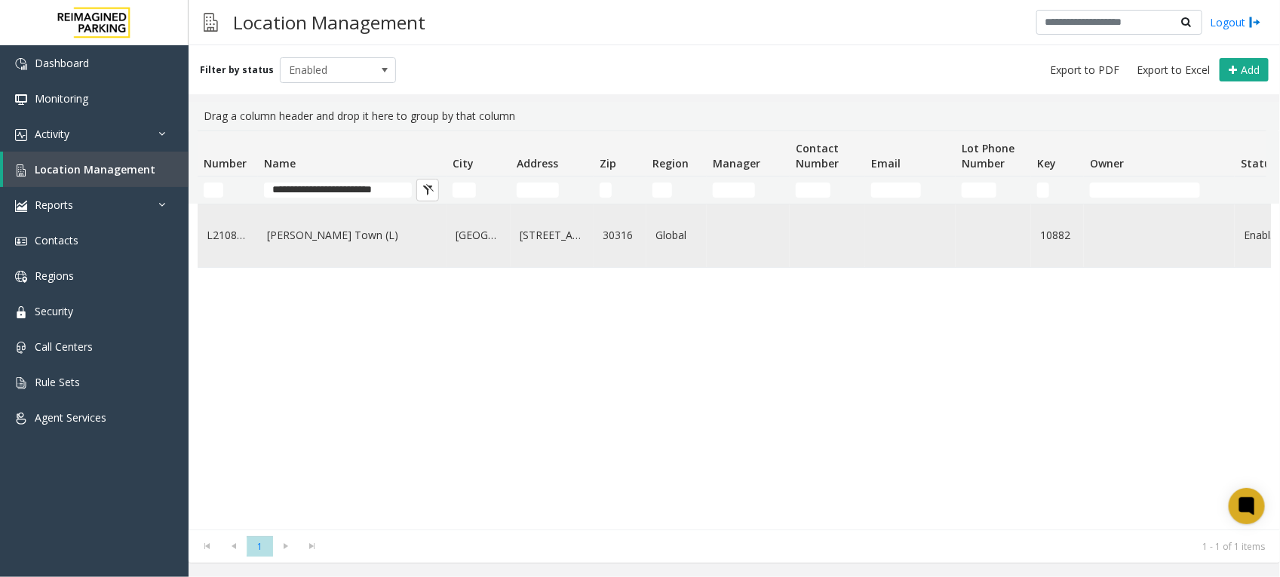
click at [357, 244] on link "[PERSON_NAME] Town (L)" at bounding box center [352, 235] width 170 height 17
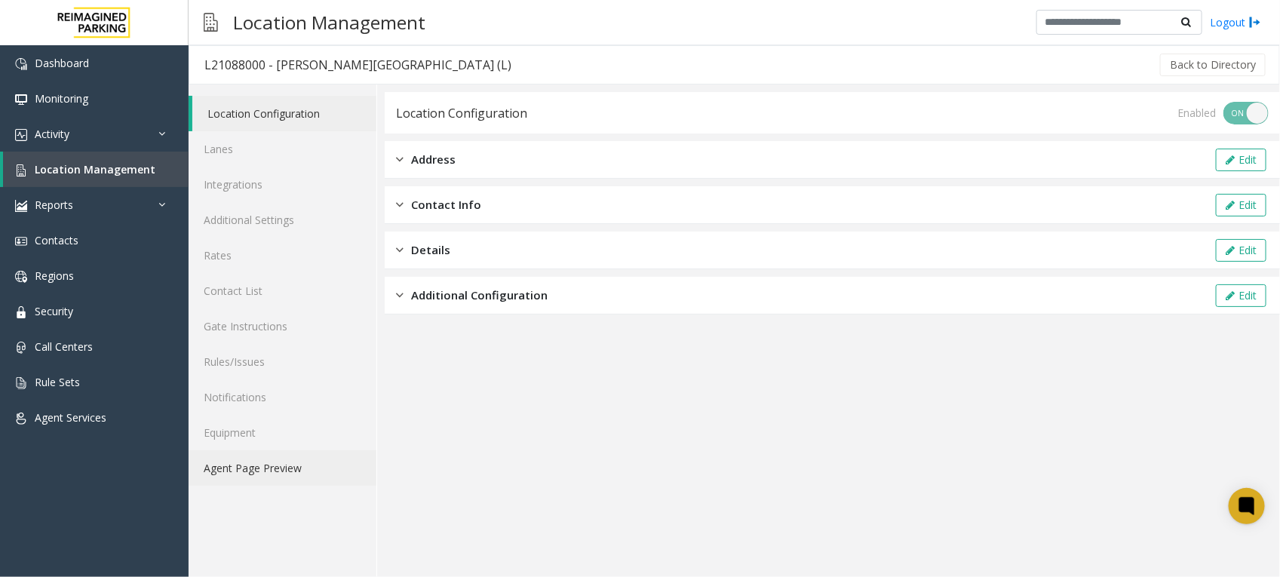
click at [299, 474] on link "Agent Page Preview" at bounding box center [283, 467] width 188 height 35
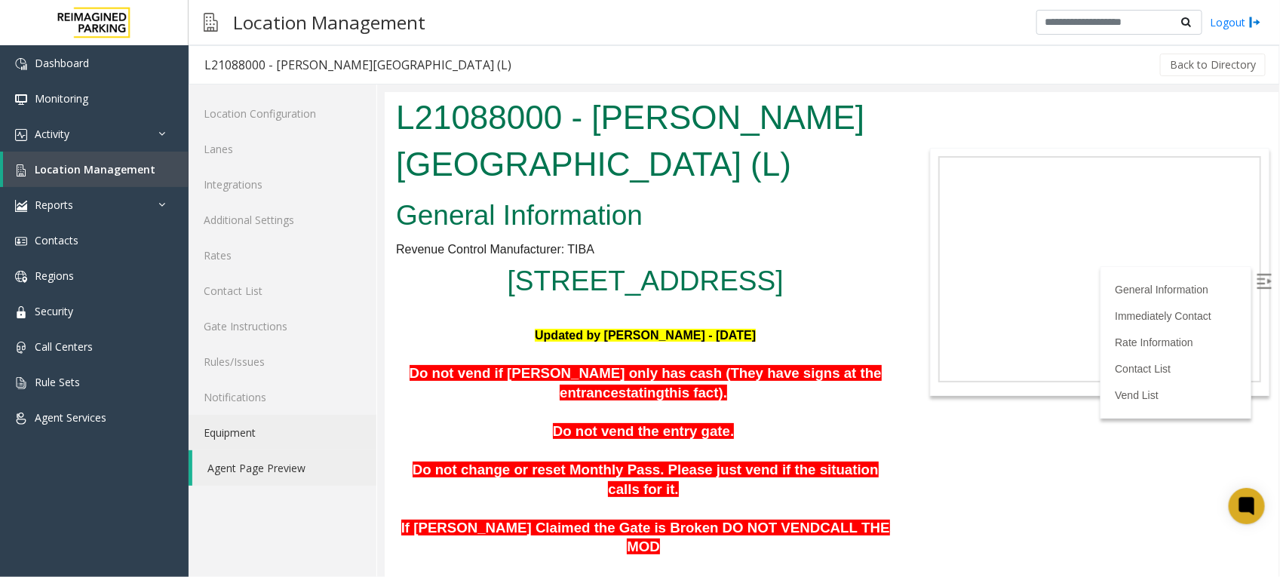
scroll to position [283, 0]
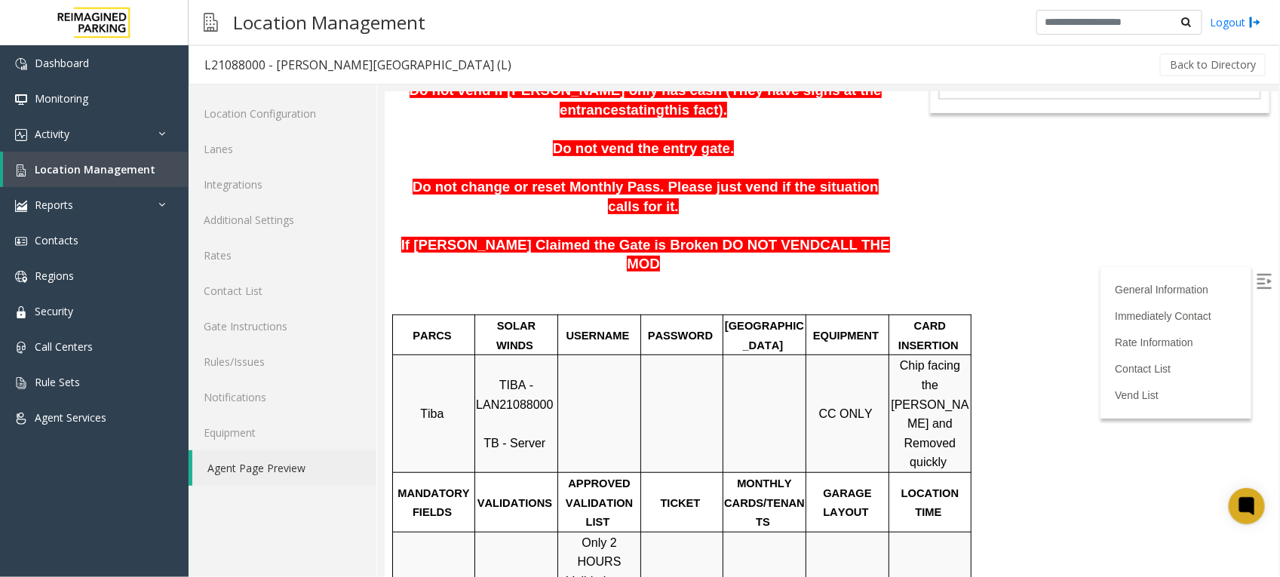
click at [563, 329] on p "USERNAME" at bounding box center [598, 335] width 81 height 20
drag, startPoint x: 527, startPoint y: 331, endPoint x: 540, endPoint y: 462, distance: 131.9
click at [527, 331] on span "SOLAR WINDS" at bounding box center [515, 335] width 39 height 32
click at [59, 149] on link "Activity" at bounding box center [94, 133] width 189 height 35
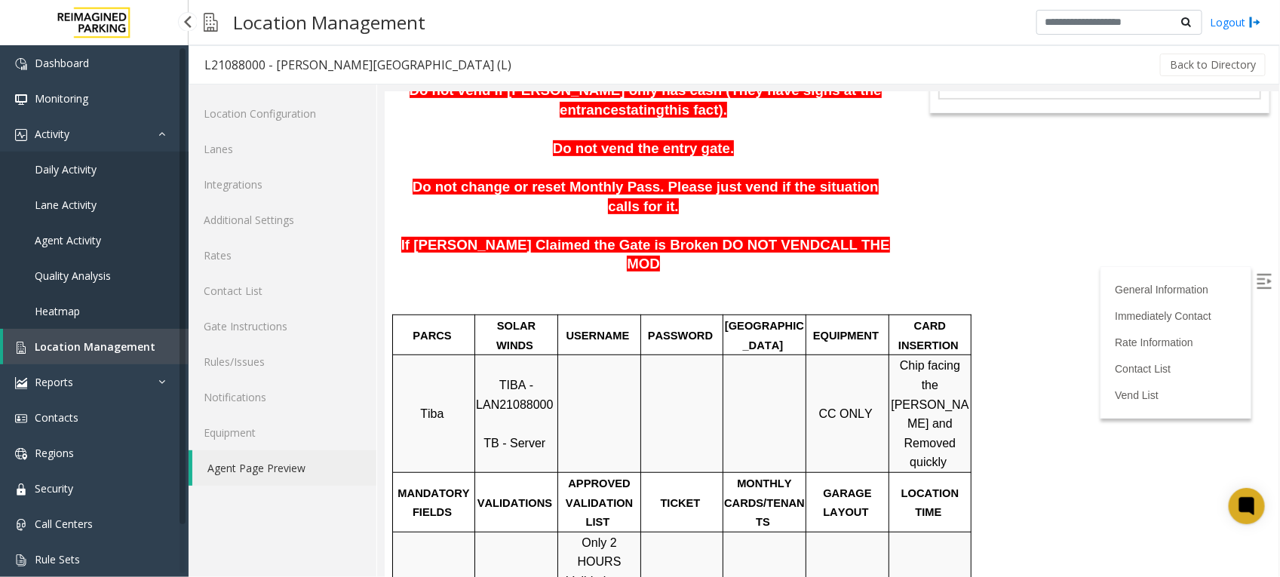
click at [93, 336] on link "Location Management" at bounding box center [96, 346] width 186 height 35
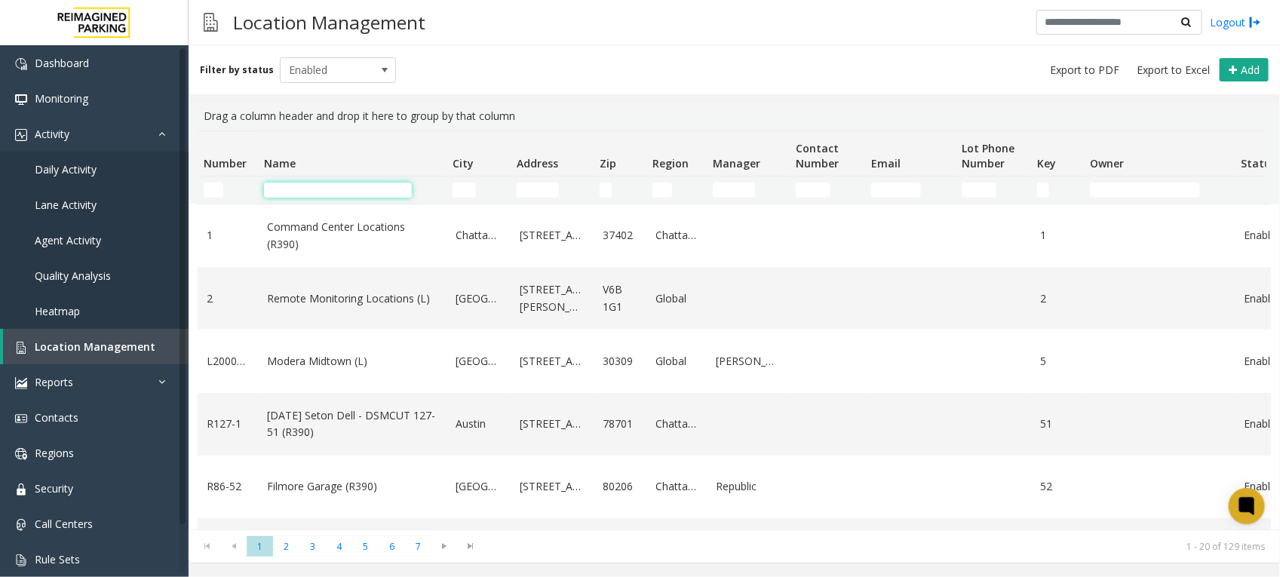
click at [362, 196] on input "Name Filter" at bounding box center [338, 190] width 148 height 15
paste input "**********"
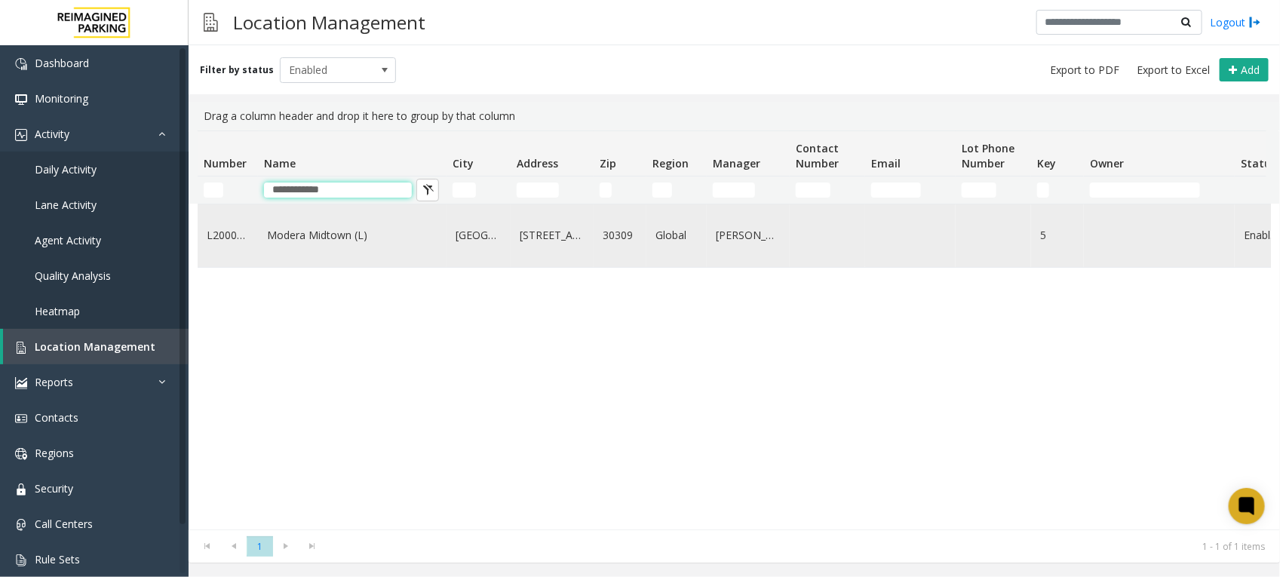
type input "**********"
click at [319, 241] on link "Modera Midtown (L)" at bounding box center [352, 235] width 170 height 17
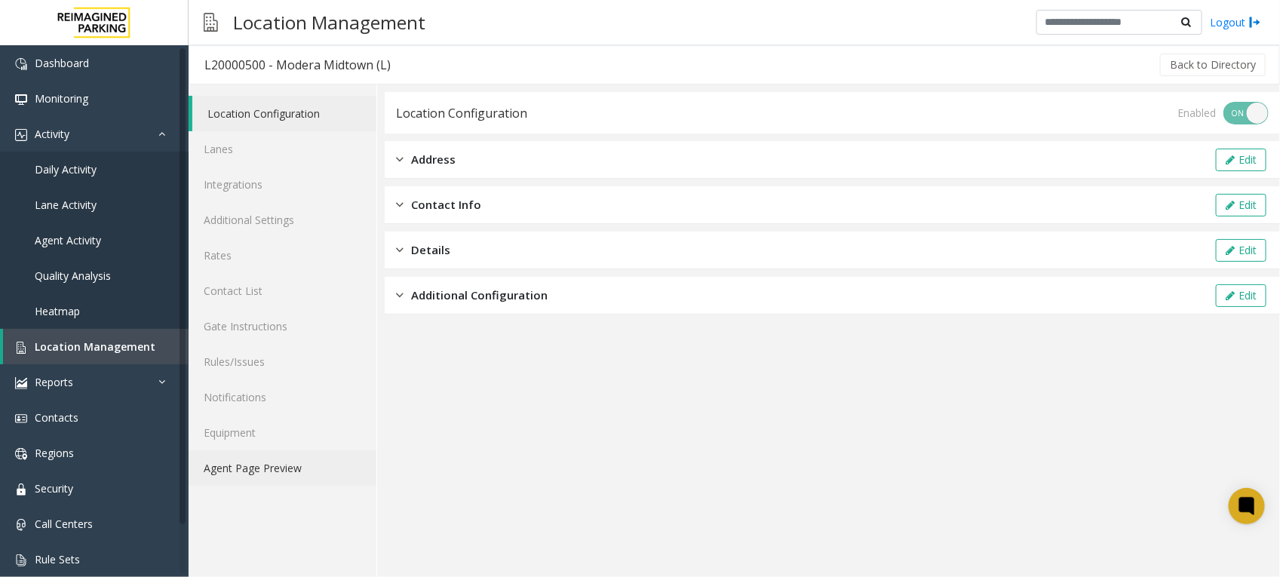
click at [272, 475] on link "Agent Page Preview" at bounding box center [283, 467] width 188 height 35
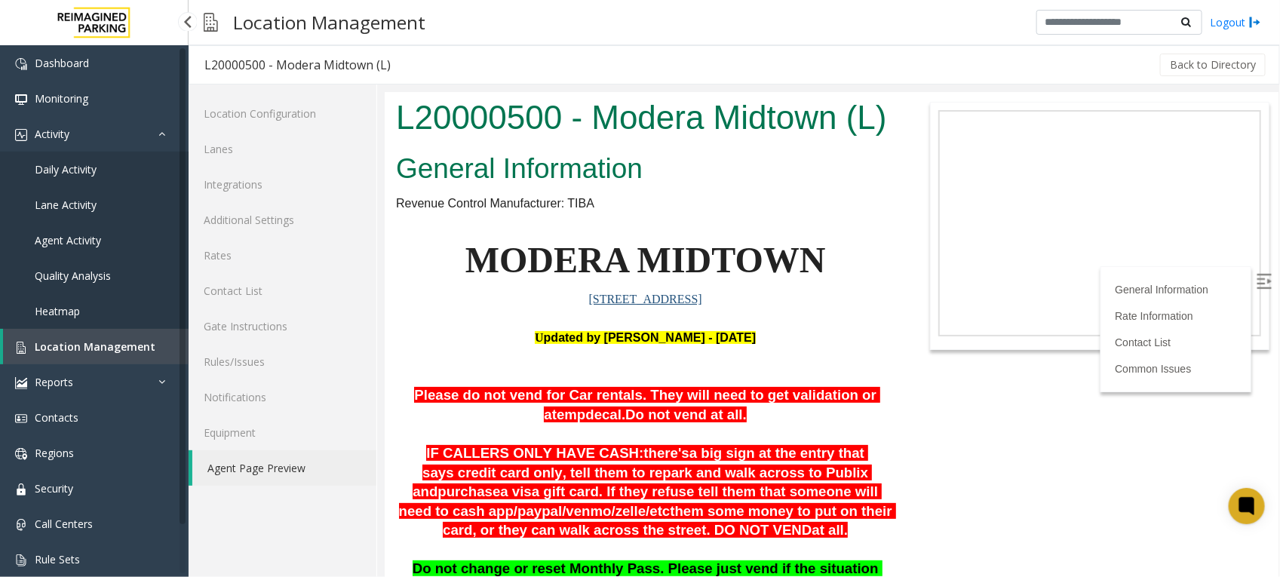
click at [110, 348] on span "Location Management" at bounding box center [95, 346] width 121 height 14
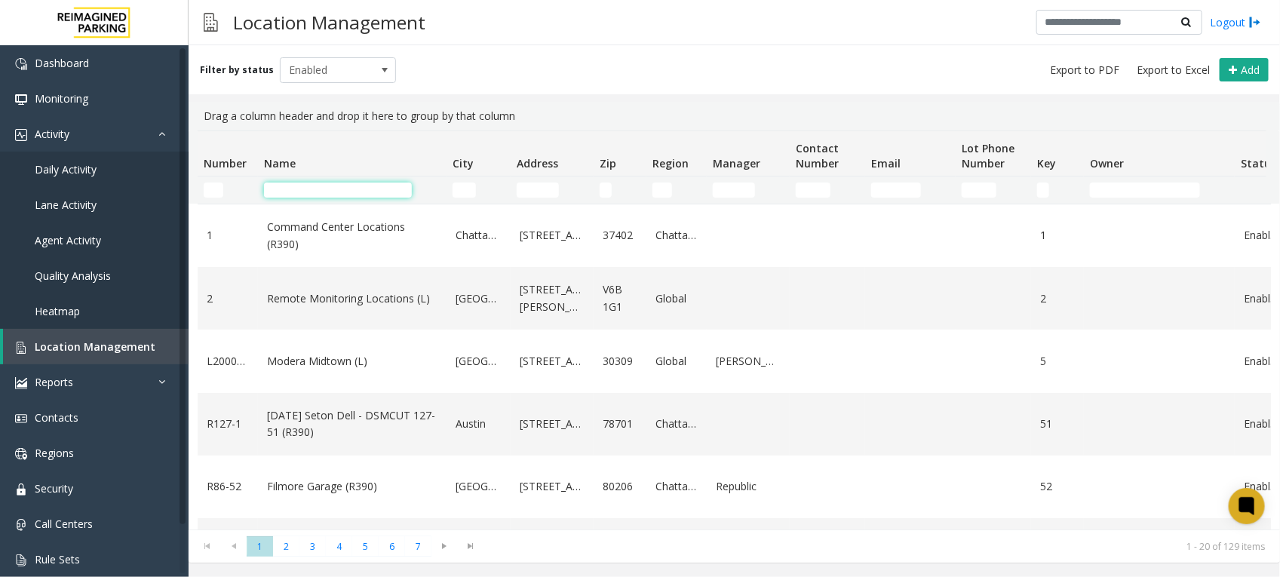
click at [309, 197] on input "Name Filter" at bounding box center [338, 190] width 148 height 15
paste input "**********"
type input "**********"
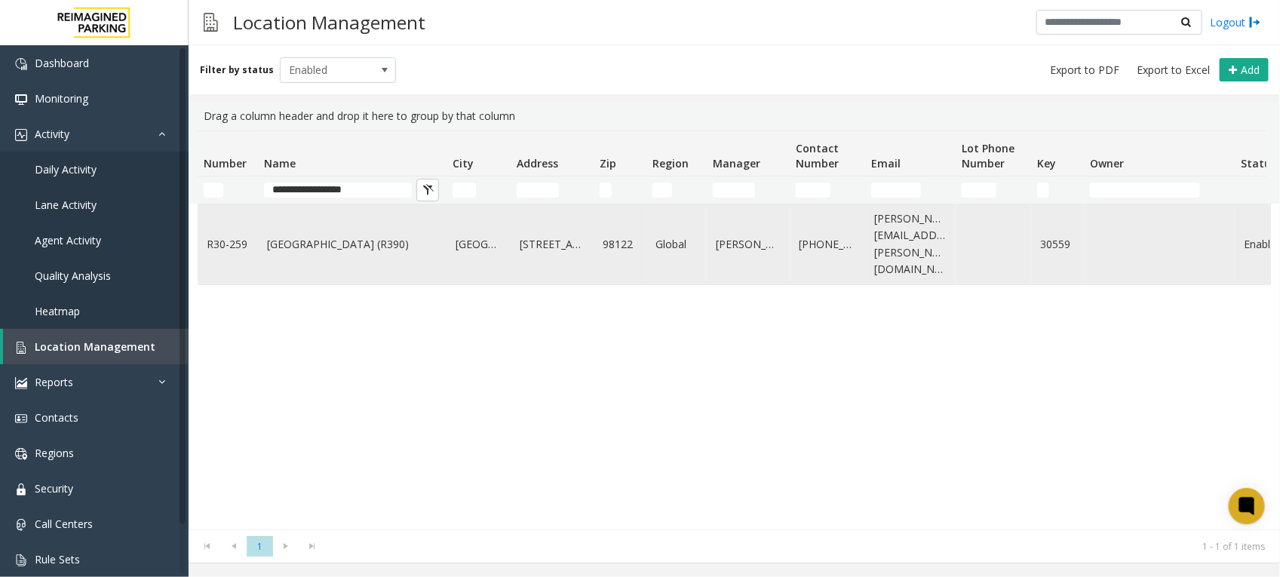
click at [285, 236] on link "[GEOGRAPHIC_DATA] (R390)" at bounding box center [352, 244] width 170 height 17
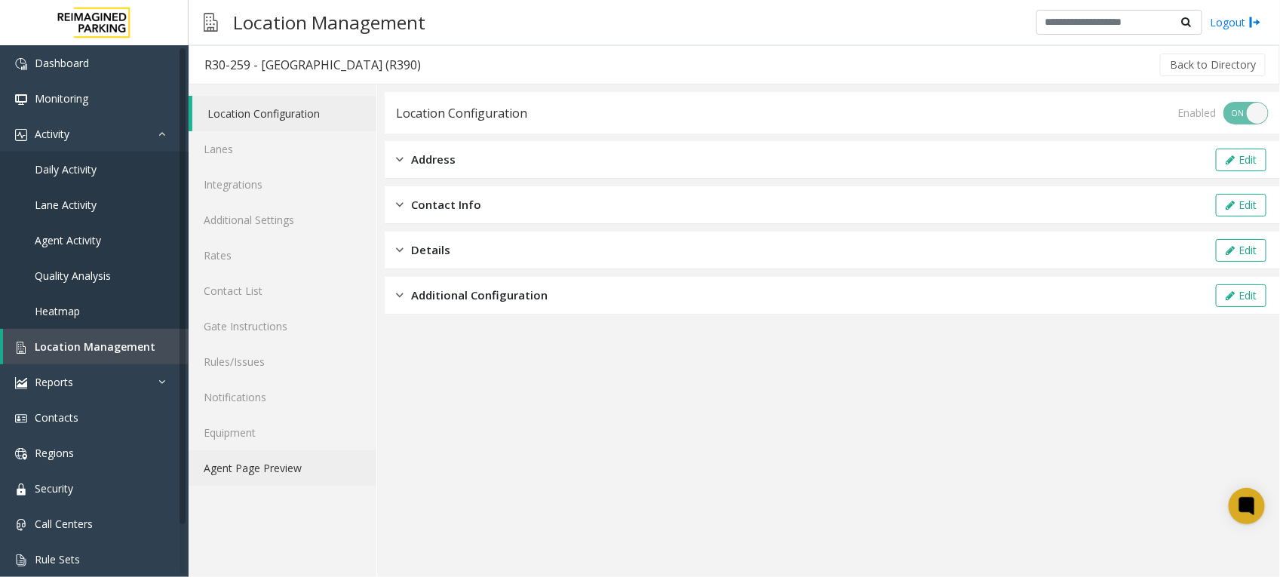
click at [272, 469] on link "Agent Page Preview" at bounding box center [283, 467] width 188 height 35
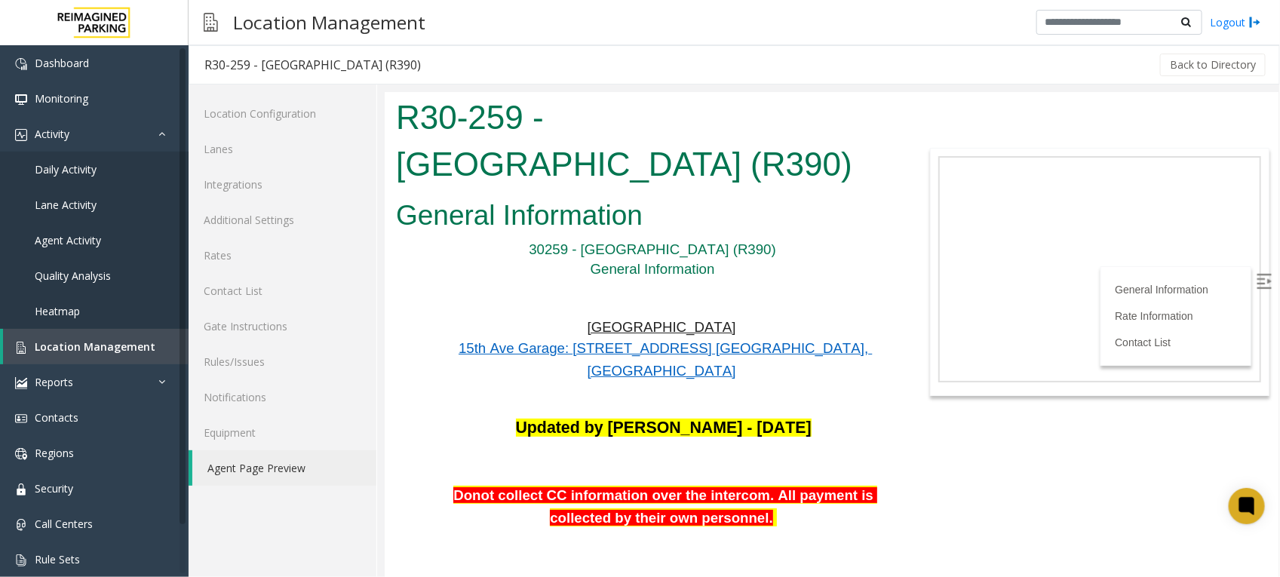
click at [497, 382] on p at bounding box center [662, 393] width 462 height 23
click at [123, 339] on span "Location Management" at bounding box center [95, 346] width 121 height 14
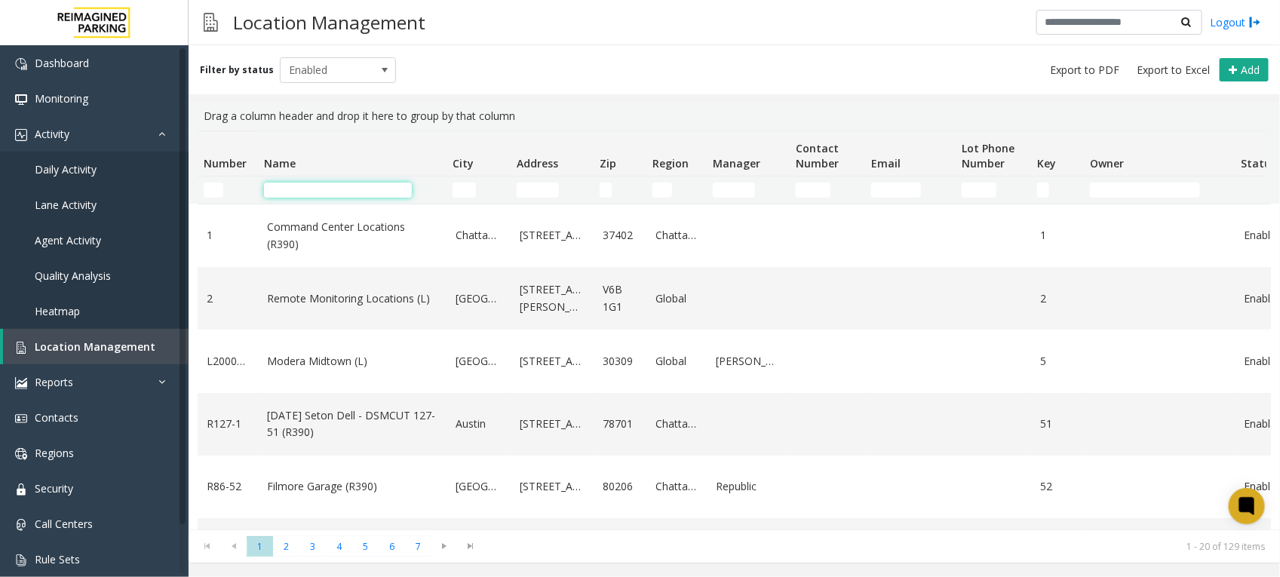
click at [367, 185] on input "Name Filter" at bounding box center [338, 190] width 148 height 15
paste input "**********"
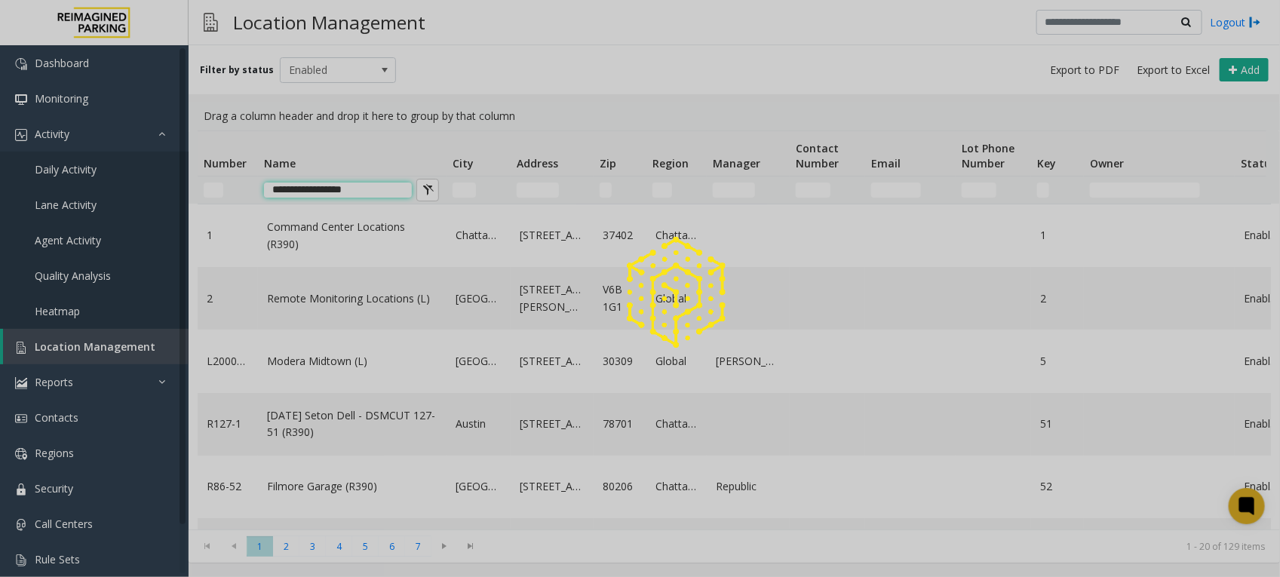
type input "**********"
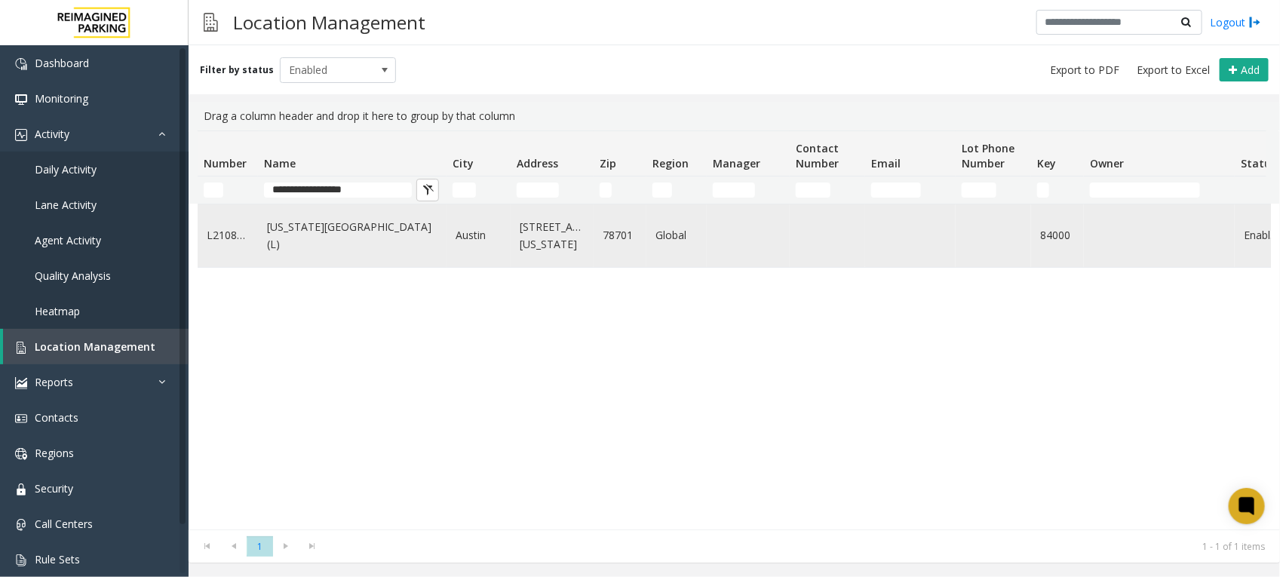
click at [303, 229] on link "Colorado Tower (L)" at bounding box center [352, 236] width 170 height 34
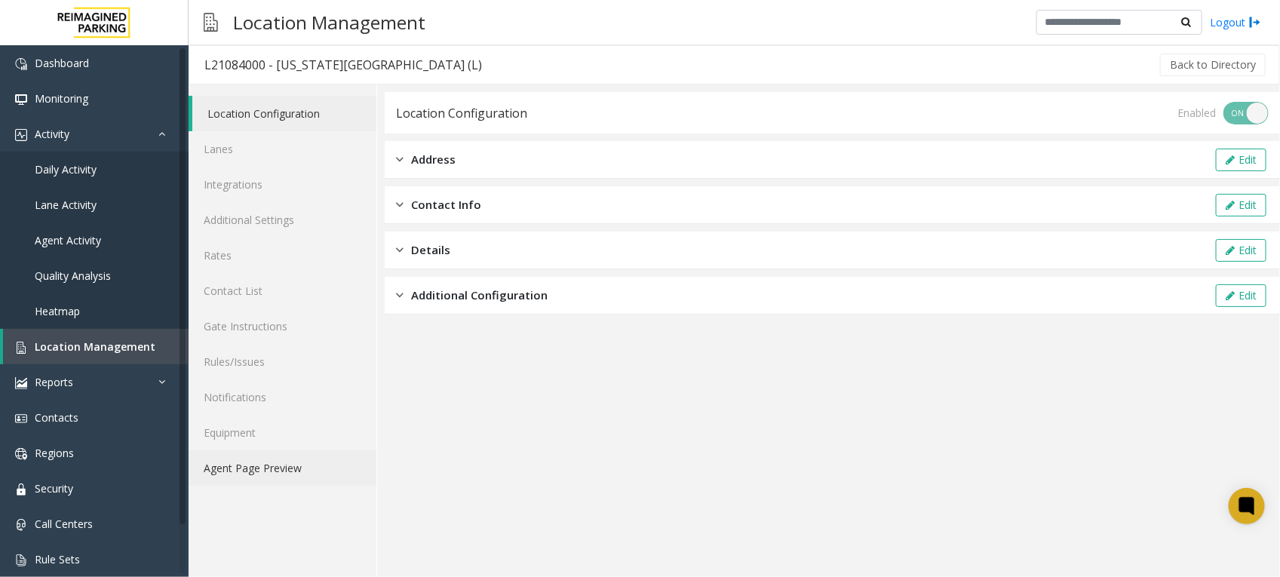
click at [279, 477] on link "Agent Page Preview" at bounding box center [283, 467] width 188 height 35
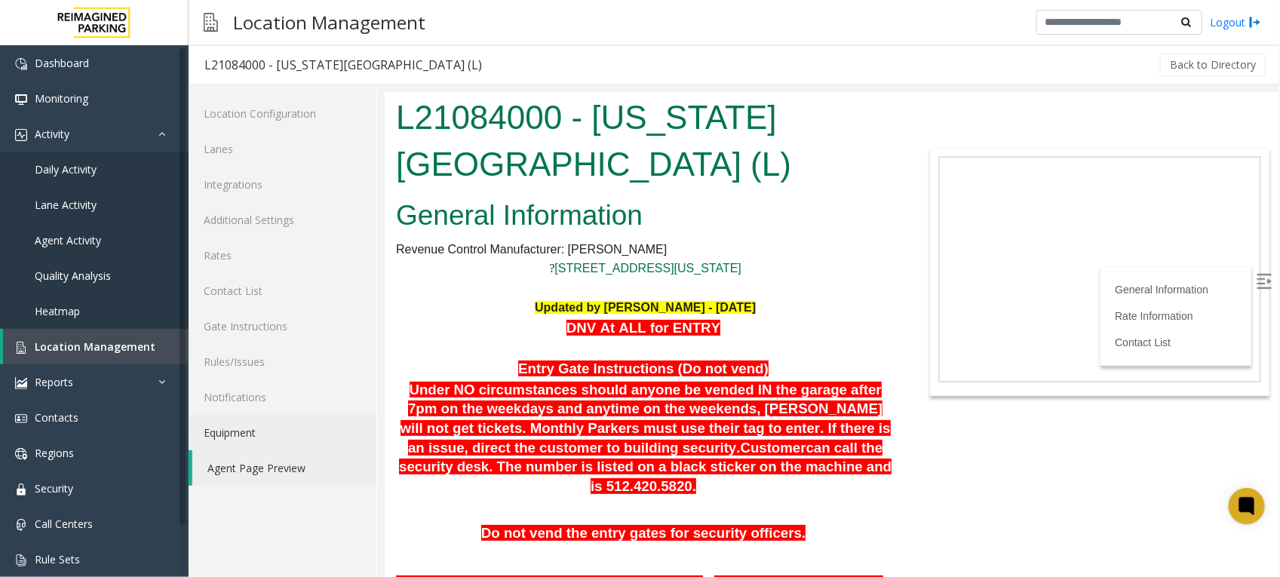
scroll to position [471, 0]
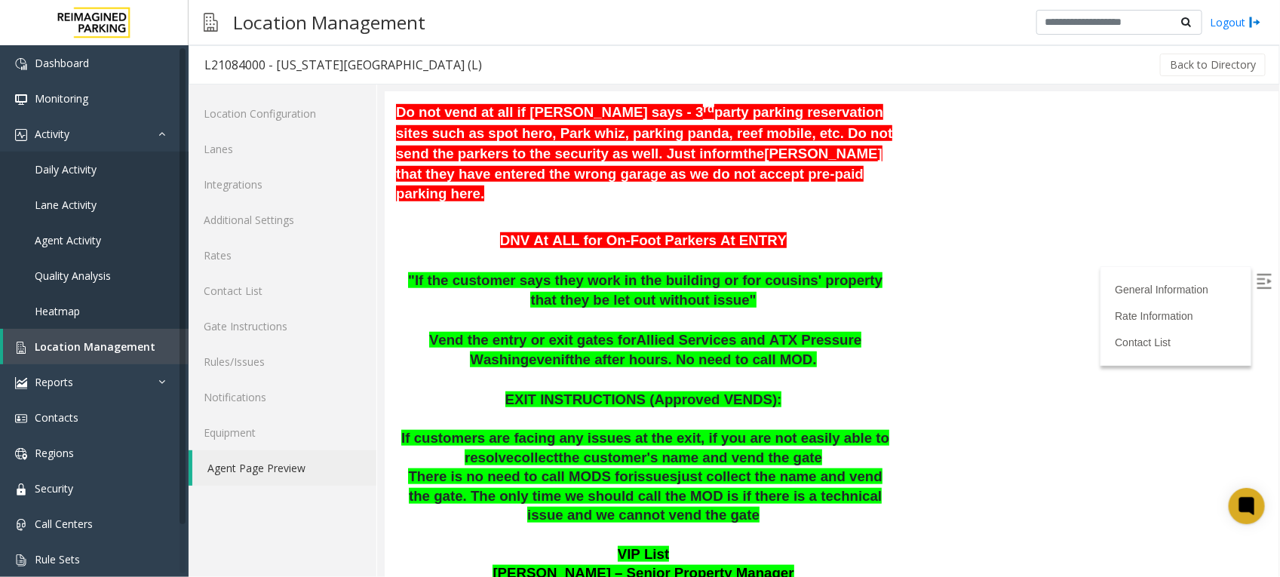
click at [528, 429] on span "If customers are facing any issues at the exit, if you are not easily able to r…" at bounding box center [645, 446] width 488 height 35
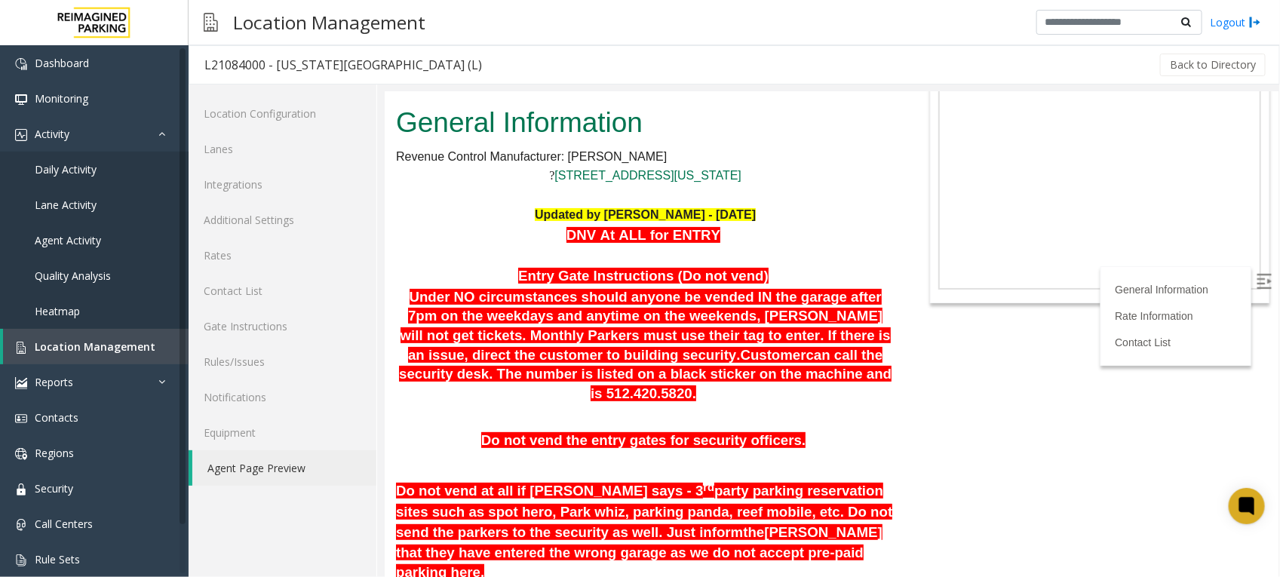
scroll to position [0, 0]
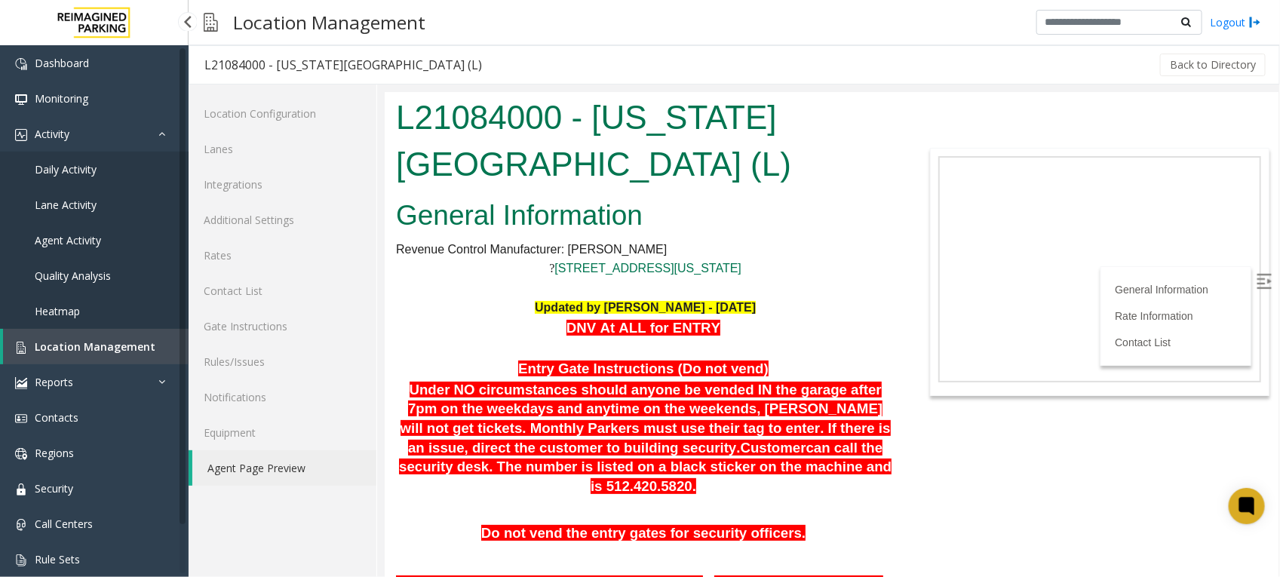
click at [100, 339] on span "Location Management" at bounding box center [95, 346] width 121 height 14
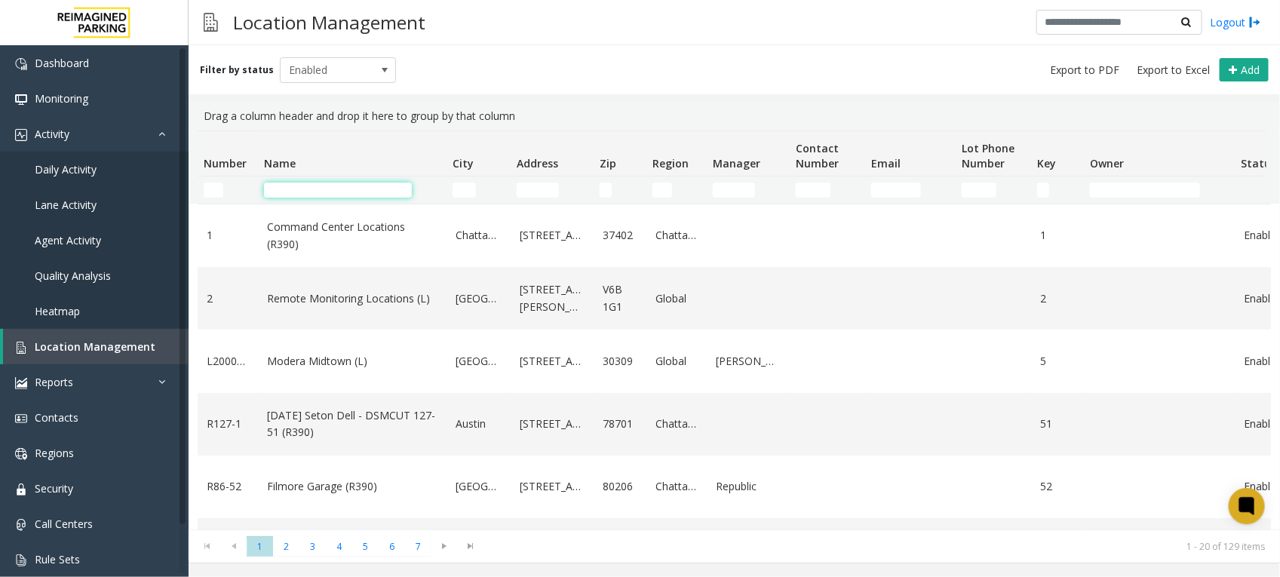
click at [348, 196] on input "Name Filter" at bounding box center [338, 190] width 148 height 15
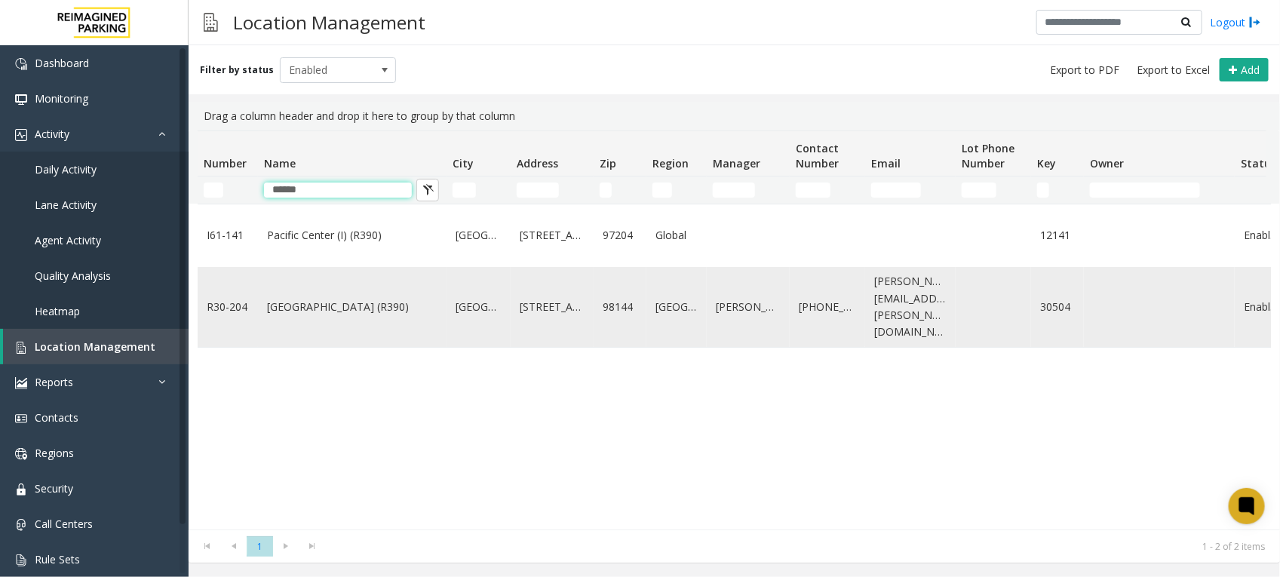
type input "******"
click at [353, 299] on link "[GEOGRAPHIC_DATA] (R390)" at bounding box center [352, 307] width 170 height 17
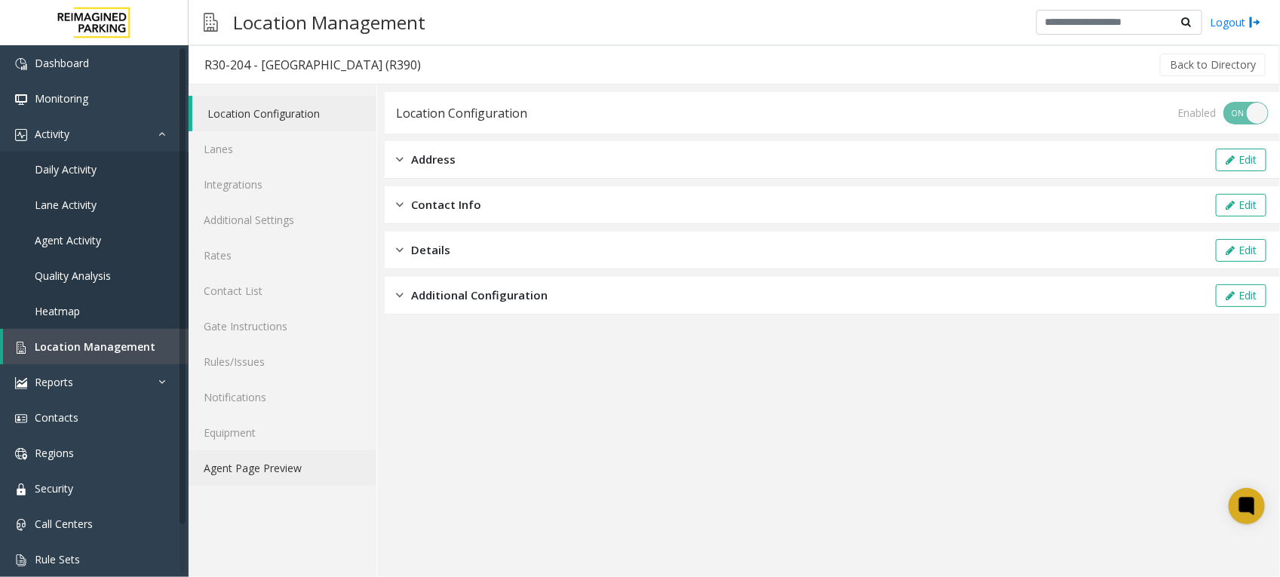
click at [256, 472] on link "Agent Page Preview" at bounding box center [283, 467] width 188 height 35
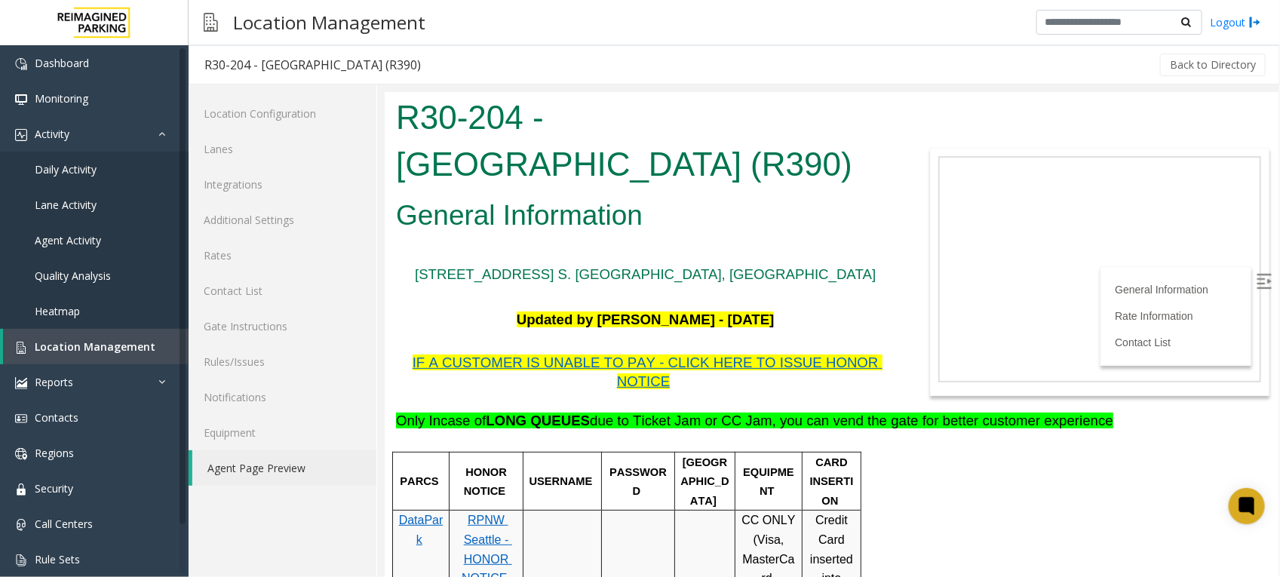
scroll to position [189, 0]
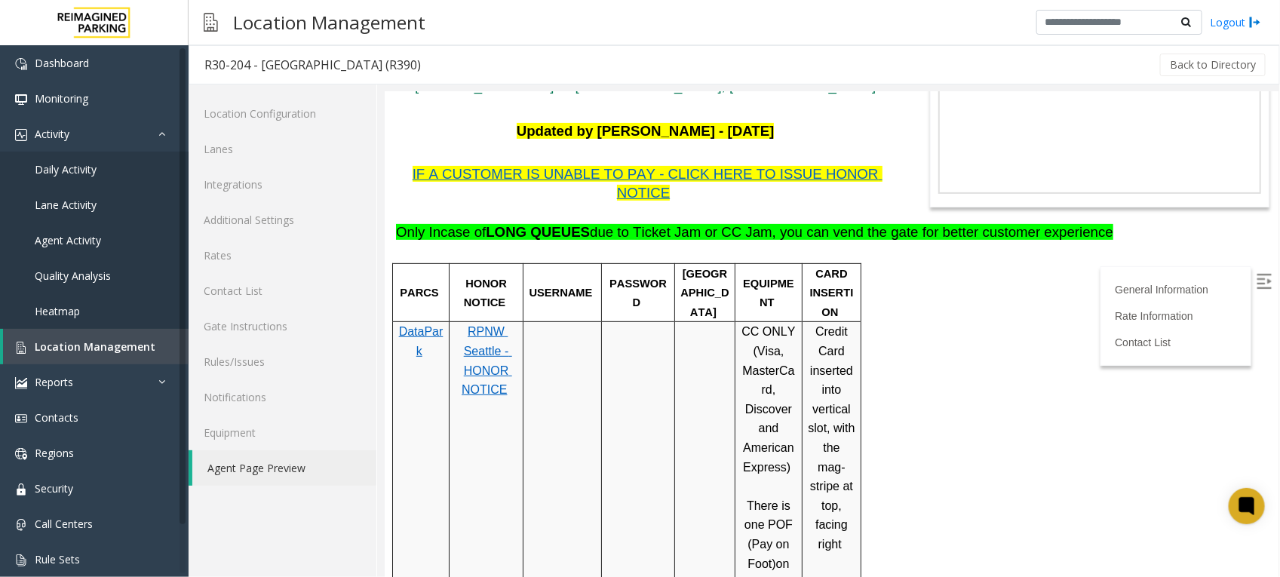
click at [646, 399] on td at bounding box center [637, 582] width 73 height 522
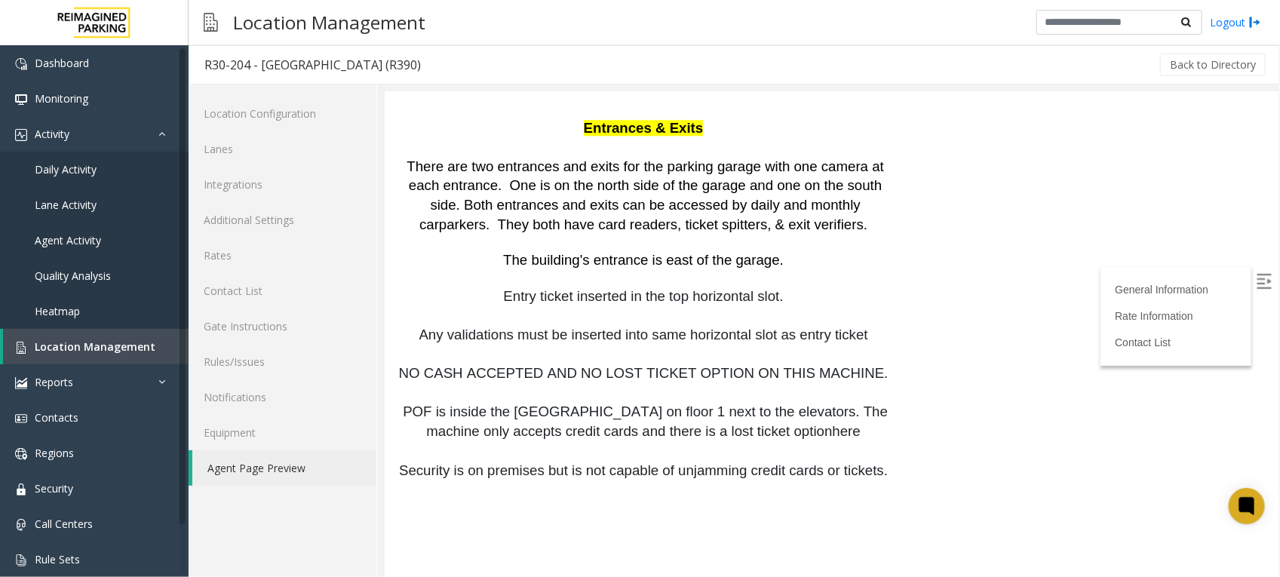
scroll to position [1977, 0]
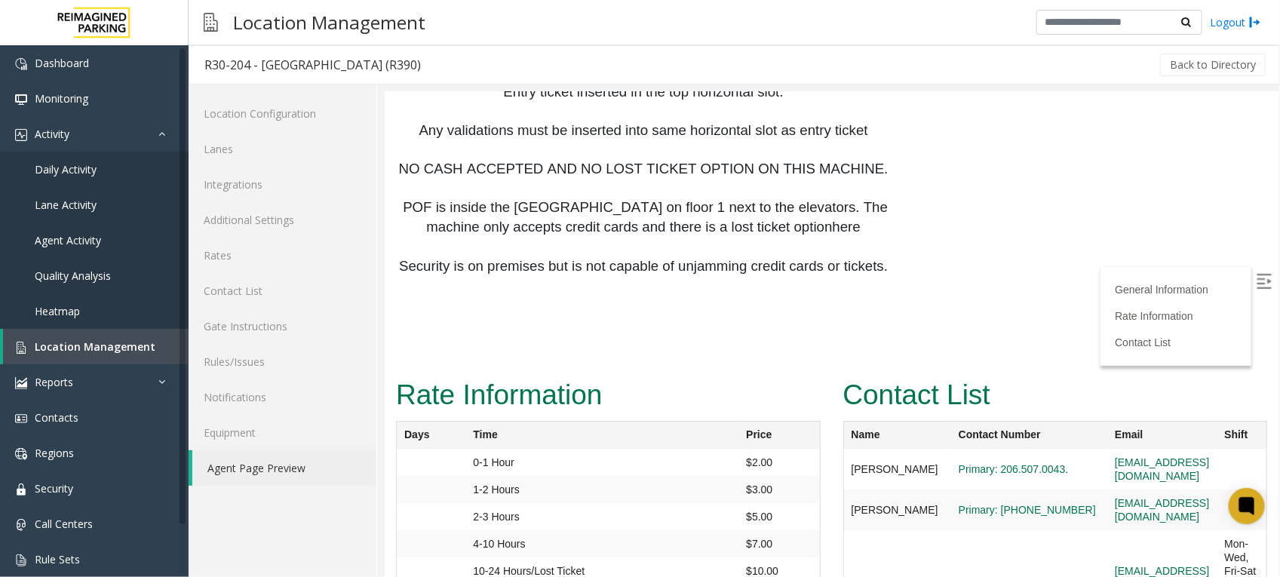
click at [648, 334] on p at bounding box center [644, 353] width 499 height 38
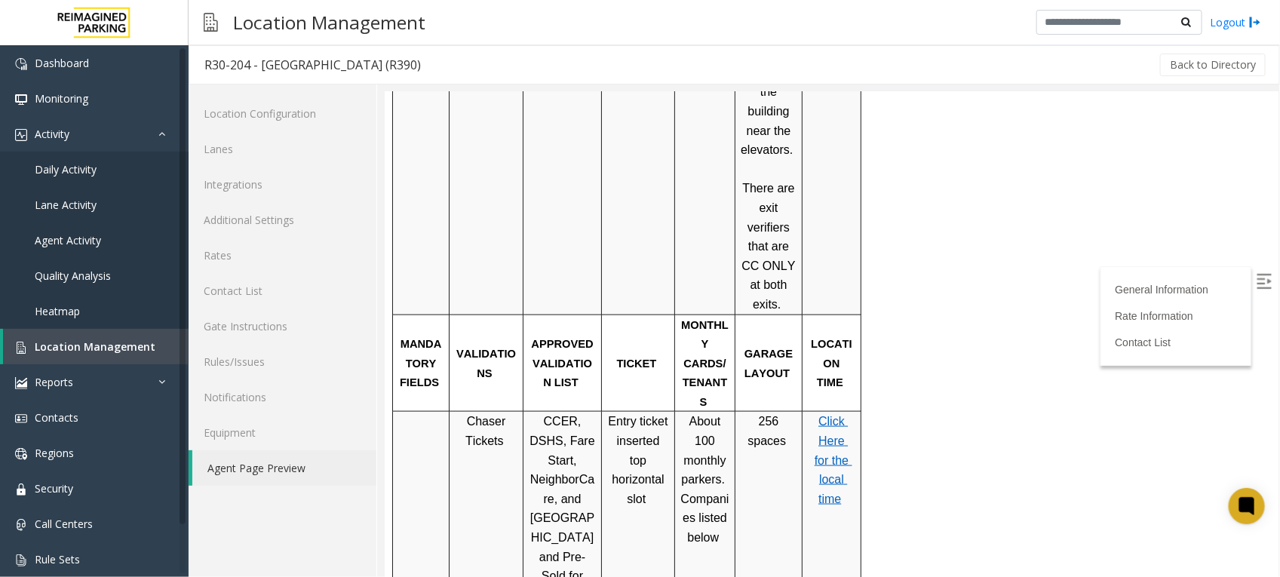
click at [603, 231] on td at bounding box center [637, 53] width 73 height 522
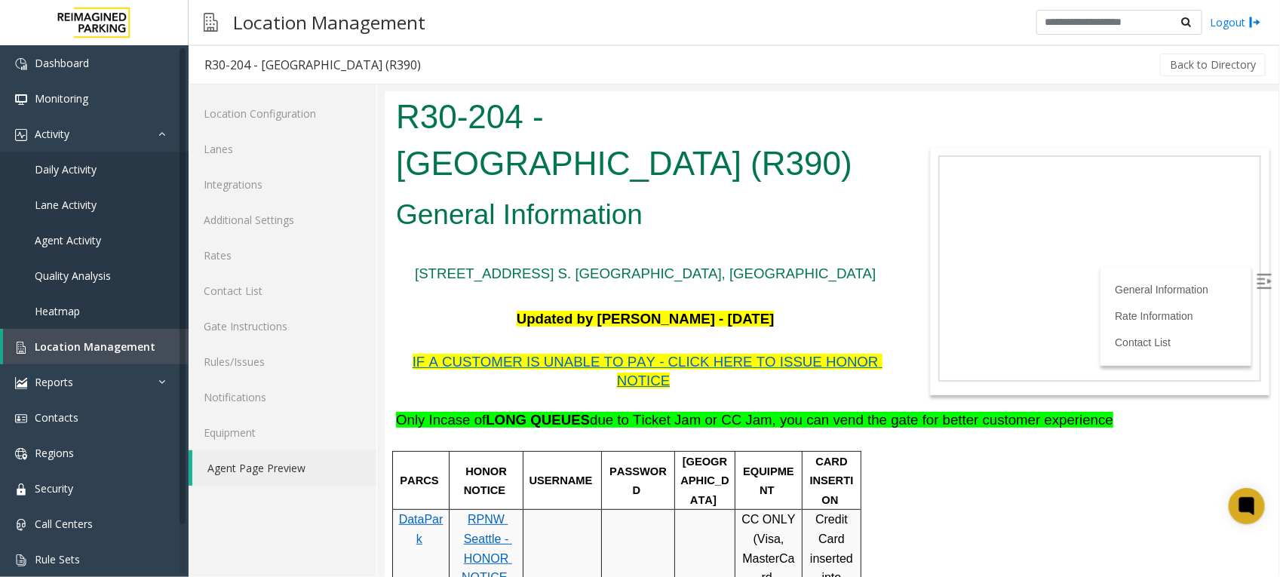
scroll to position [0, 0]
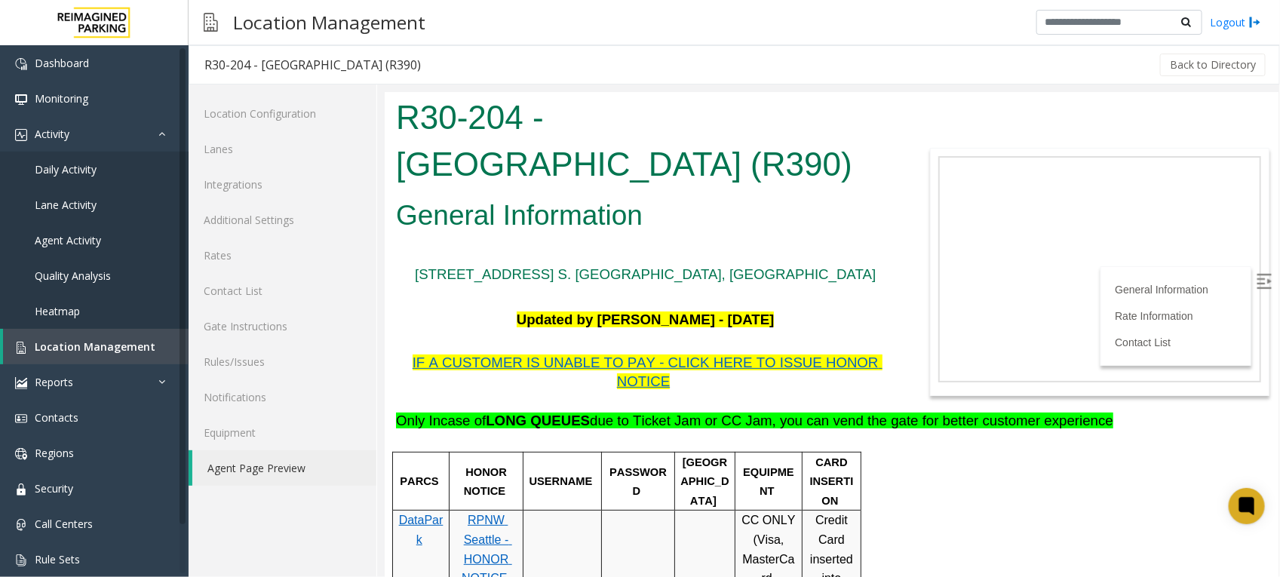
drag, startPoint x: 641, startPoint y: 170, endPoint x: 585, endPoint y: 183, distance: 57.1
click at [637, 172] on h1 "R30-204 - Pacific Tower West Garage (R390)" at bounding box center [644, 140] width 499 height 93
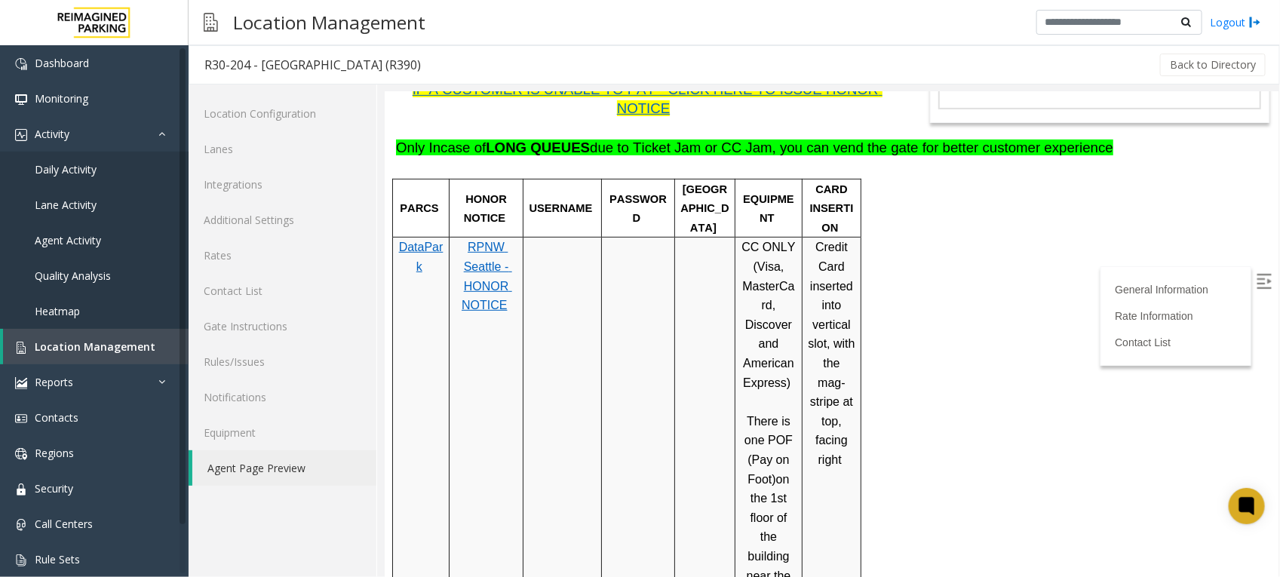
scroll to position [283, 0]
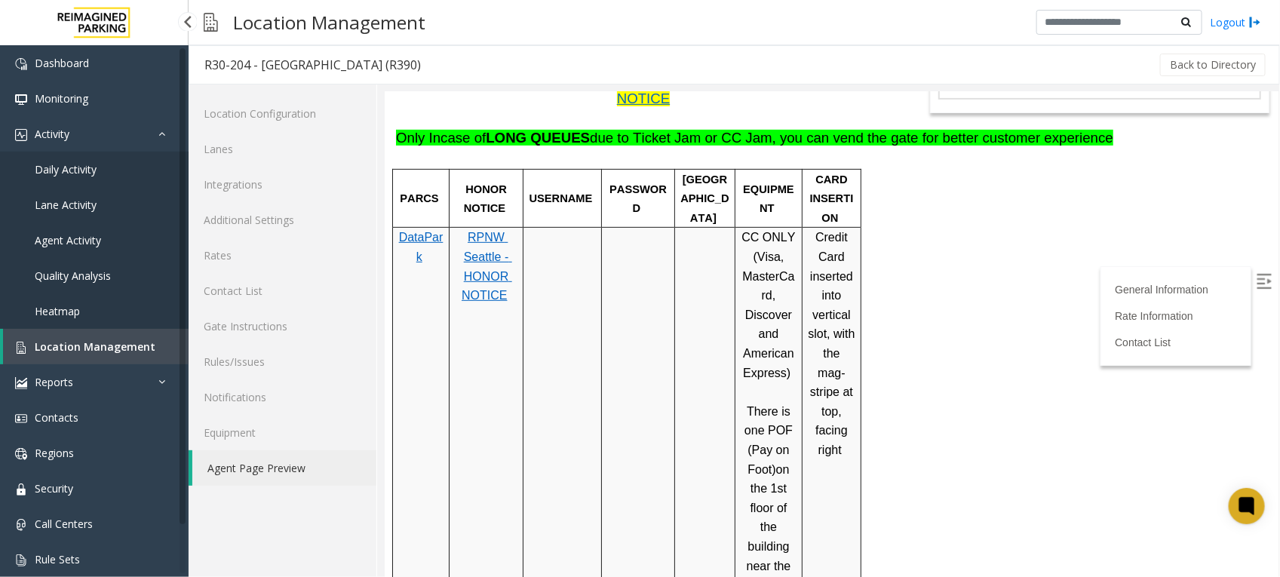
click at [123, 341] on span "Location Management" at bounding box center [95, 346] width 121 height 14
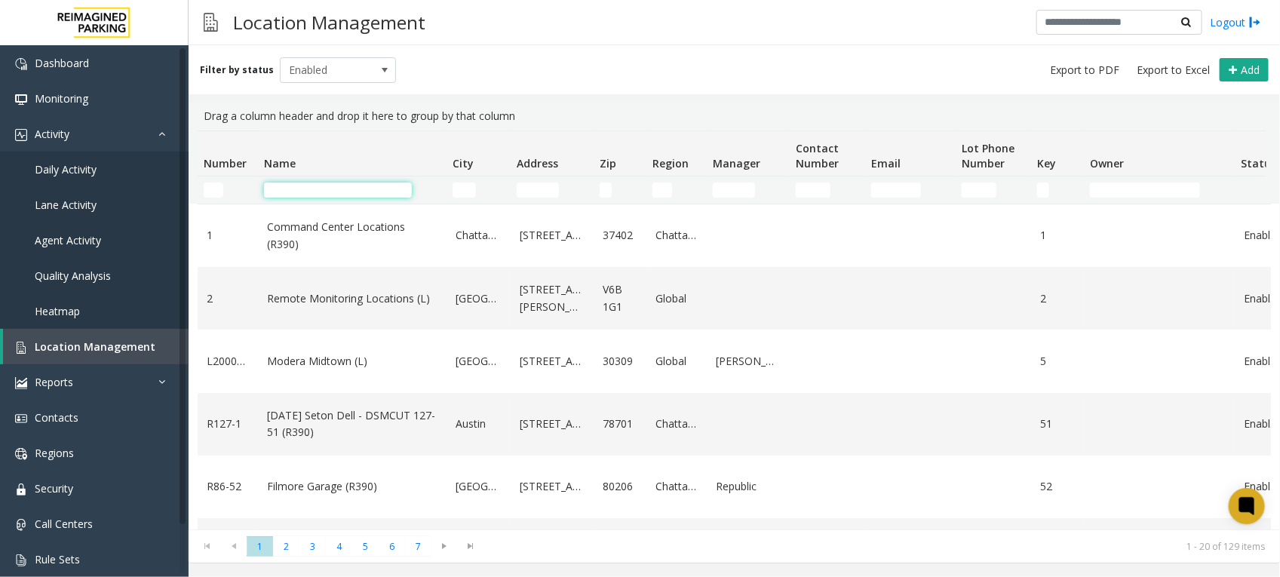
click at [355, 197] on input "Name Filter" at bounding box center [338, 190] width 148 height 15
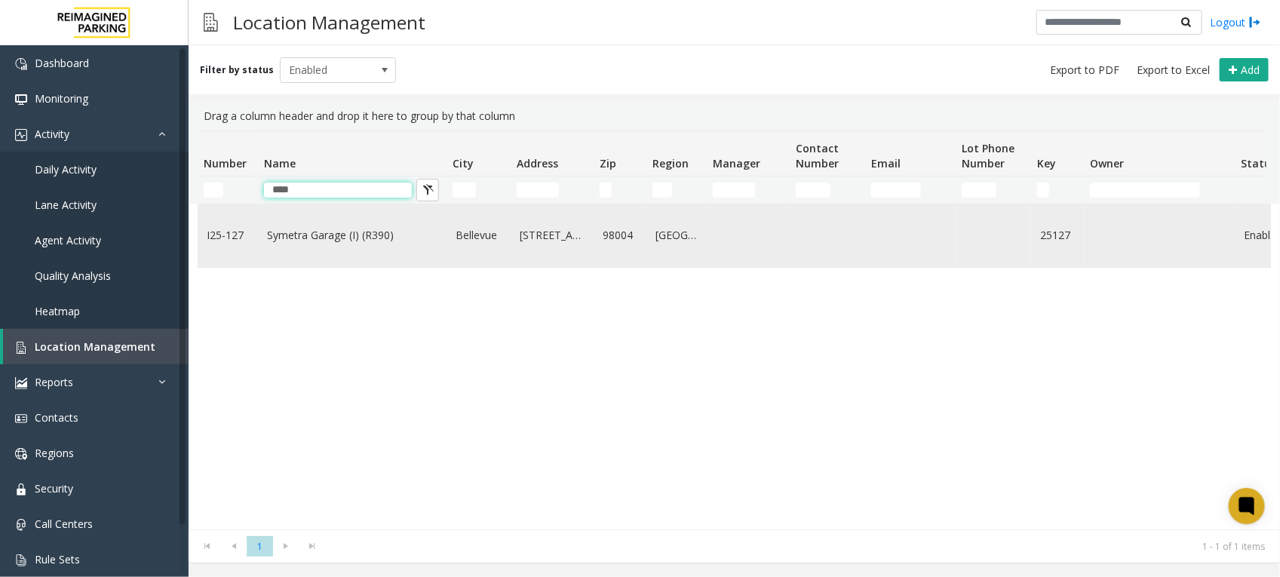
type input "****"
click at [372, 238] on link "Symetra Garage (I) (R390)" at bounding box center [352, 235] width 170 height 17
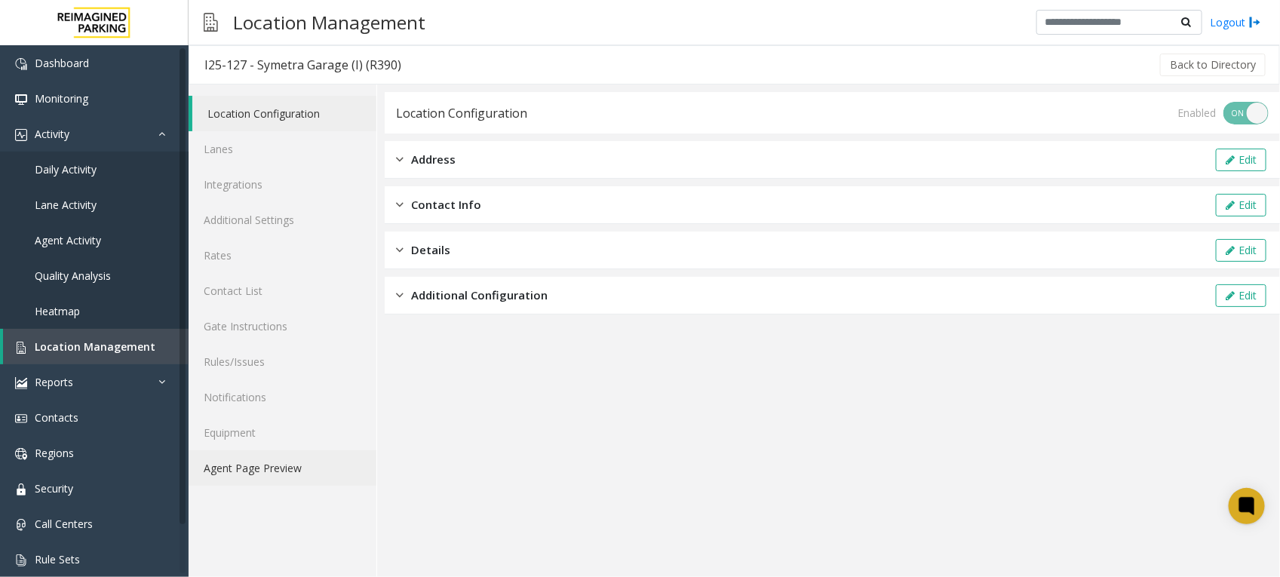
click at [238, 458] on link "Agent Page Preview" at bounding box center [283, 467] width 188 height 35
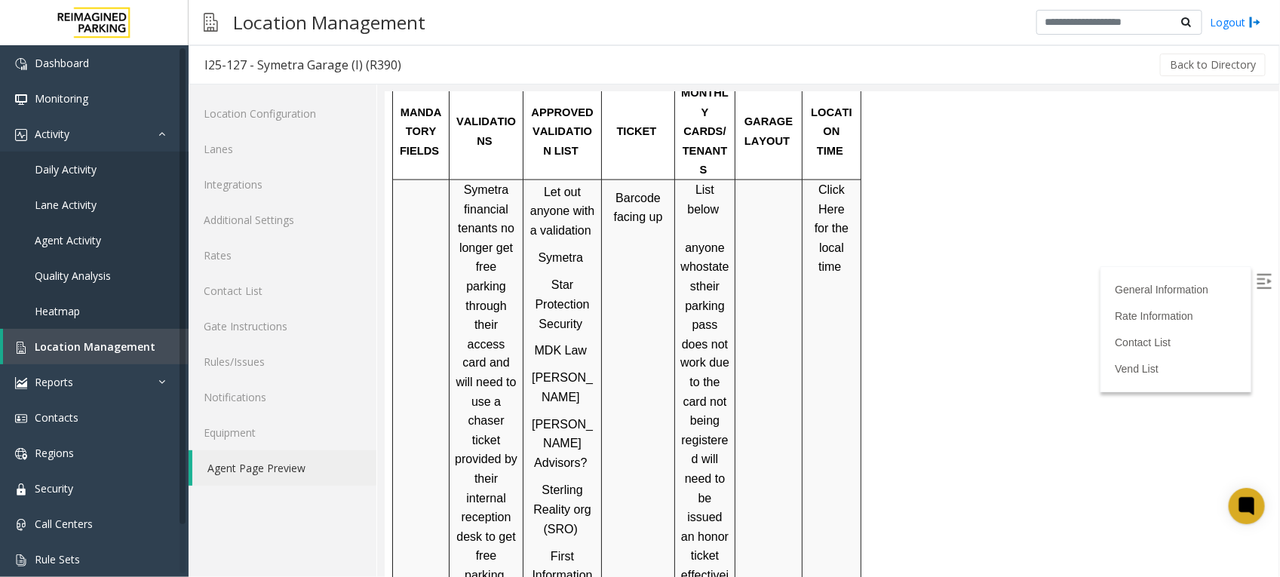
scroll to position [1053, 0]
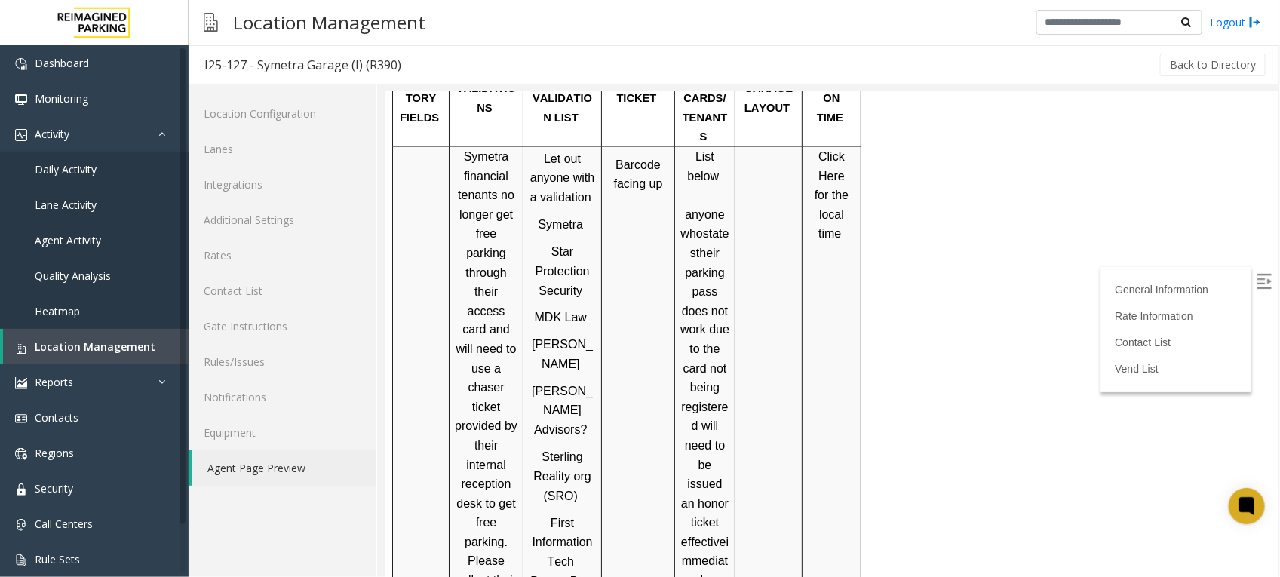
click at [505, 387] on p "Symetra financial tenants no longer get free parking through their access card …" at bounding box center [485, 445] width 63 height 598
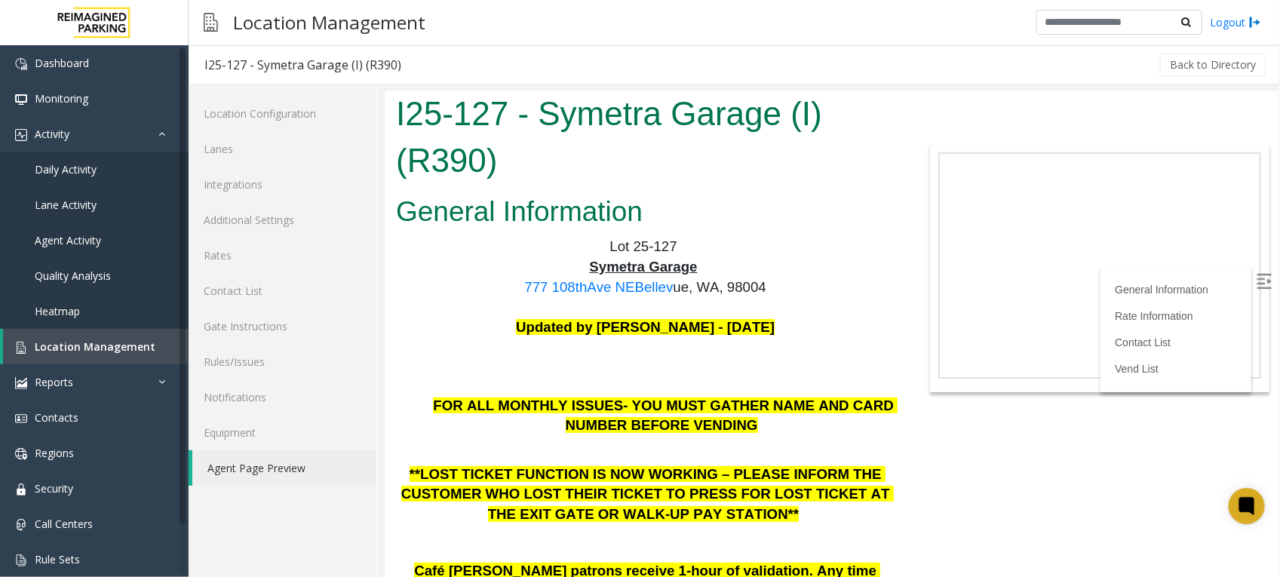
scroll to position [0, 0]
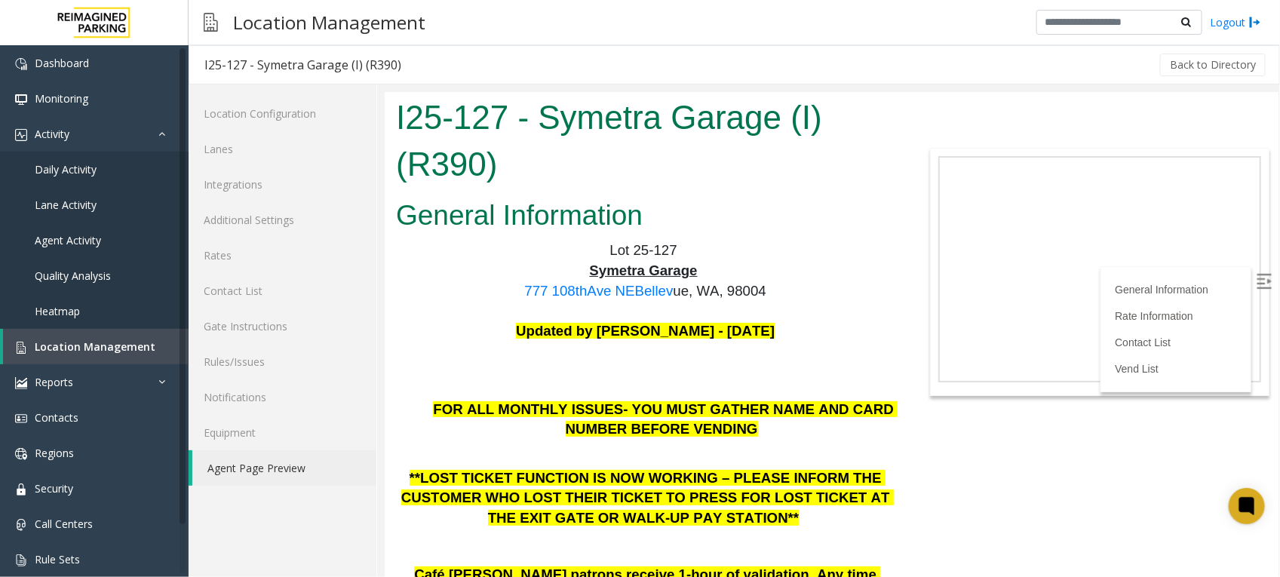
click at [463, 323] on p "Updated by Pranav Babbar - 15th Jan'25" at bounding box center [644, 331] width 499 height 20
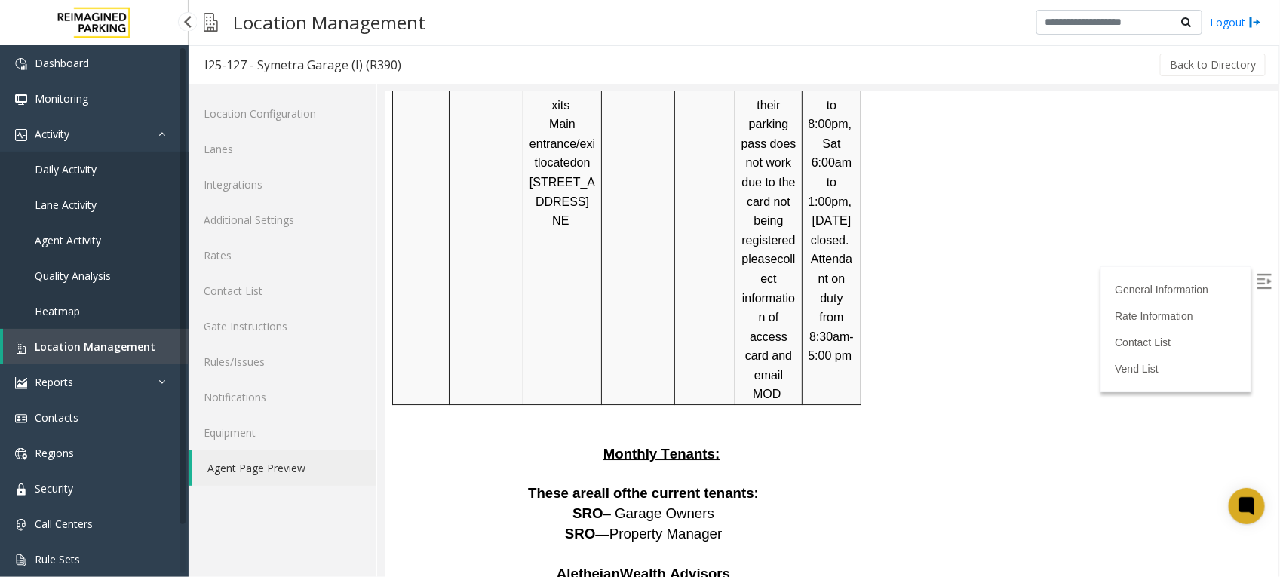
scroll to position [2059, 0]
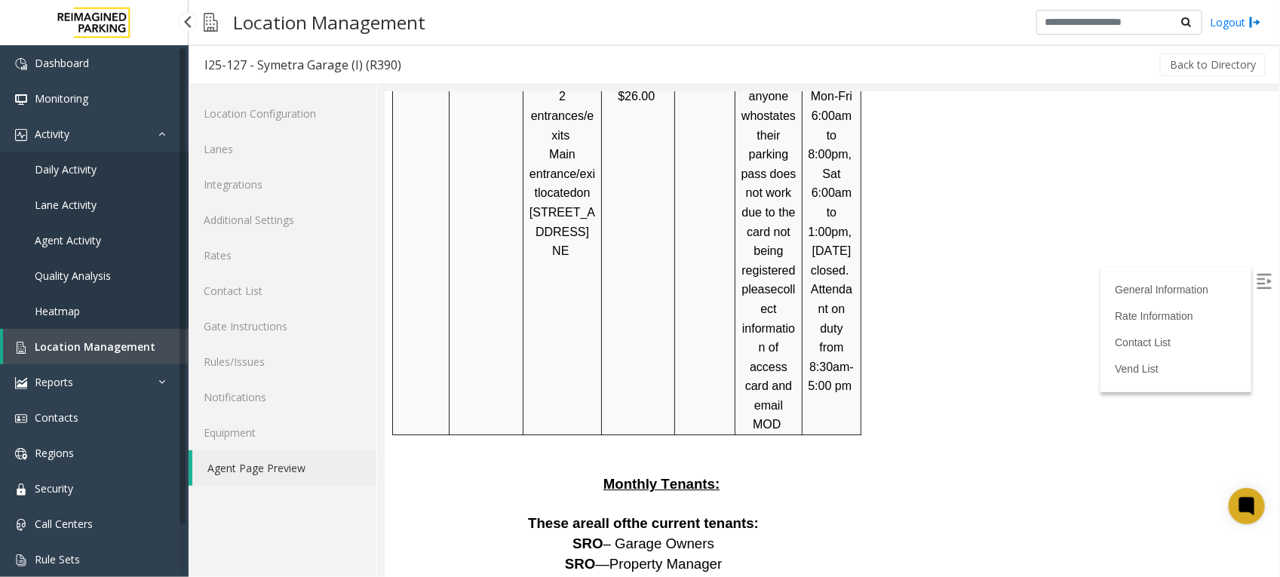
click at [99, 339] on span "Location Management" at bounding box center [95, 346] width 121 height 14
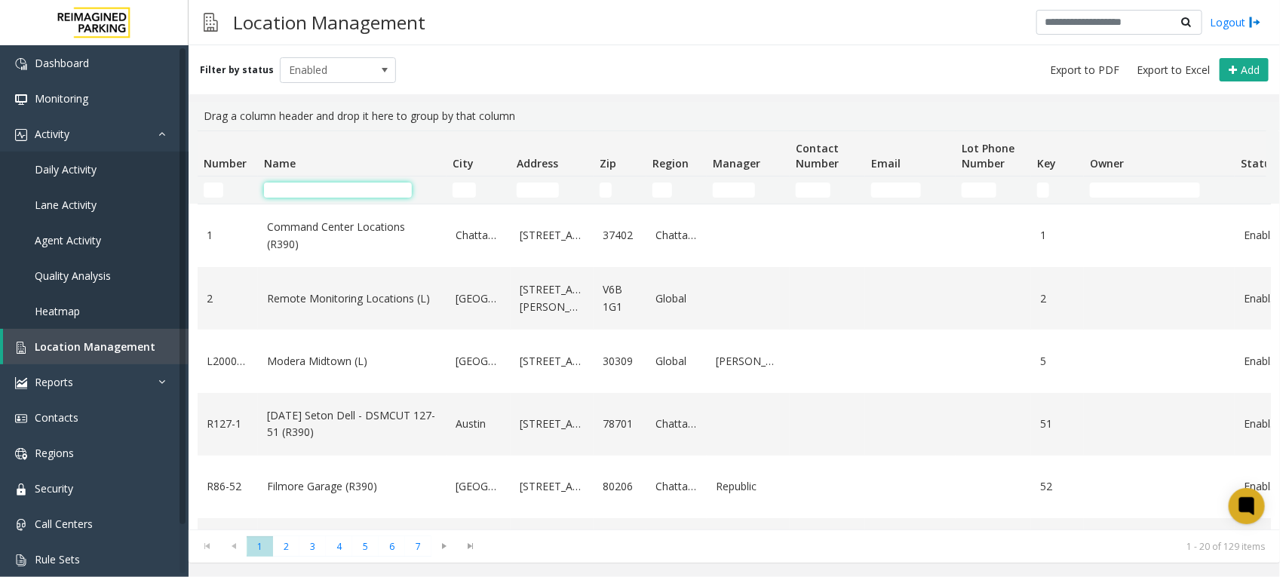
click at [299, 192] on input "Name Filter" at bounding box center [338, 190] width 148 height 15
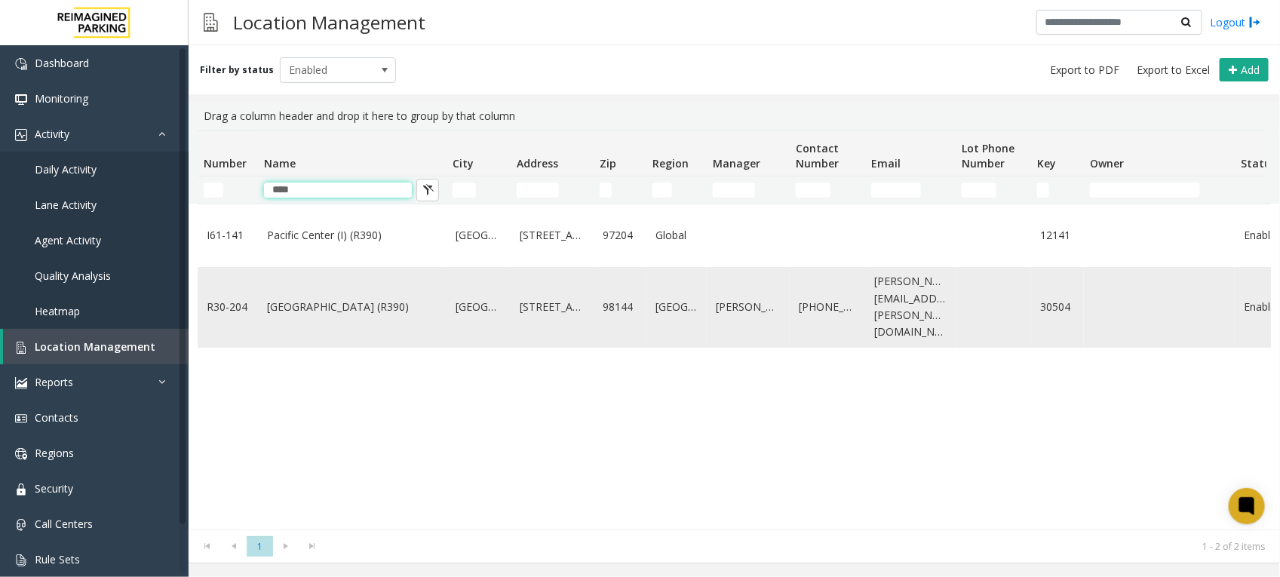
type input "****"
click at [348, 299] on link "[GEOGRAPHIC_DATA] (R390)" at bounding box center [352, 307] width 170 height 17
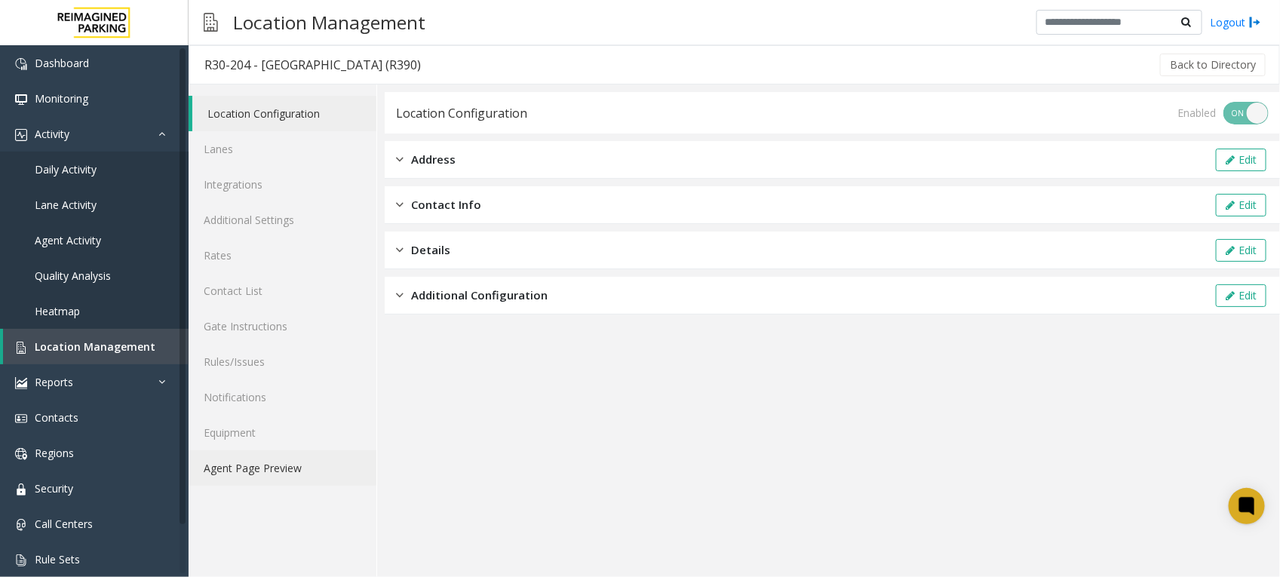
click at [281, 468] on link "Agent Page Preview" at bounding box center [283, 467] width 188 height 35
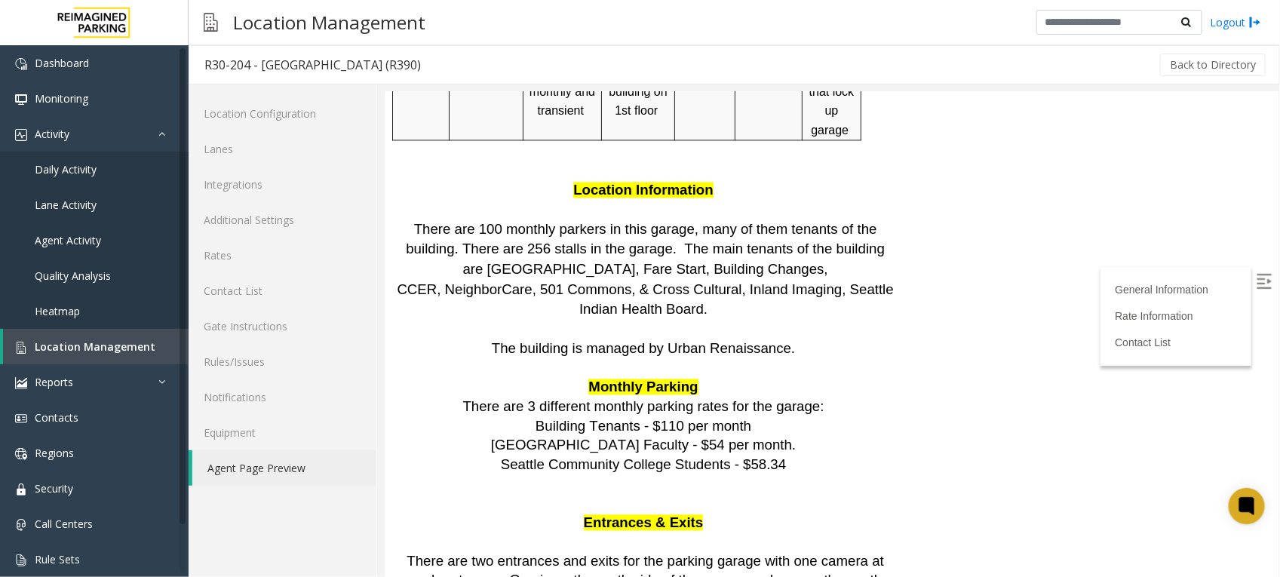
scroll to position [1977, 0]
